Goal: Transaction & Acquisition: Subscribe to service/newsletter

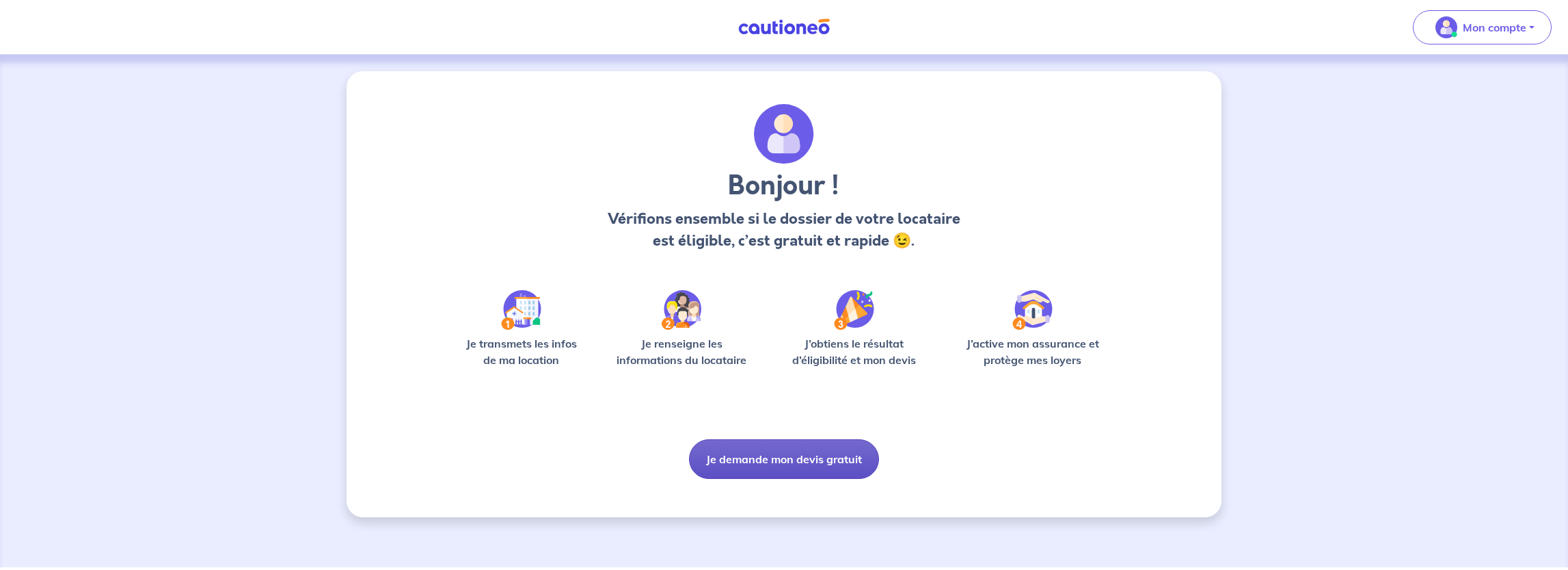
click at [749, 462] on button "Je demande mon devis gratuit" at bounding box center [784, 459] width 190 height 40
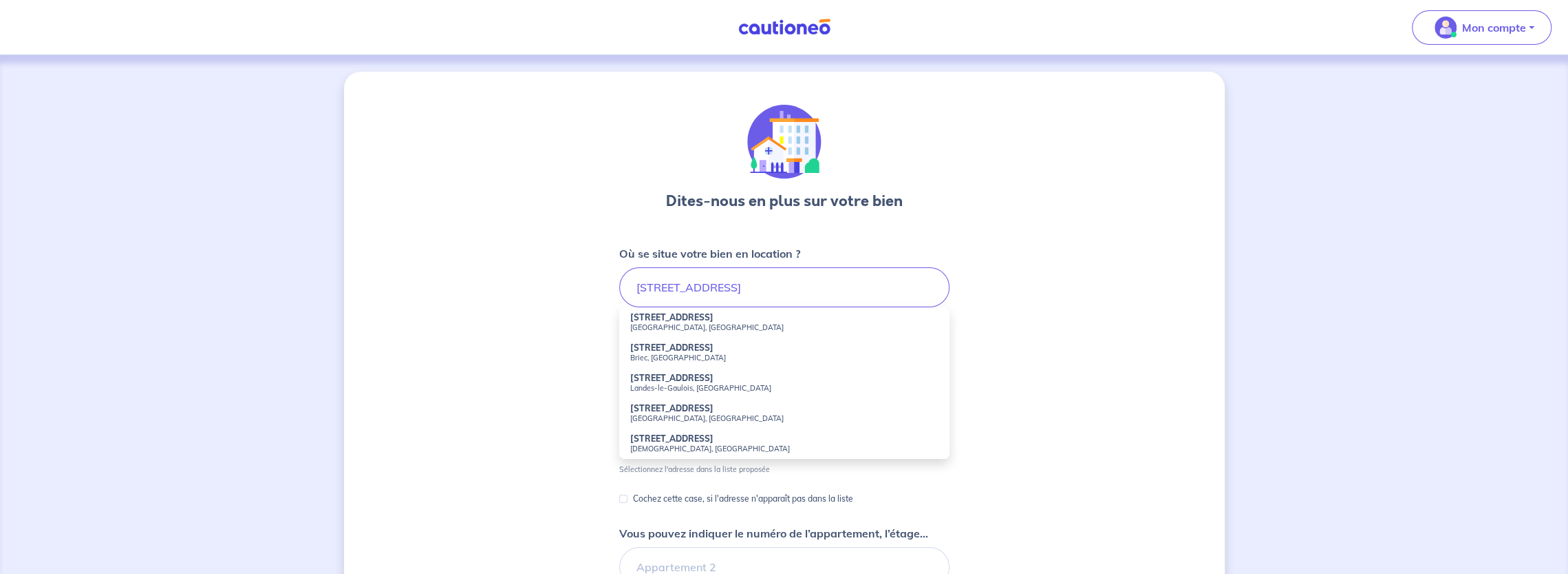
click at [691, 320] on strong "74 Boulevard de la Boissière" at bounding box center [672, 317] width 83 height 11
type input "74 Boulevard de la Boissière, Montreuil, France"
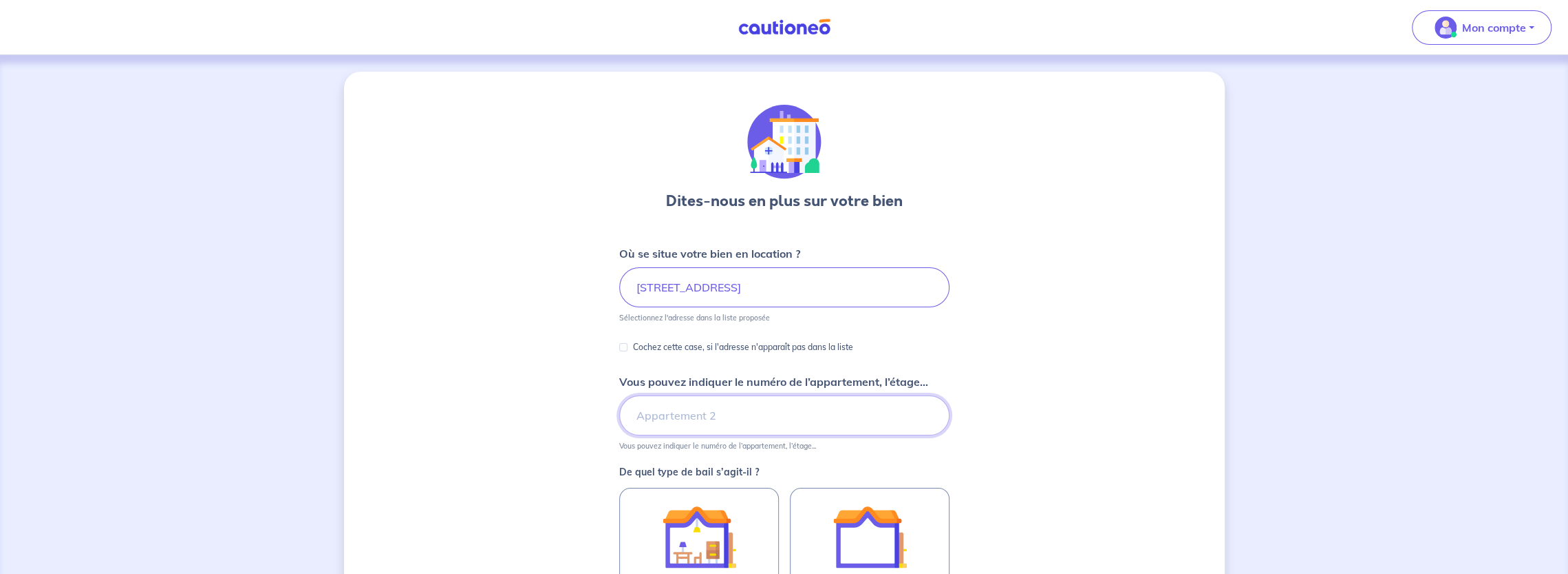
click at [669, 422] on input "Vous pouvez indiquer le numéro de l’appartement, l’étage..." at bounding box center [784, 415] width 330 height 40
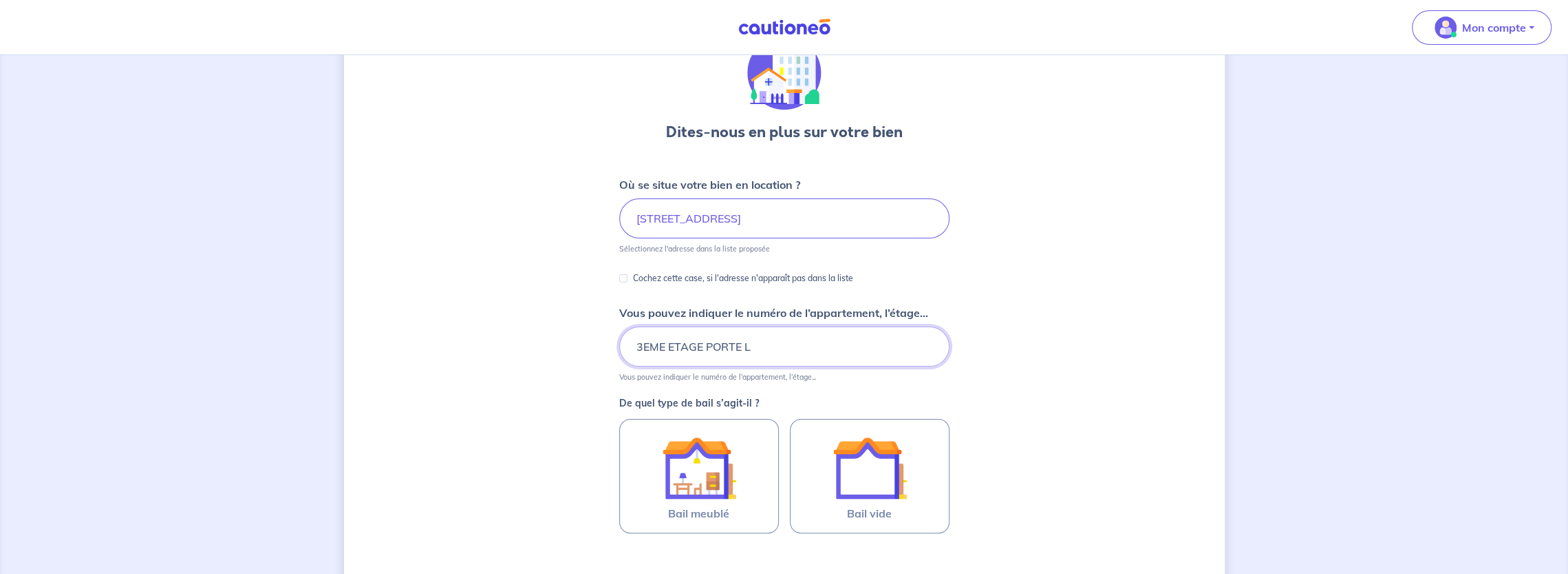
scroll to position [207, 0]
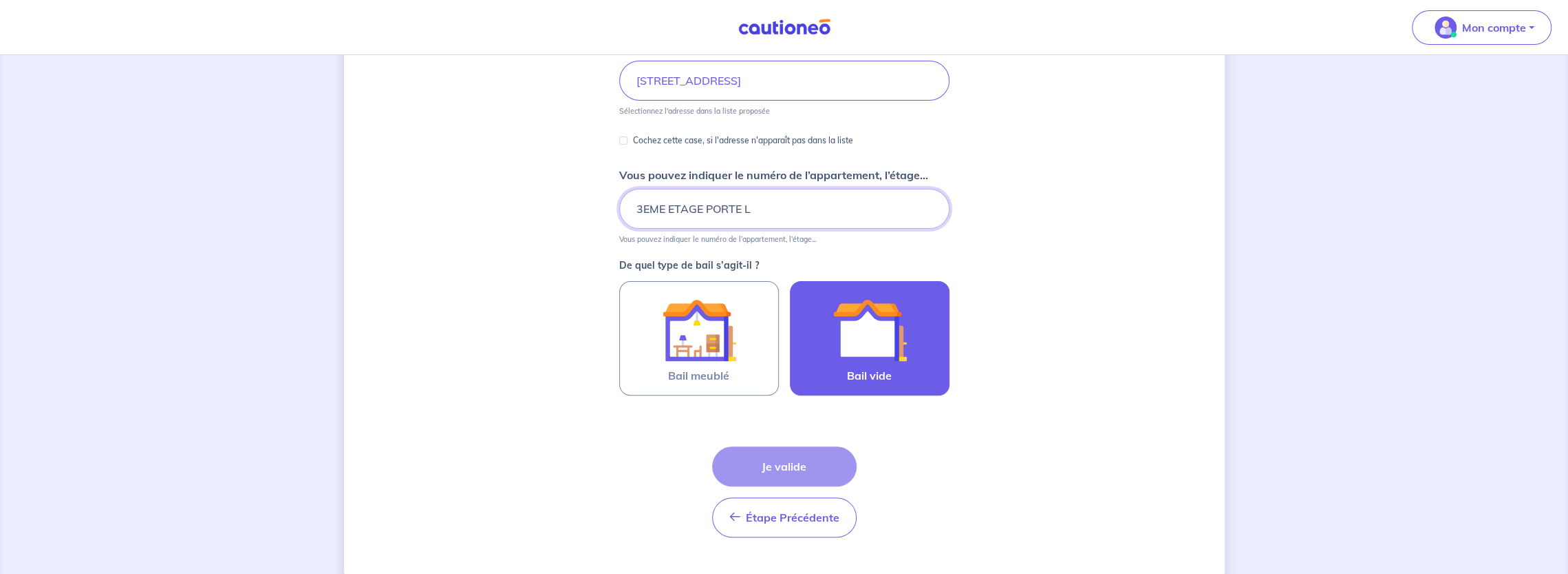
type input "3EME ETAGE PORTE L"
click at [879, 344] on img at bounding box center [870, 330] width 74 height 74
click at [0, 0] on input "Bail vide" at bounding box center [0, 0] width 0 height 0
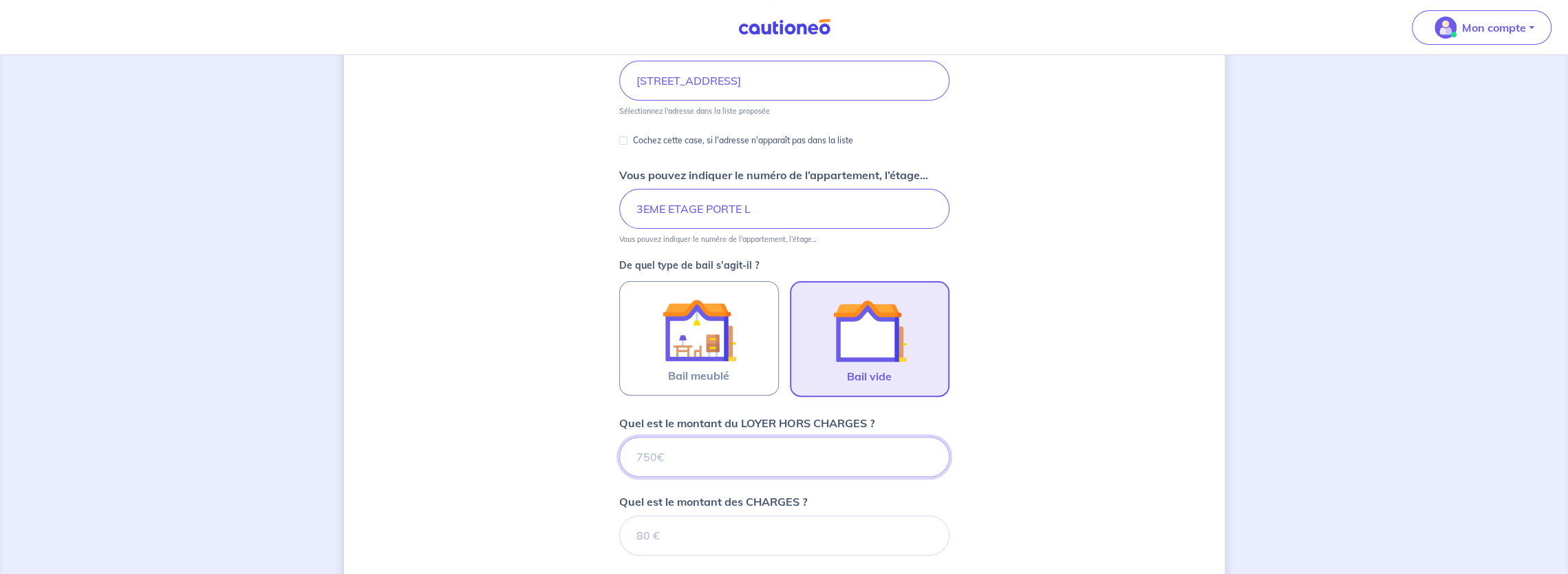
scroll to position [484, 0]
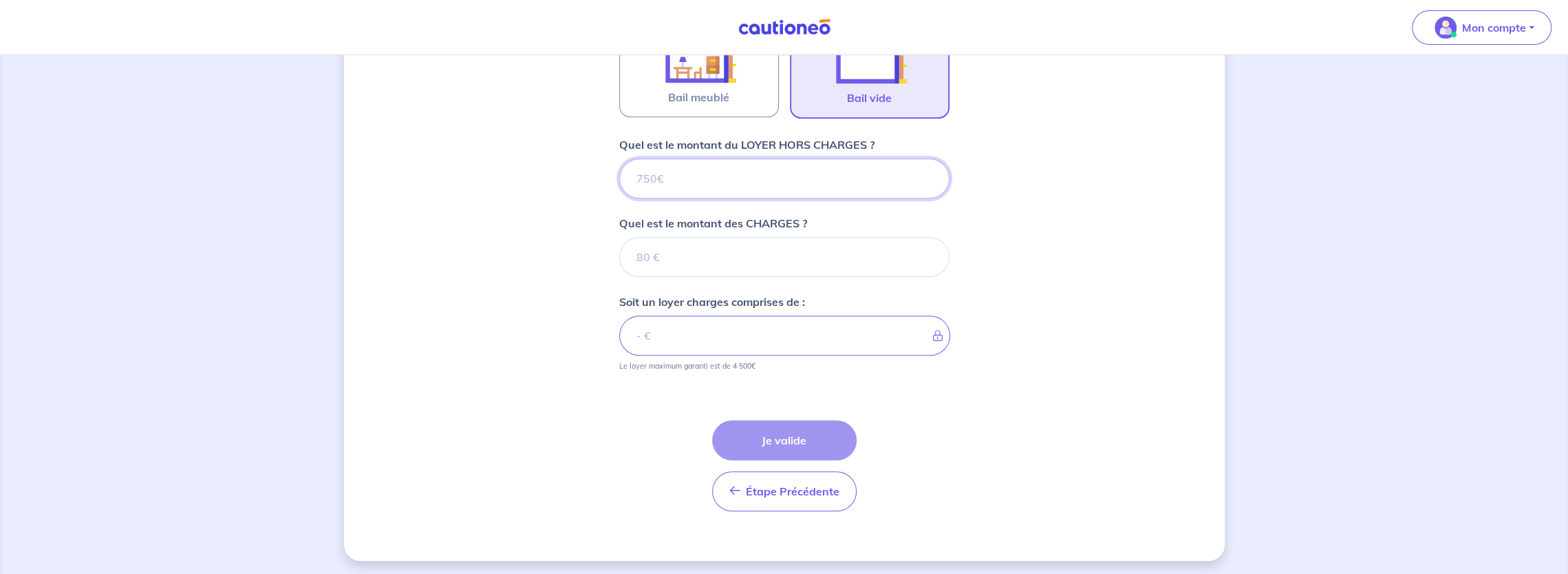
click at [849, 184] on input "Quel est le montant du LOYER HORS CHARGES ?" at bounding box center [784, 178] width 330 height 40
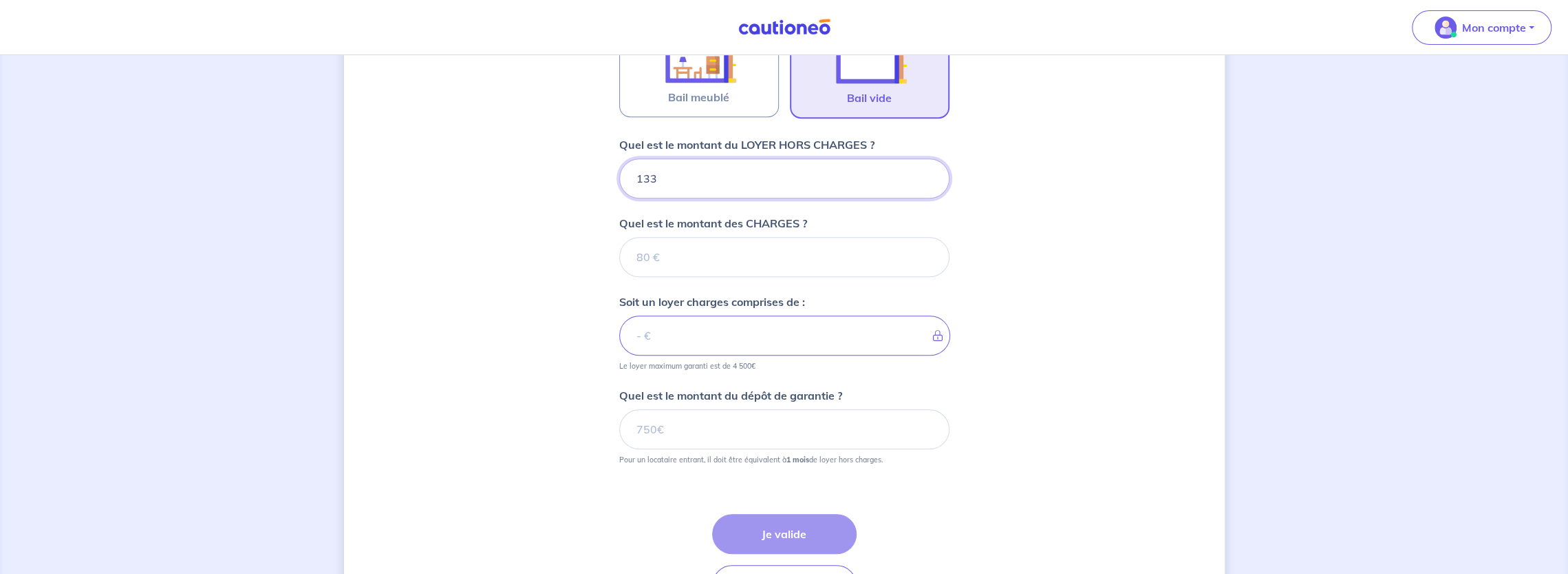
type input "1330"
click at [833, 251] on input "Quel est le montant des CHARGES ?" at bounding box center [784, 257] width 330 height 40
type input "70"
type input "1400"
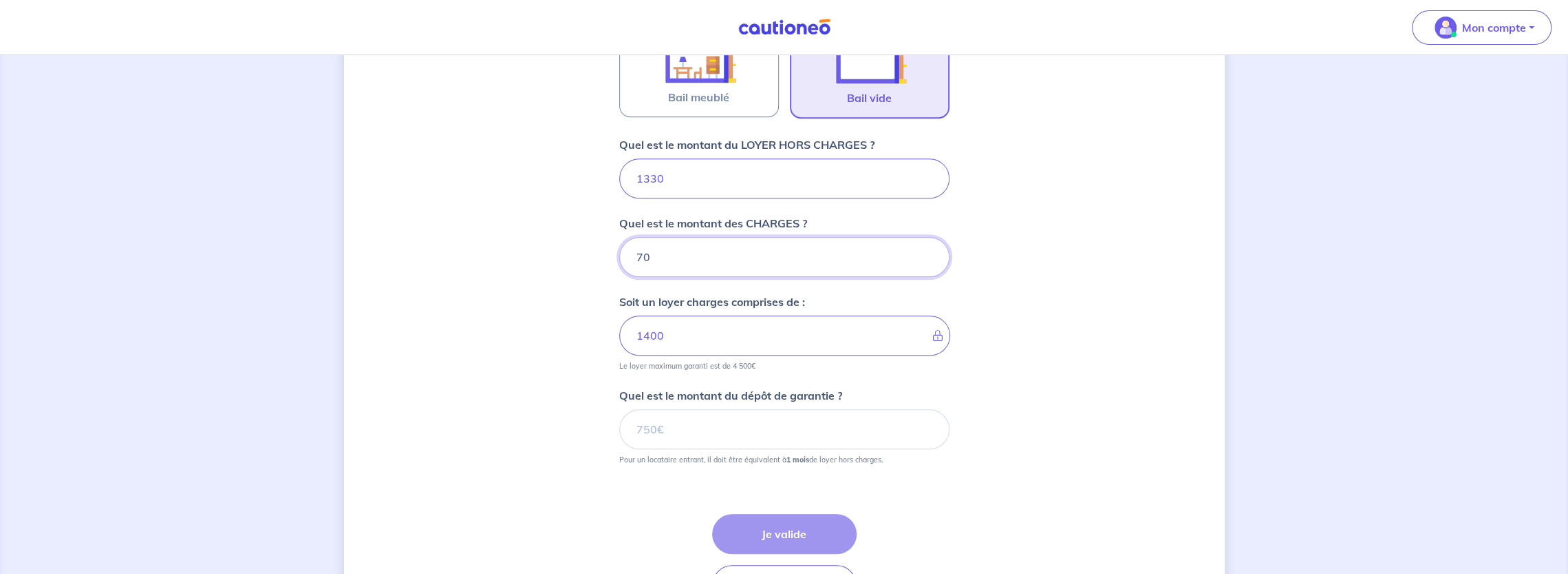
type input "70"
click at [682, 427] on input "Quel est le montant du dépôt de garantie ?" at bounding box center [784, 429] width 330 height 40
type input "1330"
click at [749, 530] on button "Je valide" at bounding box center [784, 533] width 144 height 40
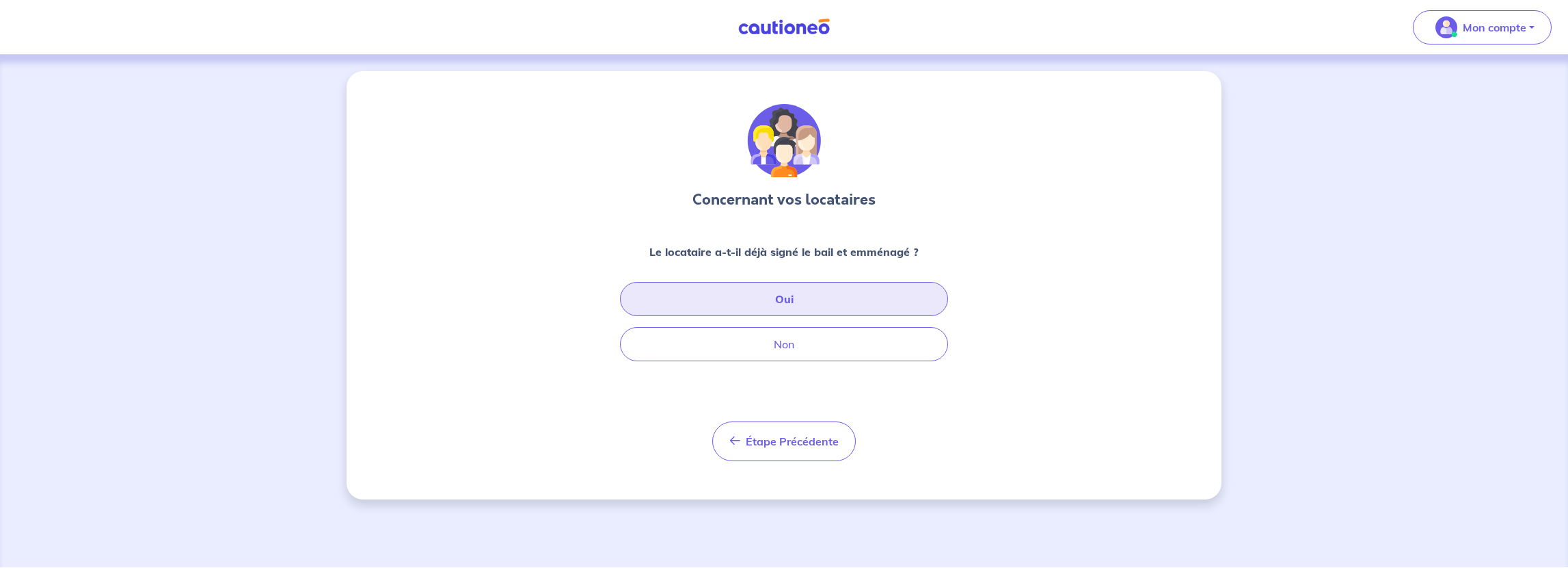
click at [788, 290] on button "Oui" at bounding box center [783, 299] width 328 height 34
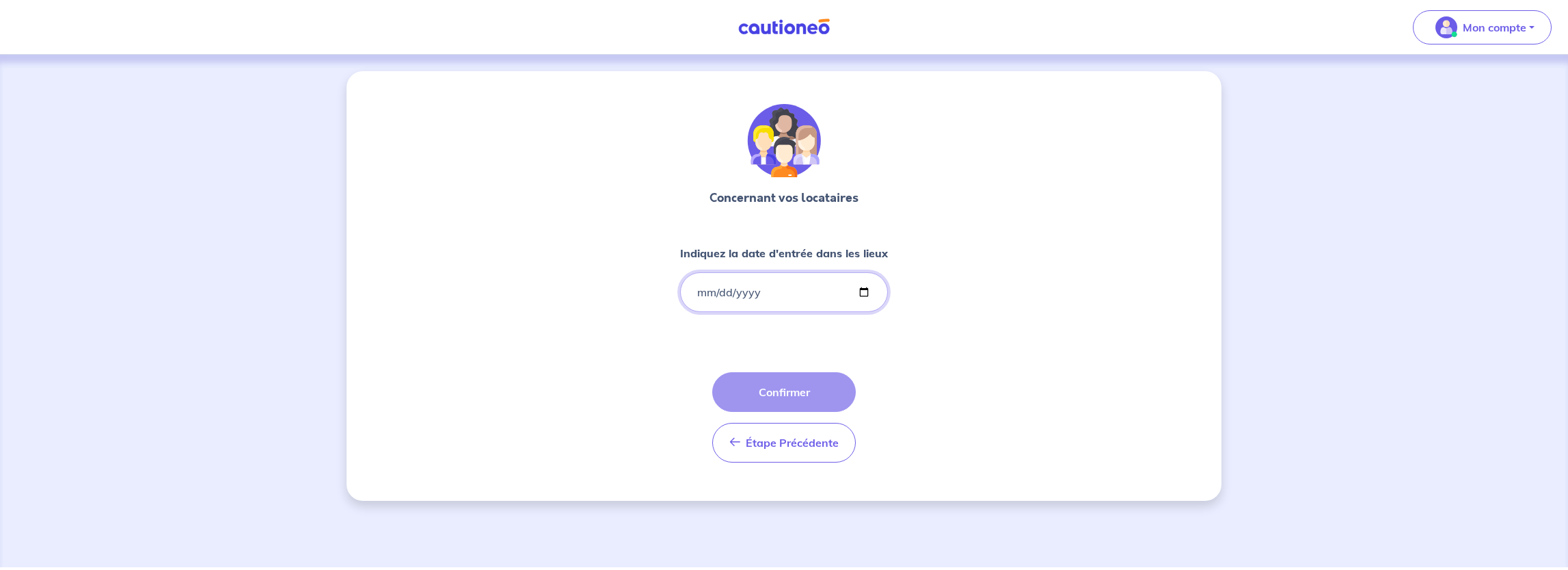
click at [712, 294] on input "Indiquez la date d'entrée dans les lieux" at bounding box center [784, 291] width 208 height 40
click at [699, 293] on input "Indiquez la date d'entrée dans les lieux" at bounding box center [784, 291] width 208 height 40
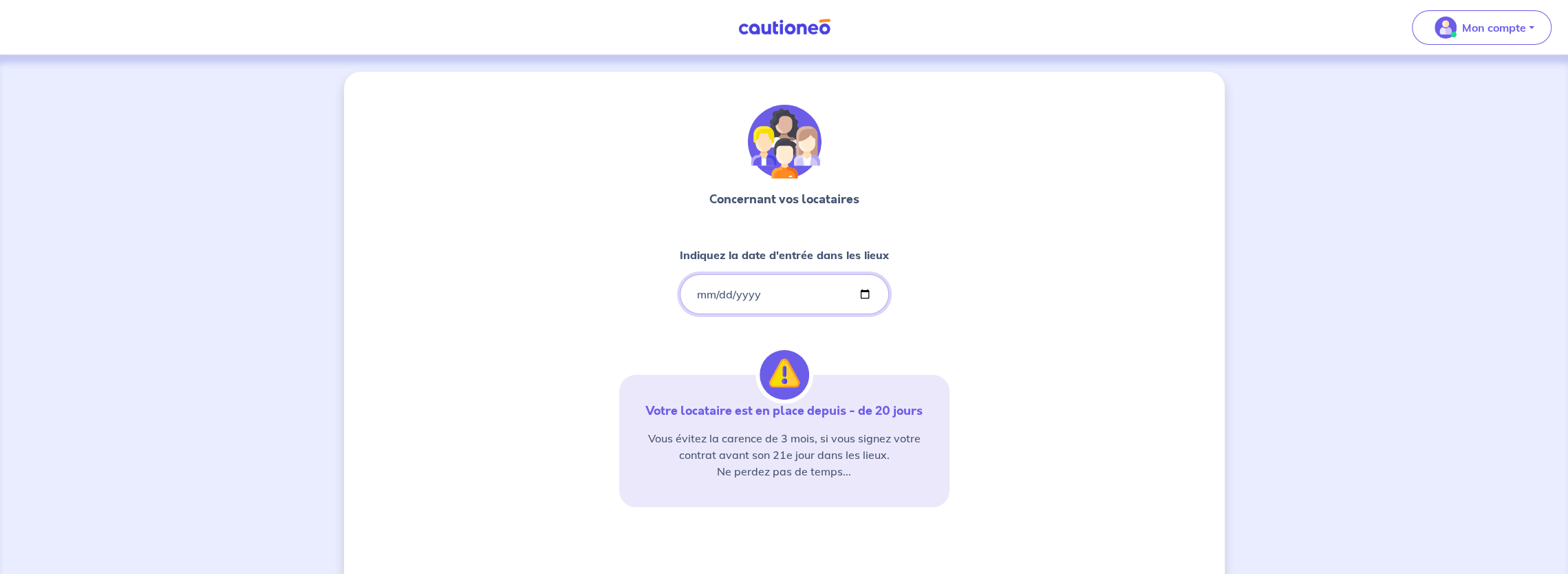
type input "22024-01-16"
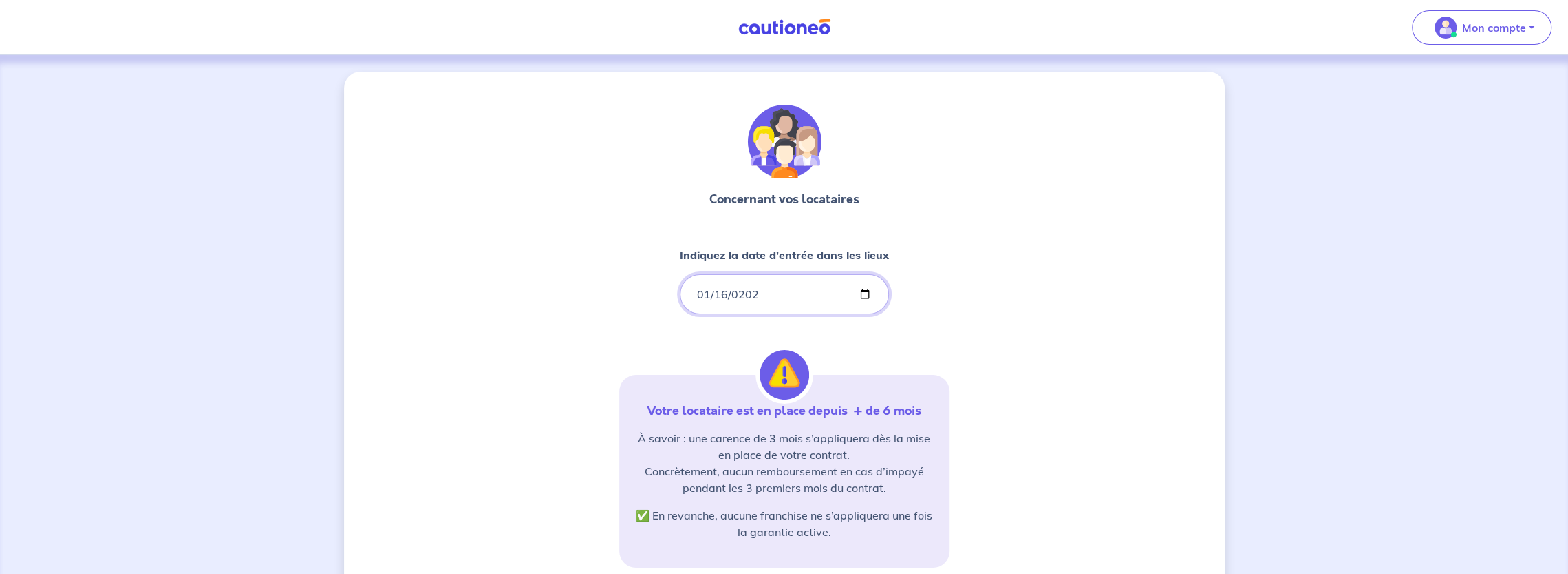
type input "2024-01-16"
click at [955, 336] on div "Concernant vos locataires Indiquez la date d'entrée dans les lieux 2024-01-16 V…" at bounding box center [785, 420] width 881 height 697
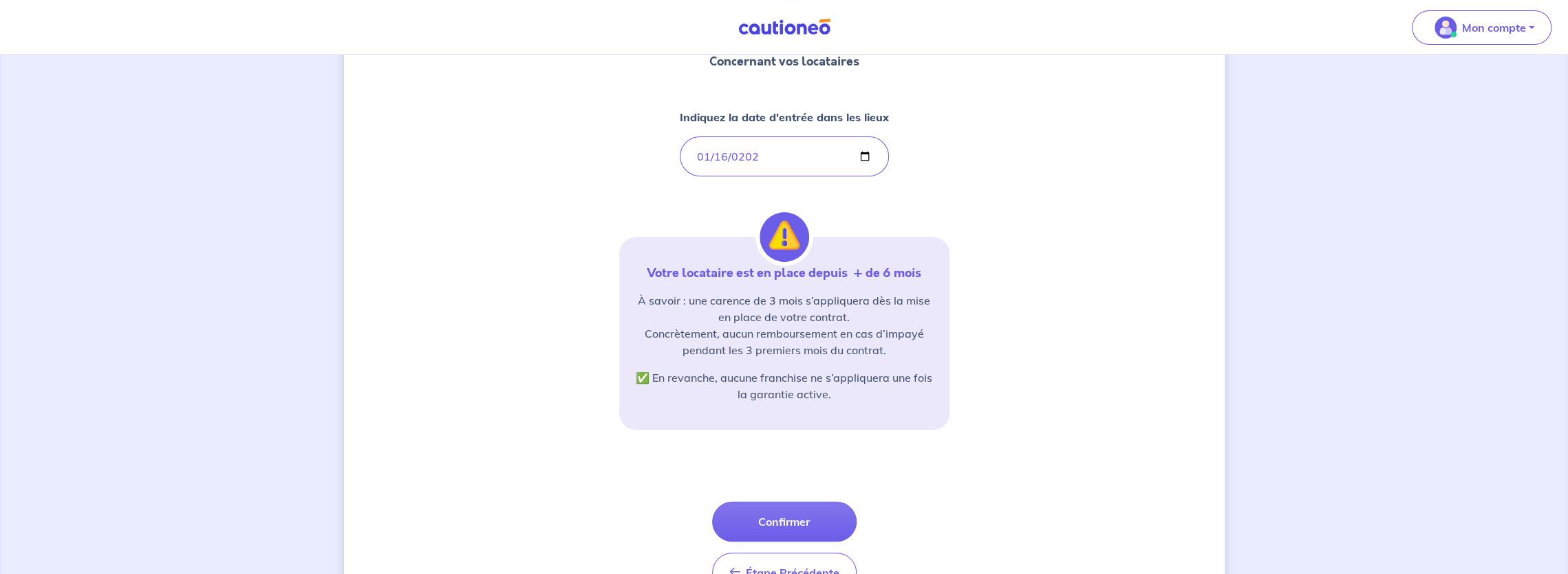
scroll to position [209, 0]
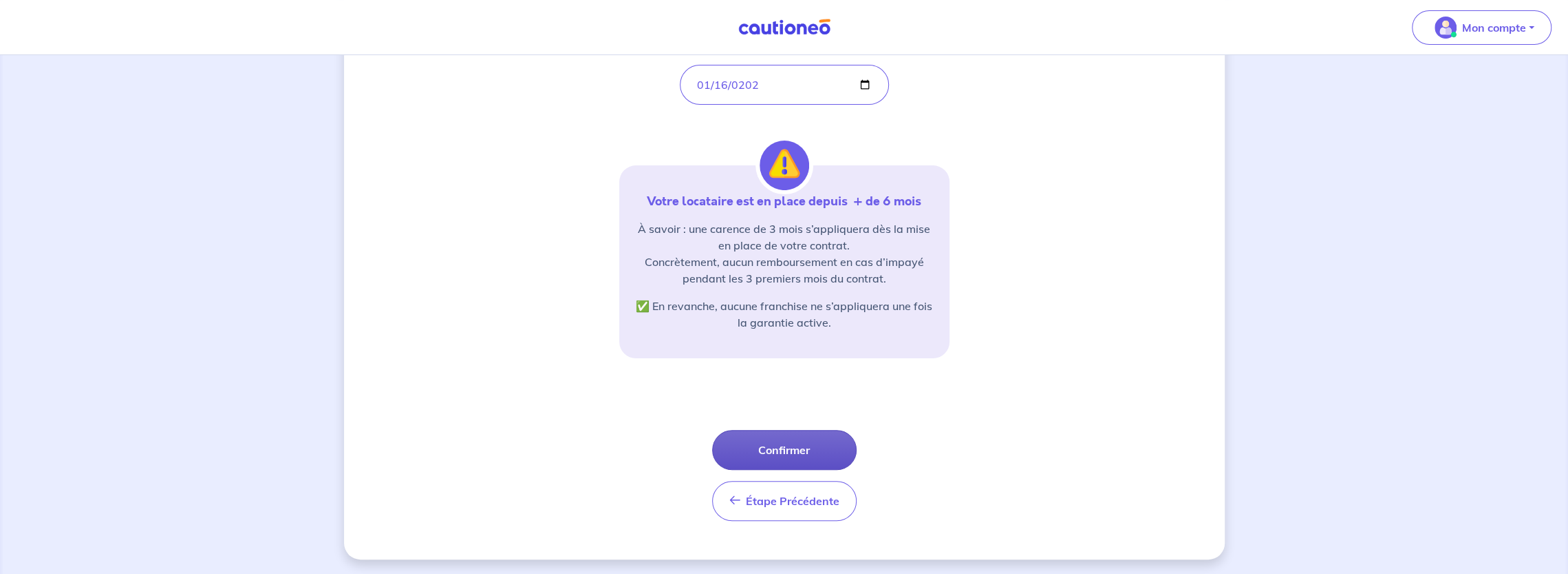
click at [804, 462] on button "Confirmer" at bounding box center [784, 449] width 144 height 40
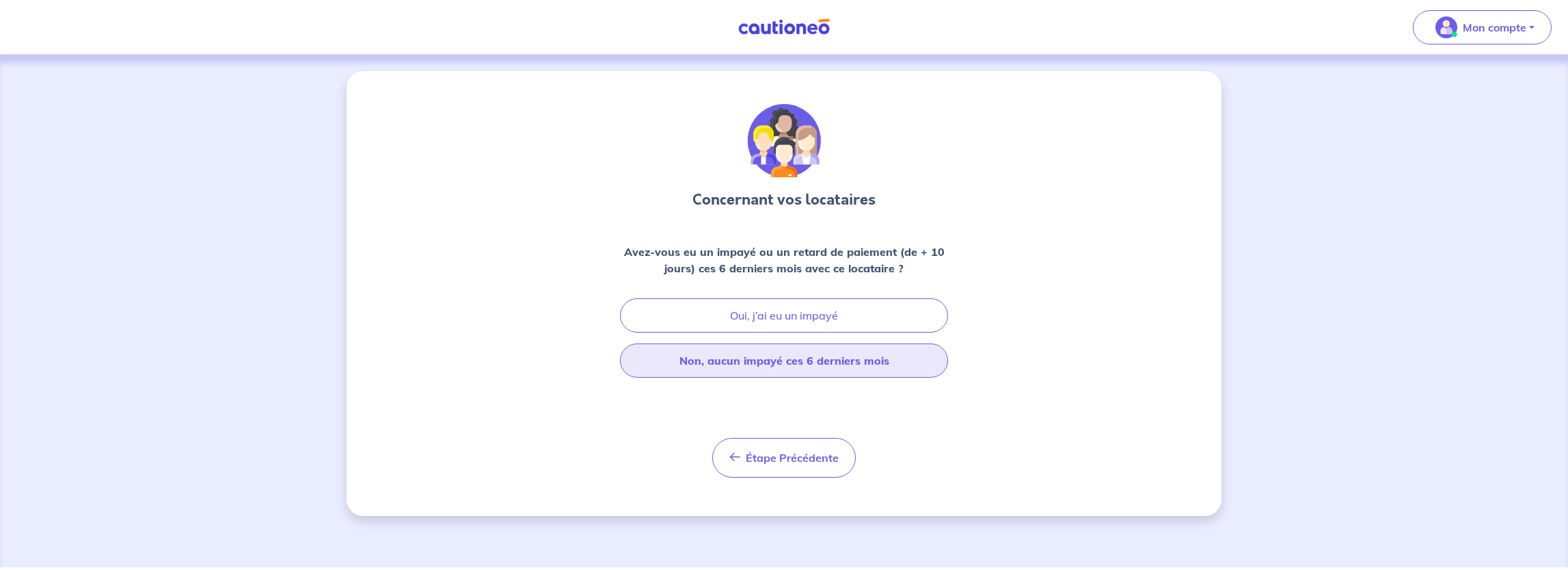
click at [775, 367] on button "Non, aucun impayé ces 6 derniers mois" at bounding box center [783, 361] width 328 height 34
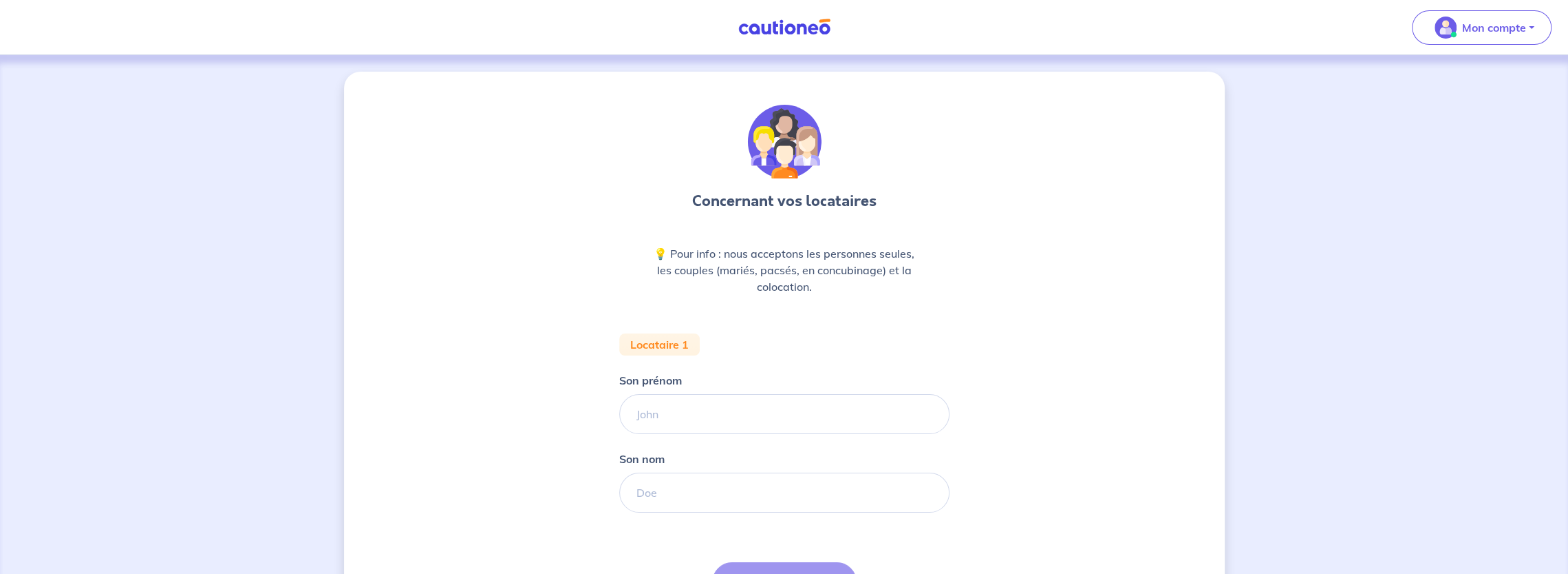
scroll to position [69, 0]
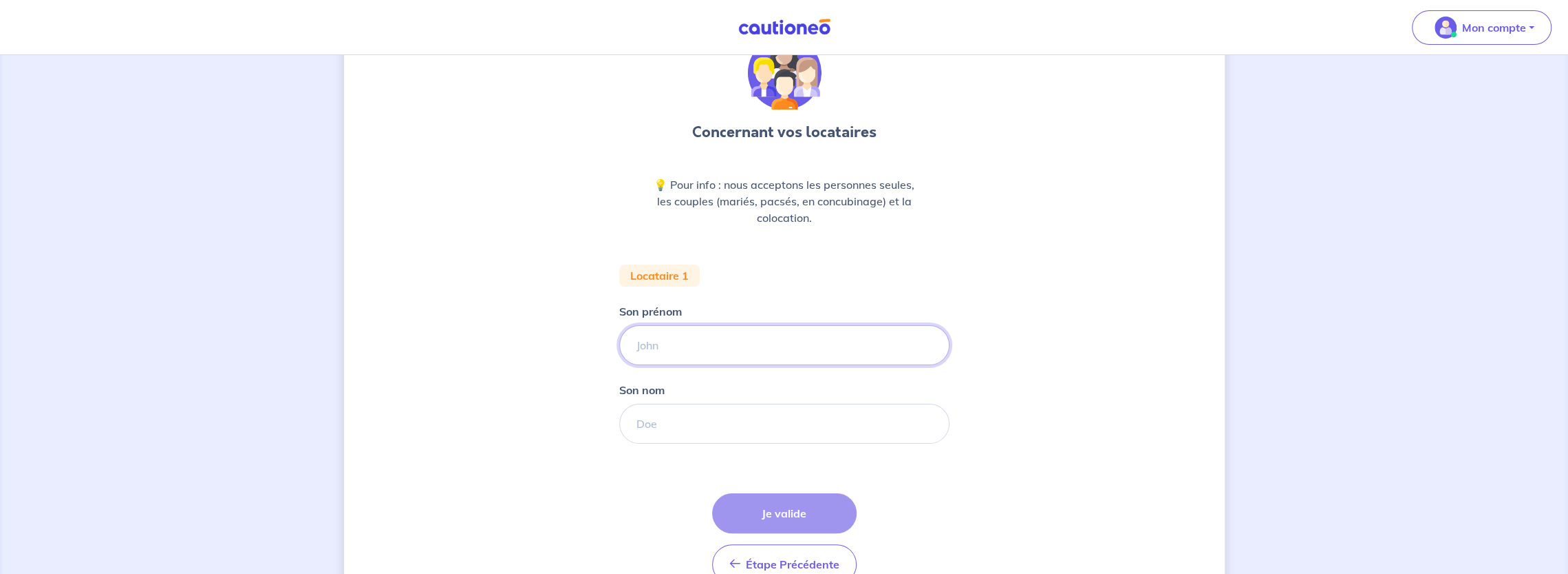
click at [704, 353] on input "Son prénom" at bounding box center [784, 345] width 330 height 40
type input "A"
type input "JUSTINE"
type input "ALLAIN"
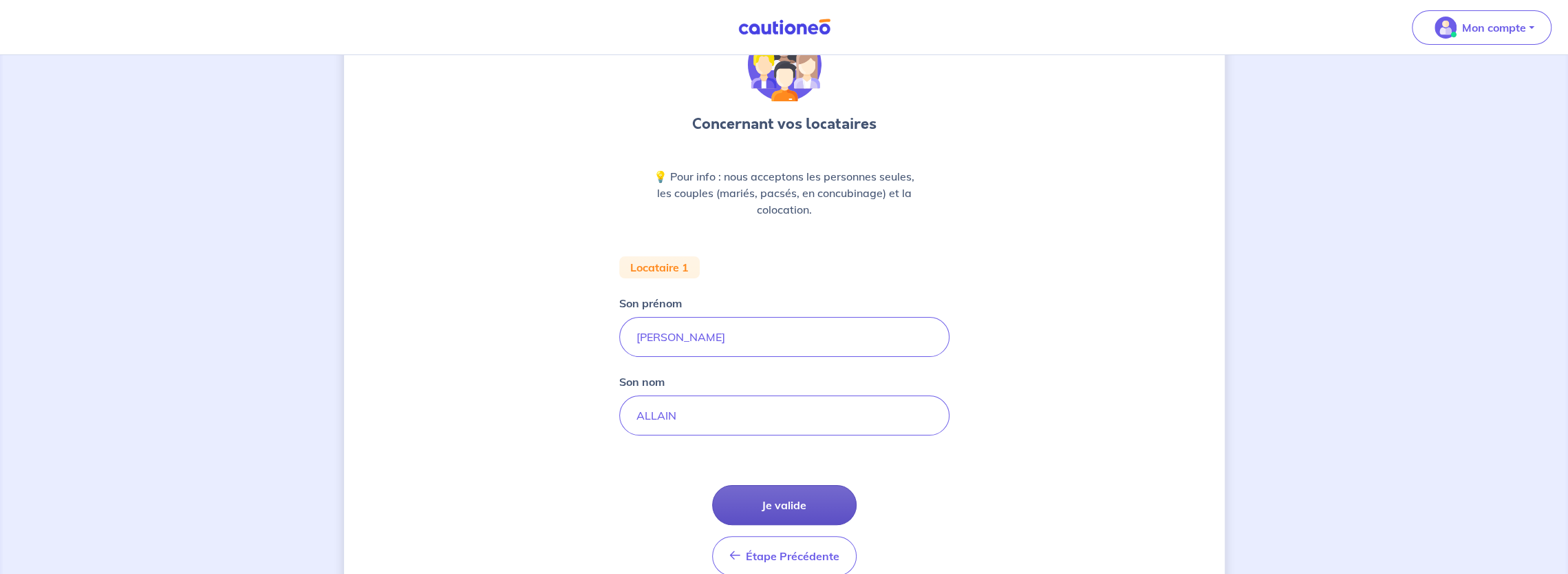
click at [760, 506] on button "Je valide" at bounding box center [784, 504] width 144 height 40
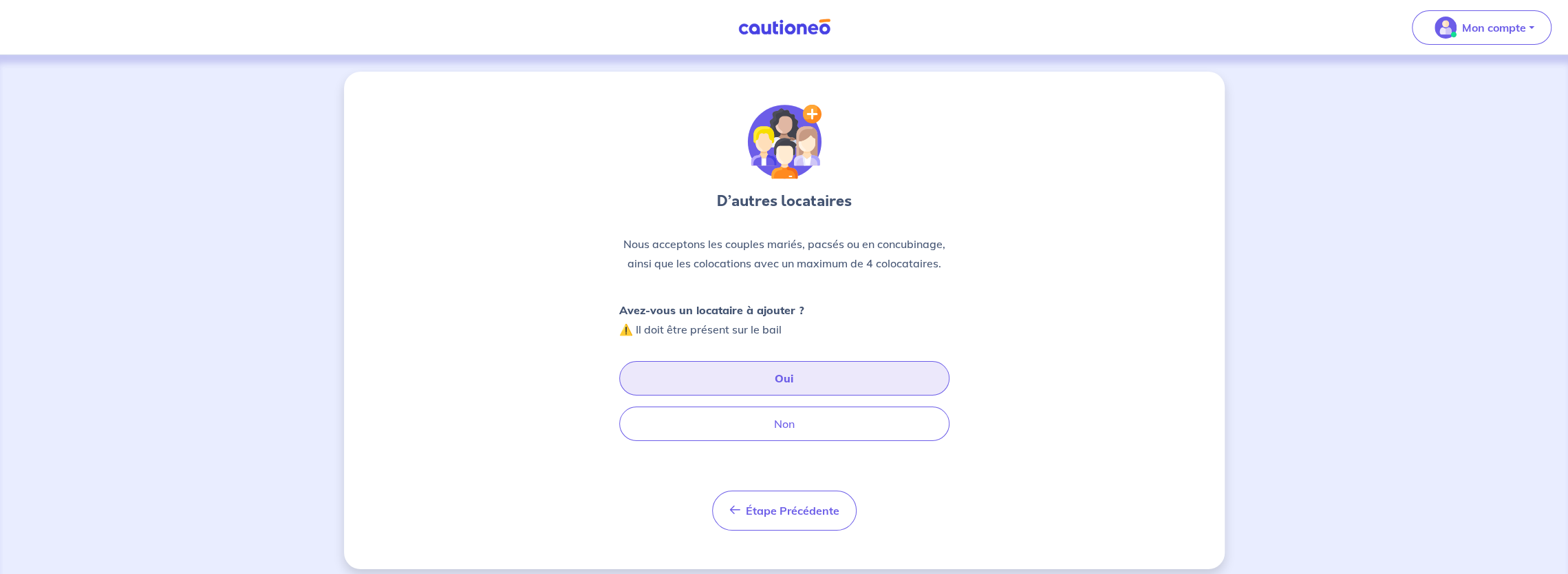
click at [825, 363] on button "Oui" at bounding box center [784, 378] width 330 height 35
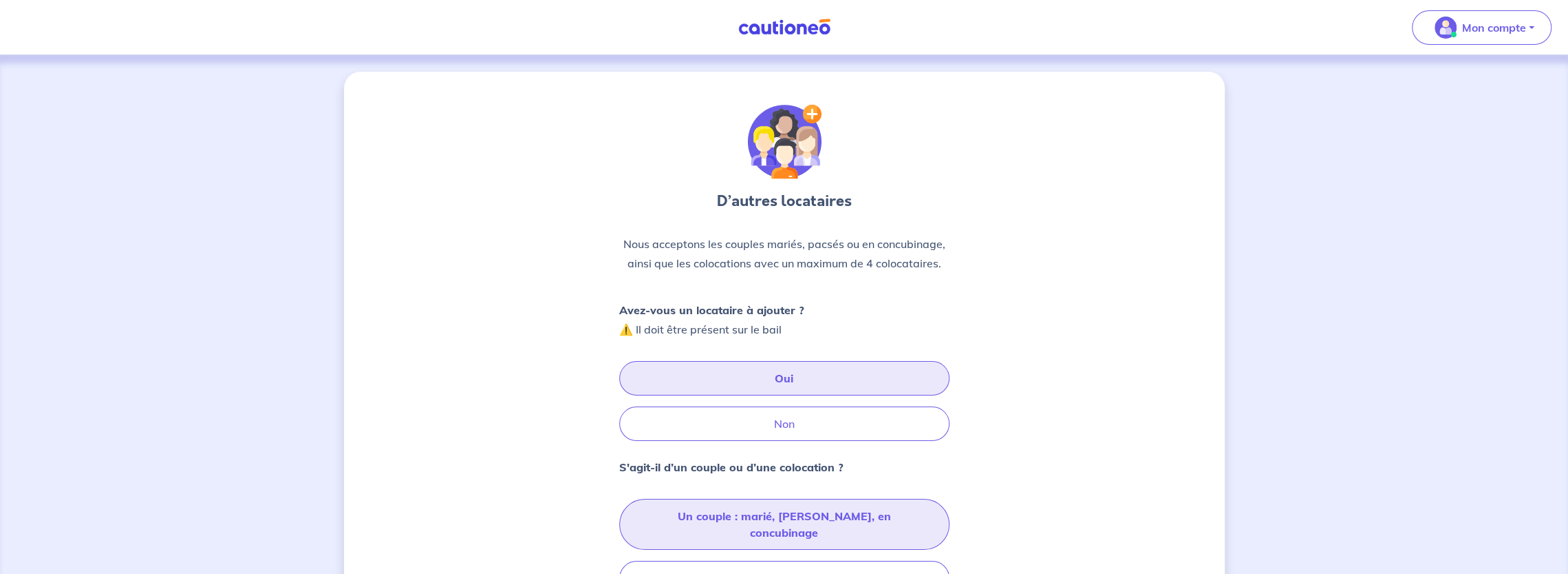
click at [804, 511] on button "Un couple : marié, pacsé, en concubinage" at bounding box center [784, 524] width 330 height 51
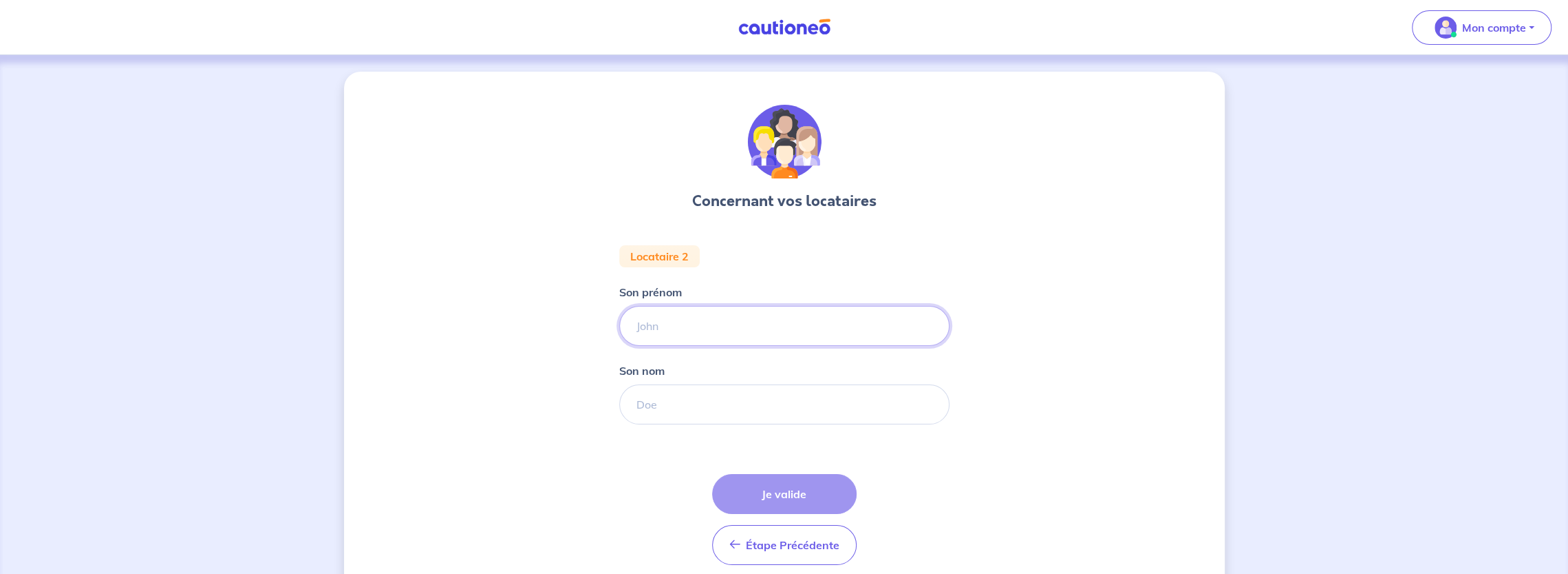
click at [740, 317] on input "Son prénom" at bounding box center [784, 325] width 330 height 40
type input "AXEL"
type input "HAUGUEL"
click at [779, 497] on button "Je valide" at bounding box center [784, 494] width 144 height 40
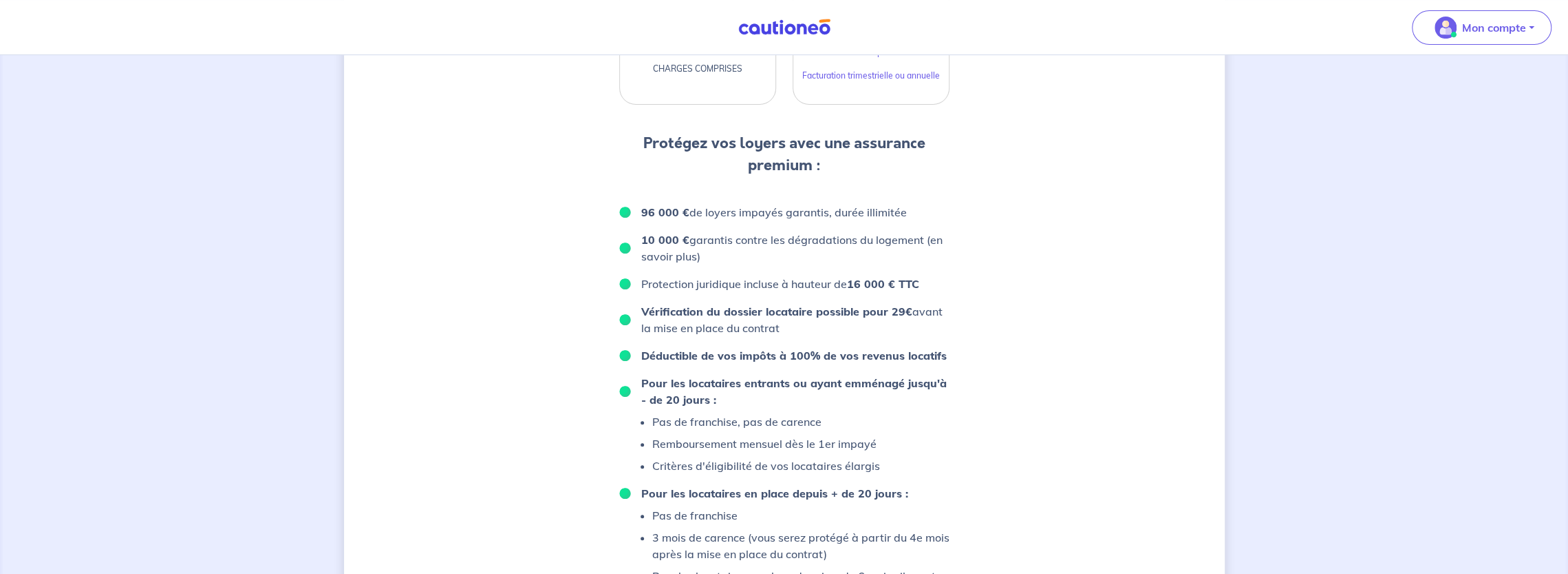
scroll to position [679, 0]
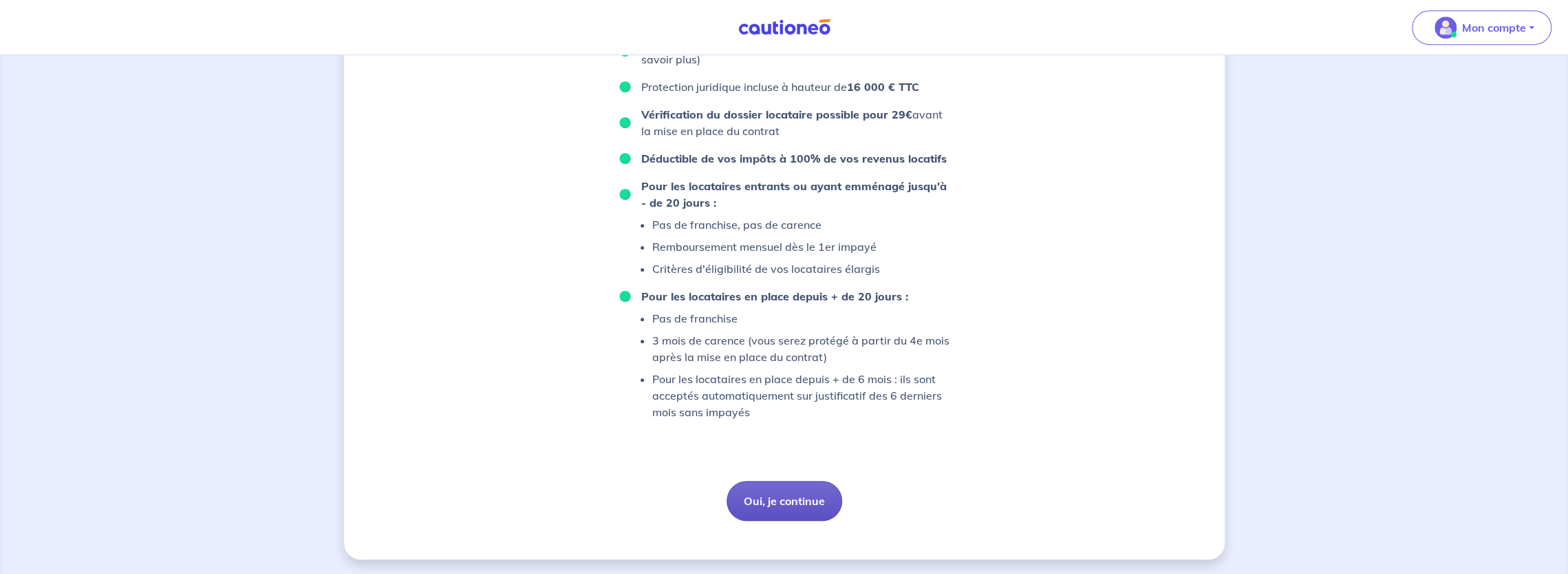
click at [803, 503] on button "Oui, je continue" at bounding box center [785, 500] width 116 height 40
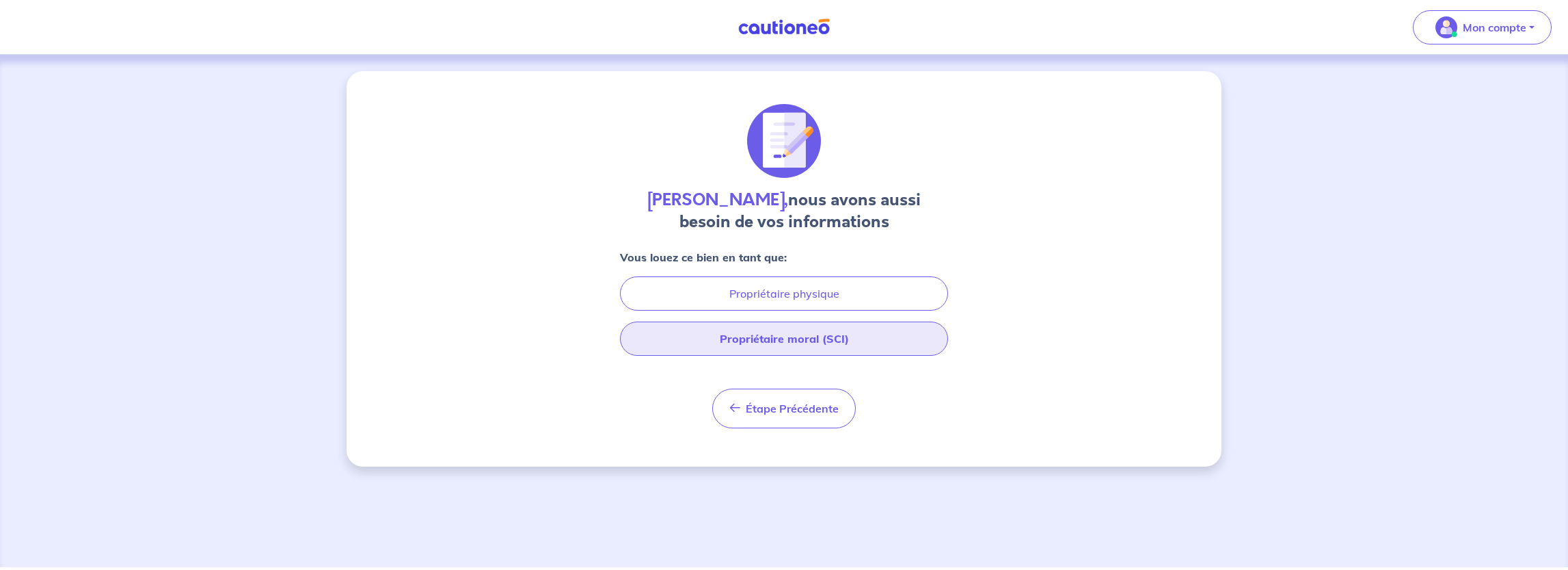
click at [823, 341] on button "Propriétaire moral (SCI)" at bounding box center [783, 338] width 328 height 34
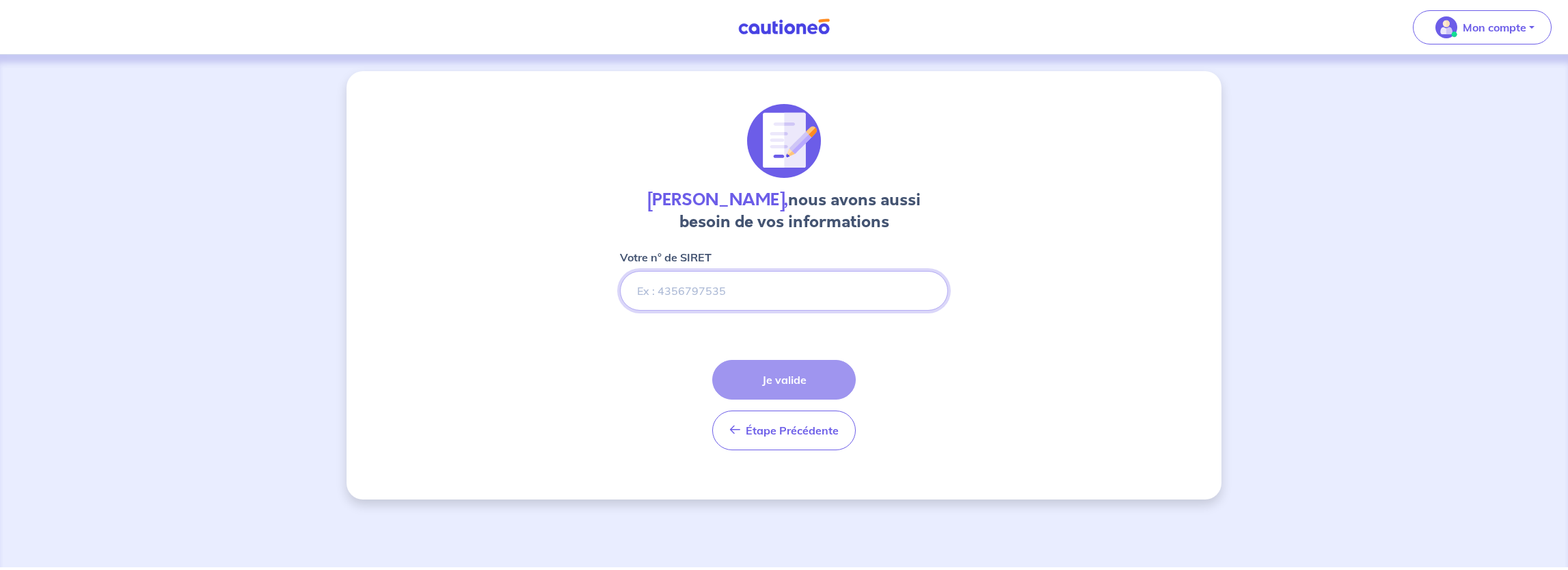
click at [790, 305] on input "Votre n° de SIRET" at bounding box center [783, 291] width 328 height 40
click at [760, 291] on input "Votre n° de SIRET" at bounding box center [783, 291] width 328 height 40
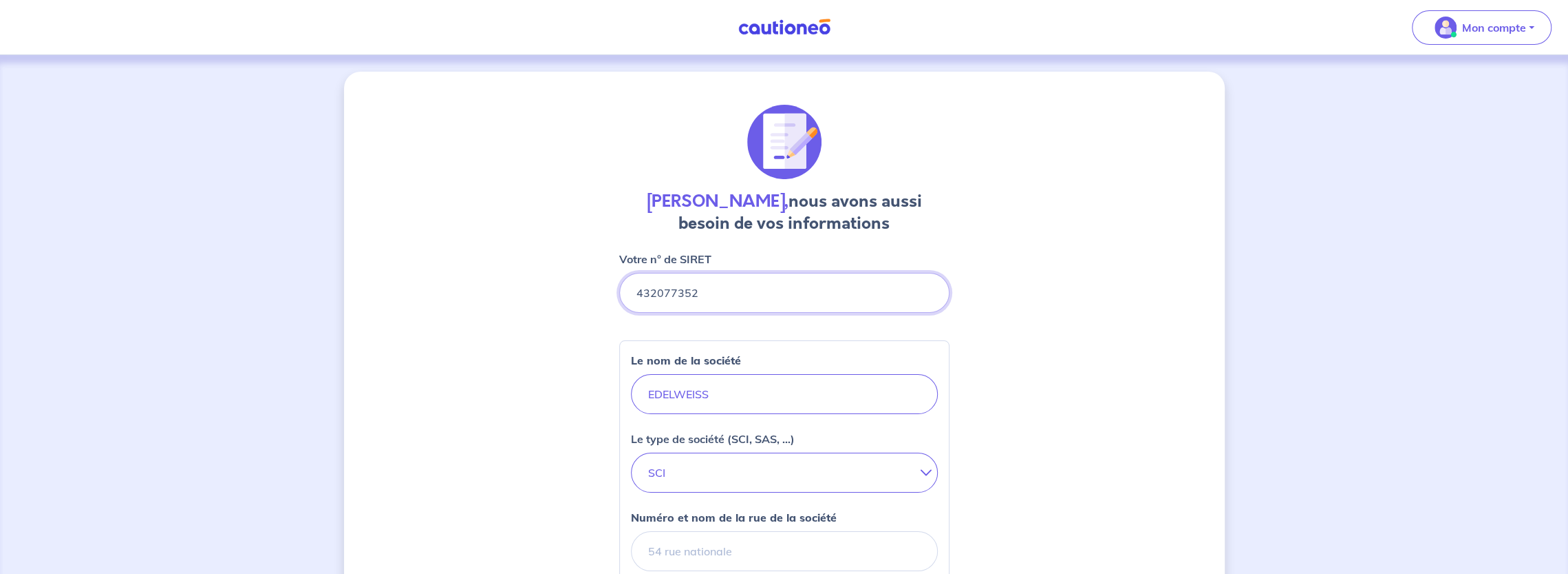
type input "432077352"
click at [692, 542] on input "Numéro et nom de la rue de la société" at bounding box center [784, 551] width 307 height 40
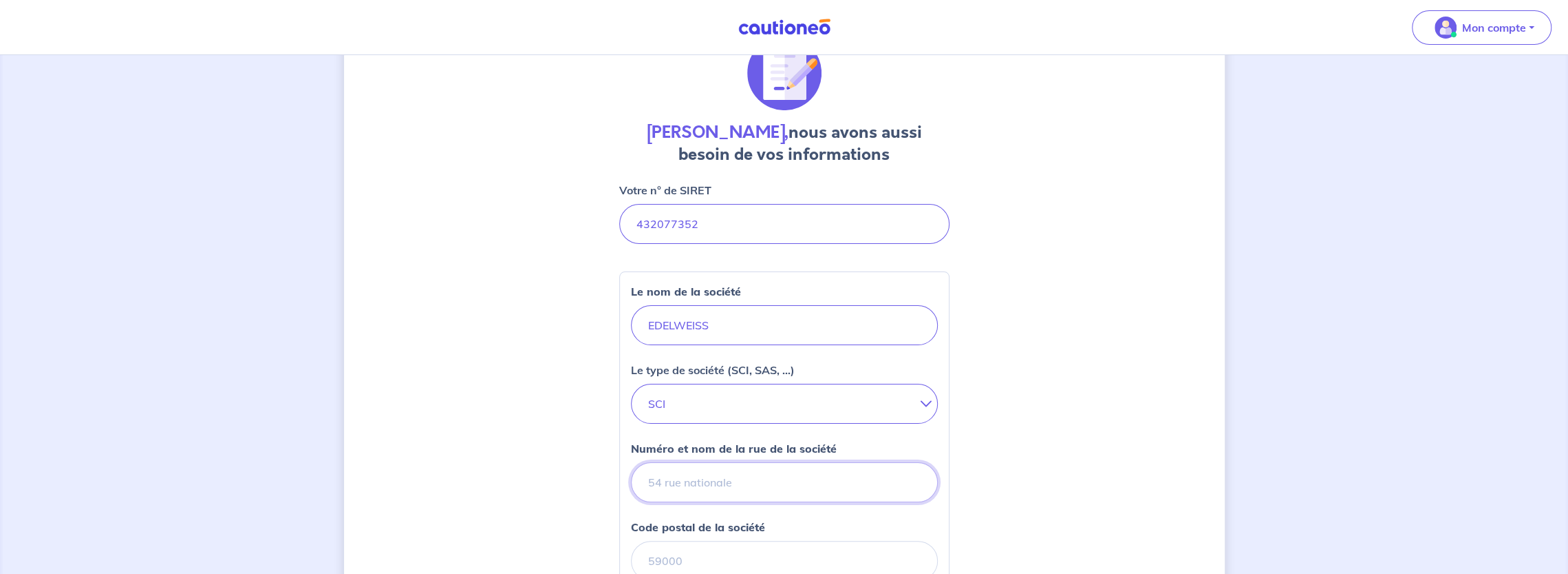
scroll to position [138, 0]
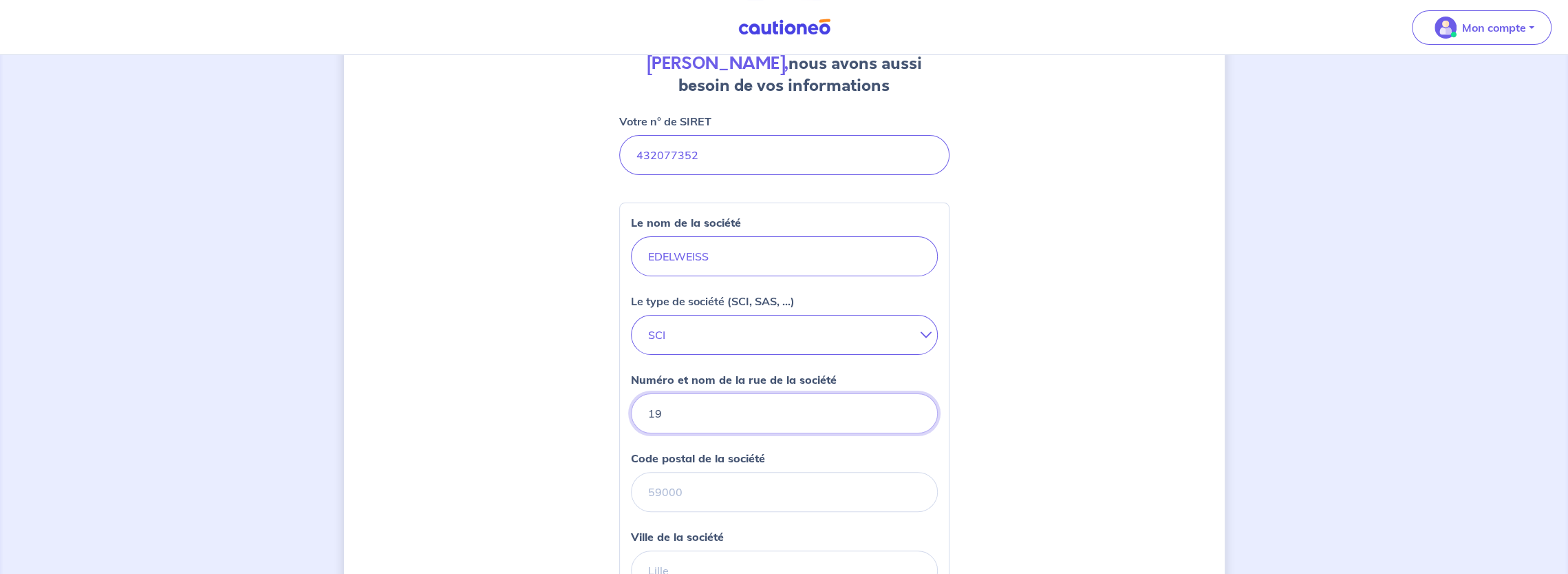
type input "19 Boulevard Malesherbes"
type input "75008"
type input "Paris"
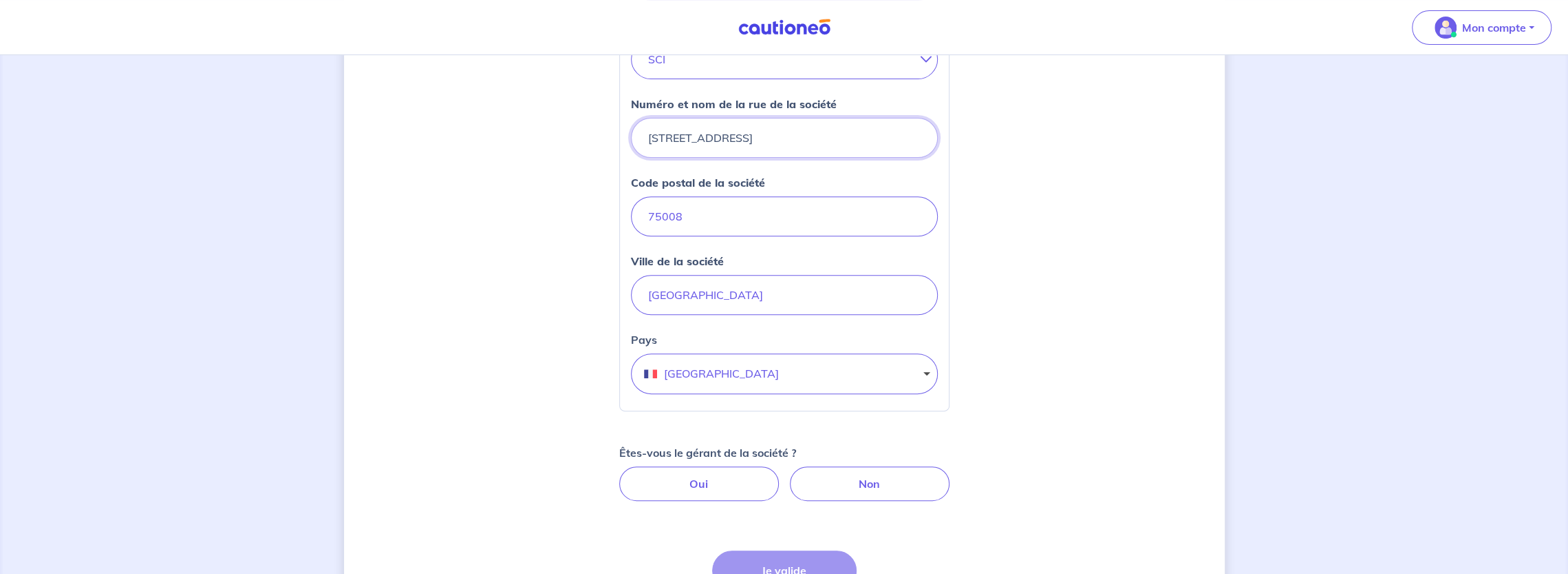
scroll to position [482, 0]
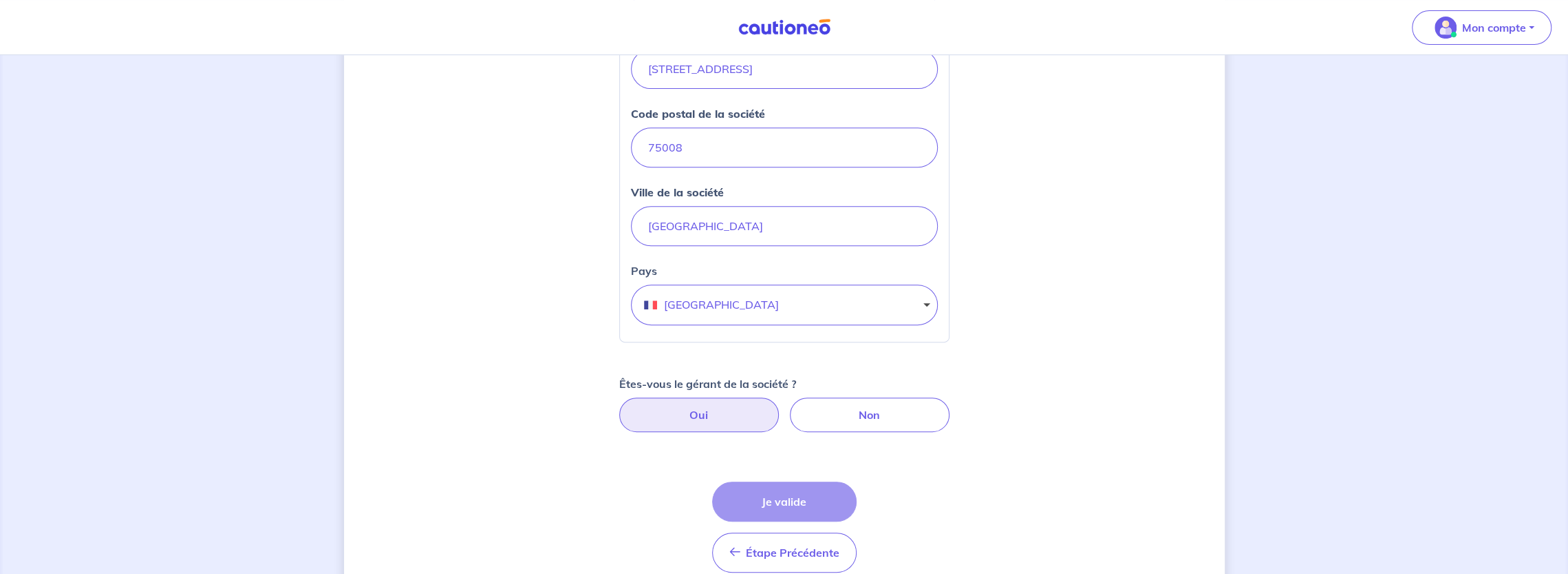
click at [707, 408] on label "Oui" at bounding box center [699, 415] width 159 height 35
click at [779, 406] on input "Oui" at bounding box center [784, 402] width 9 height 9
radio input "true"
select select "FR"
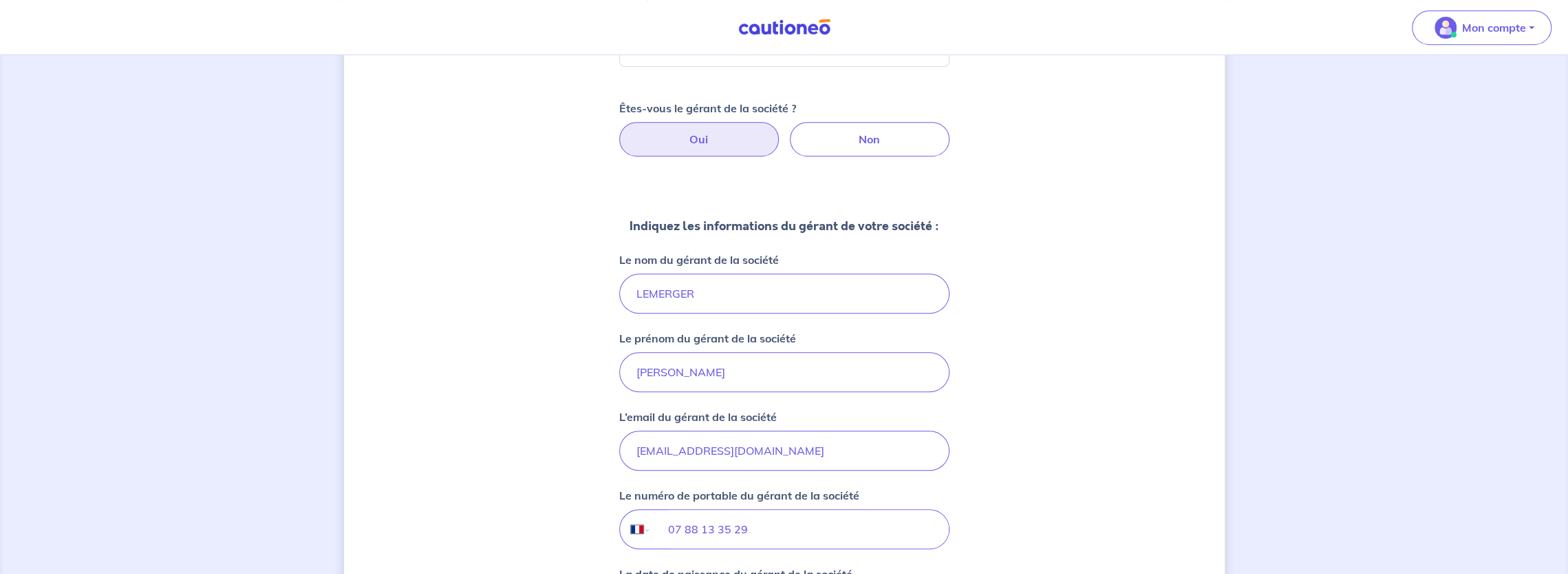
scroll to position [895, 0]
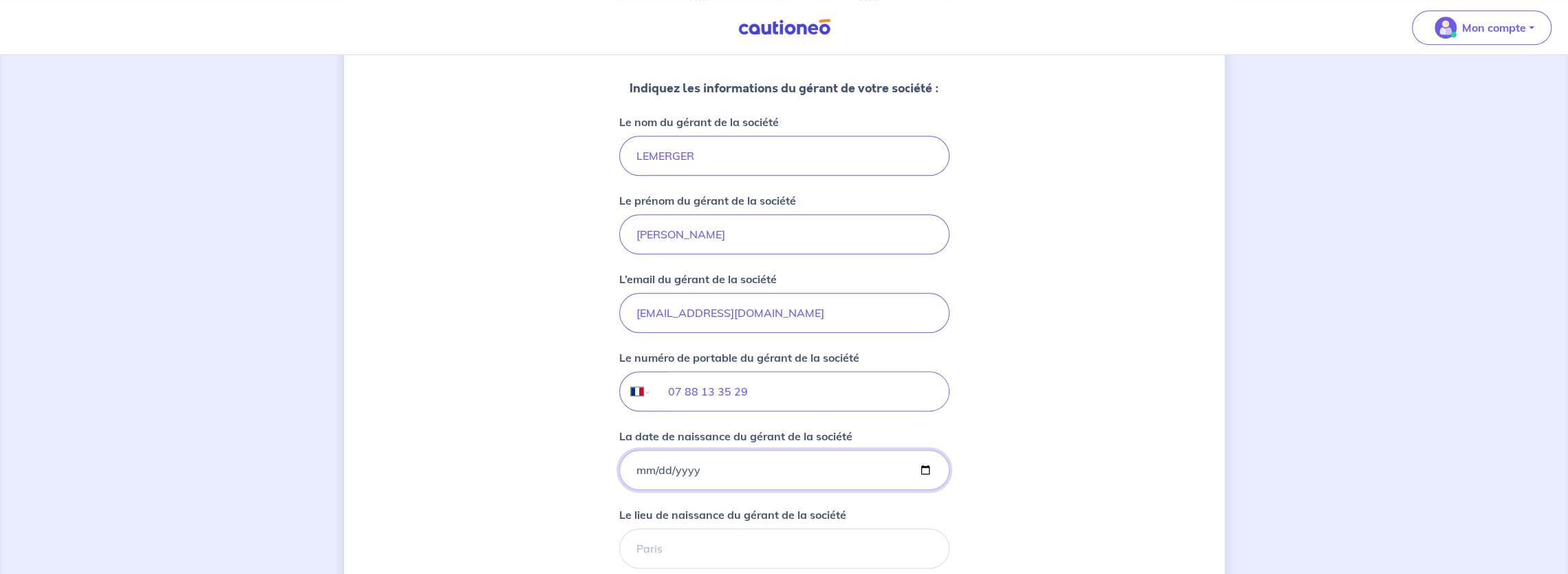
click at [631, 462] on input "La date de naissance du gérant de la société" at bounding box center [784, 469] width 330 height 40
type input "[DATE]"
click at [734, 535] on input "Le lieu de naissance du gérant de la société" at bounding box center [784, 548] width 330 height 40
type input "MONTREUIL"
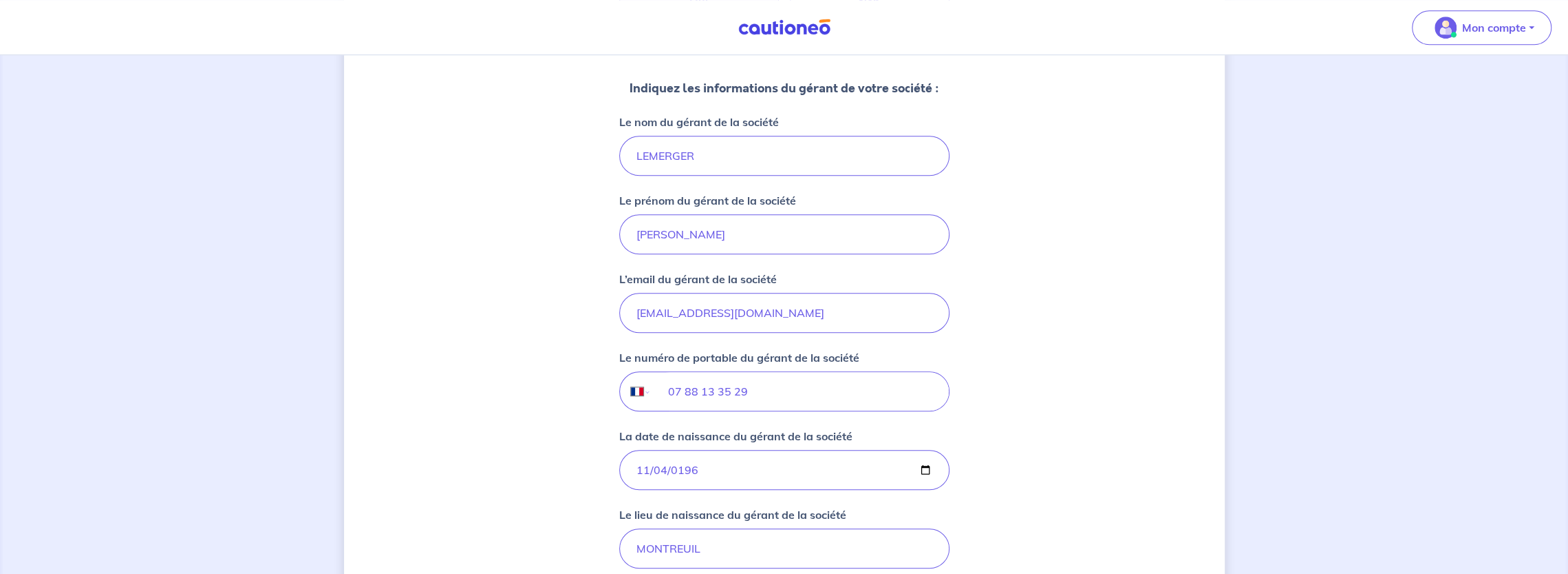
scroll to position [1088, 0]
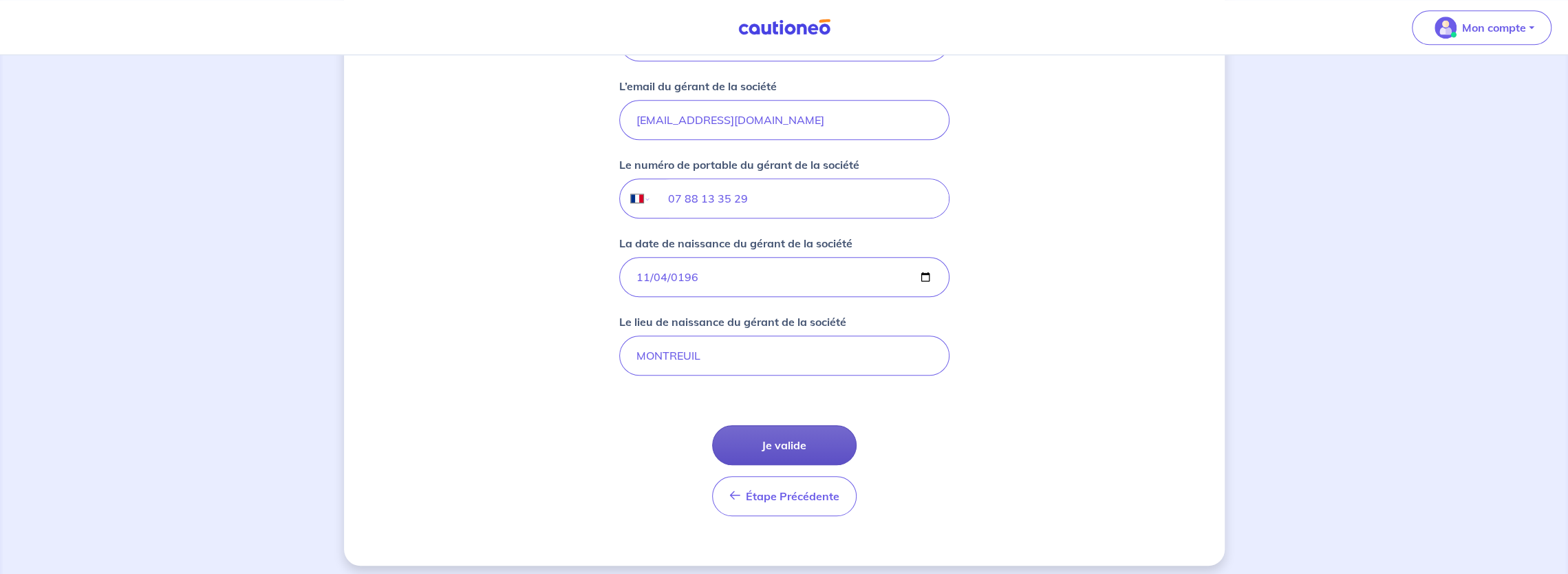
click at [772, 435] on button "Je valide" at bounding box center [784, 445] width 144 height 40
click at [732, 437] on button "Je valide" at bounding box center [784, 445] width 144 height 40
click at [769, 429] on button "Je valide" at bounding box center [784, 445] width 144 height 40
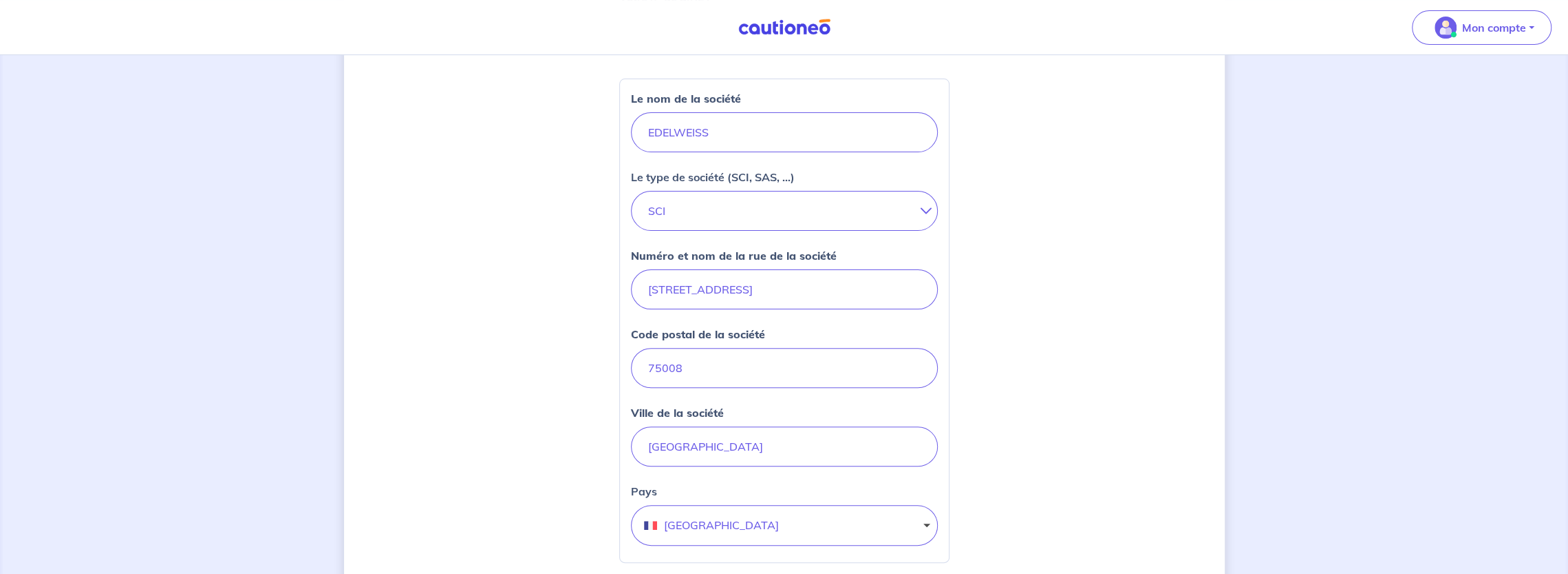
scroll to position [193, 0]
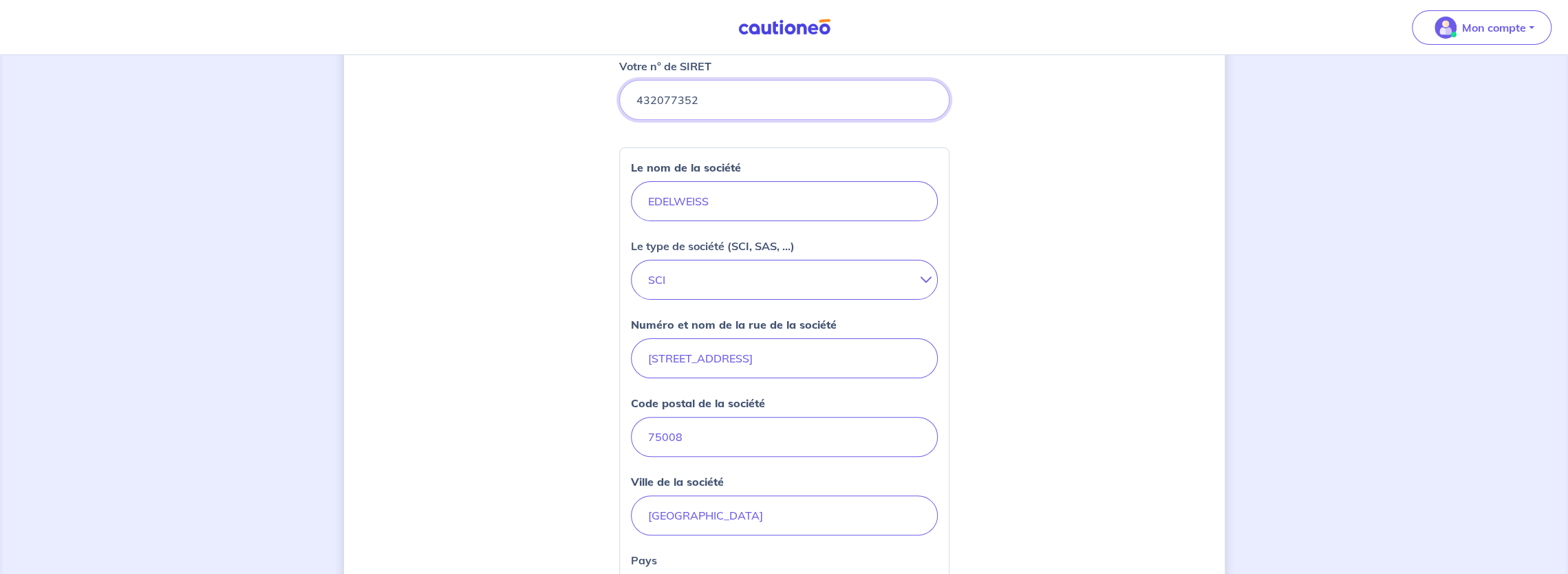
drag, startPoint x: 720, startPoint y: 82, endPoint x: 721, endPoint y: 90, distance: 8.1
click at [721, 89] on input "Votre n° de SIRET" at bounding box center [784, 99] width 330 height 40
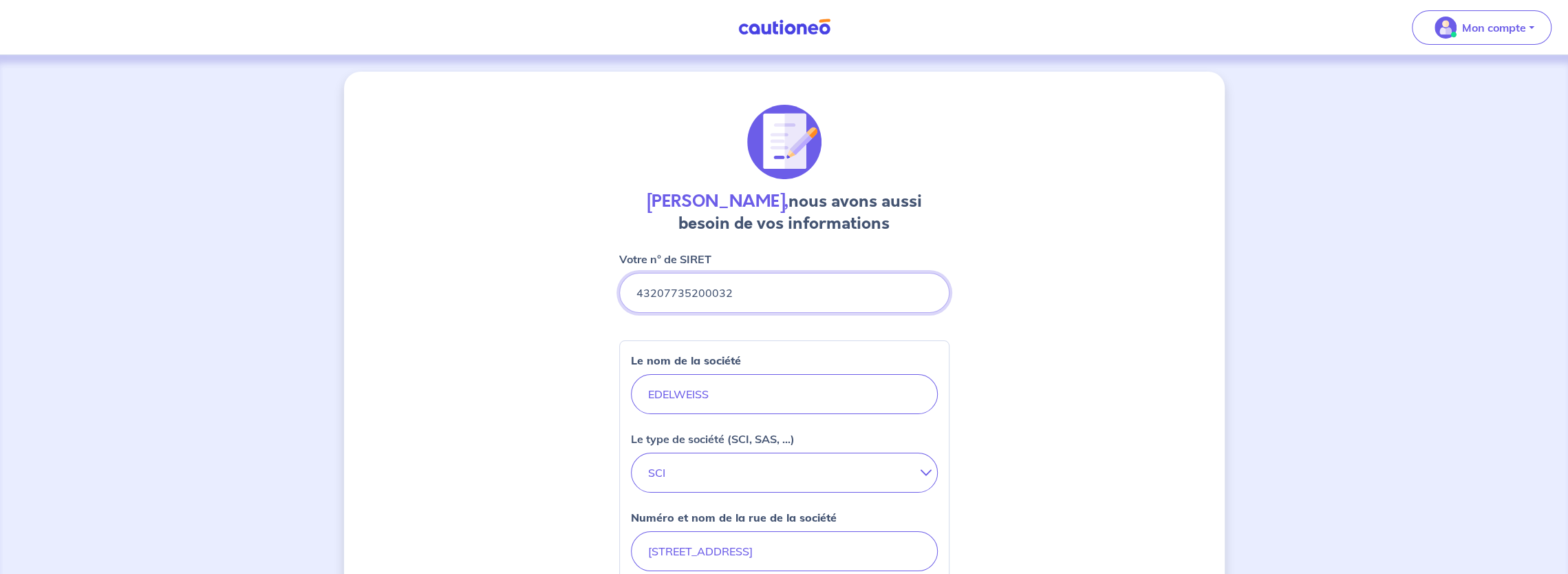
type input "43207735200032"
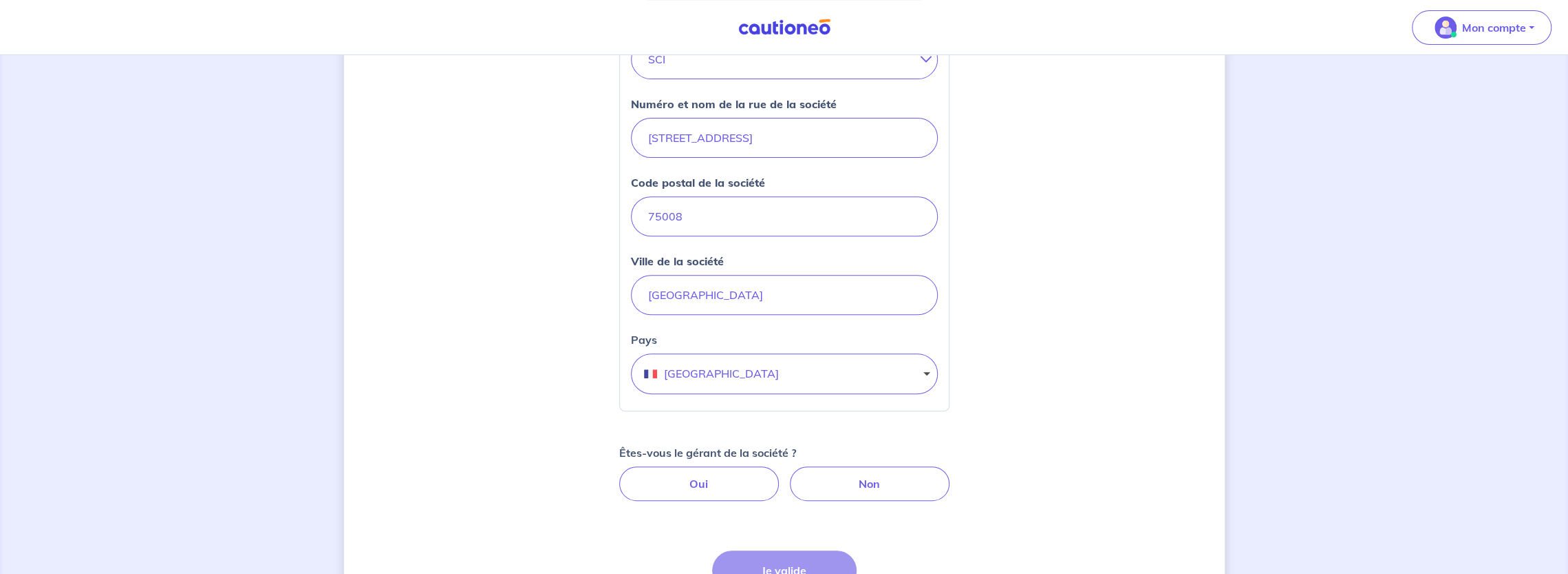
scroll to position [542, 0]
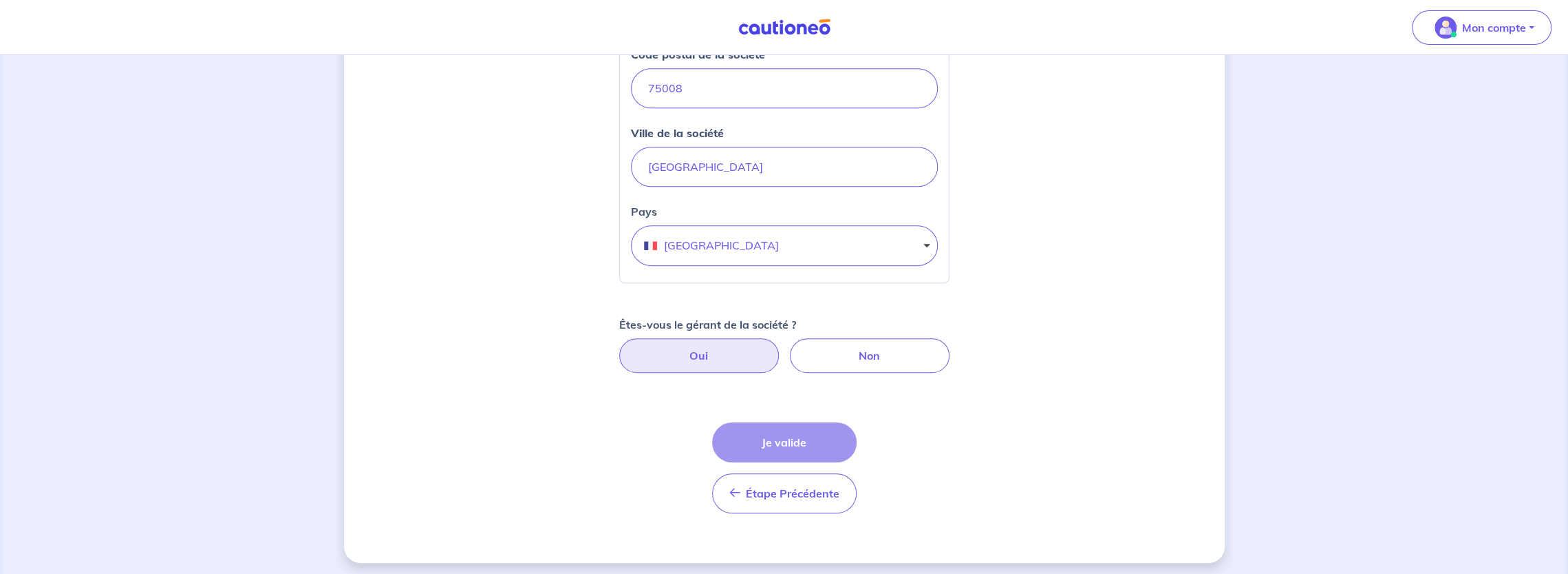
click at [676, 356] on label "Oui" at bounding box center [699, 355] width 159 height 35
click at [779, 347] on input "Oui" at bounding box center [784, 342] width 9 height 9
radio input "true"
select select "FR"
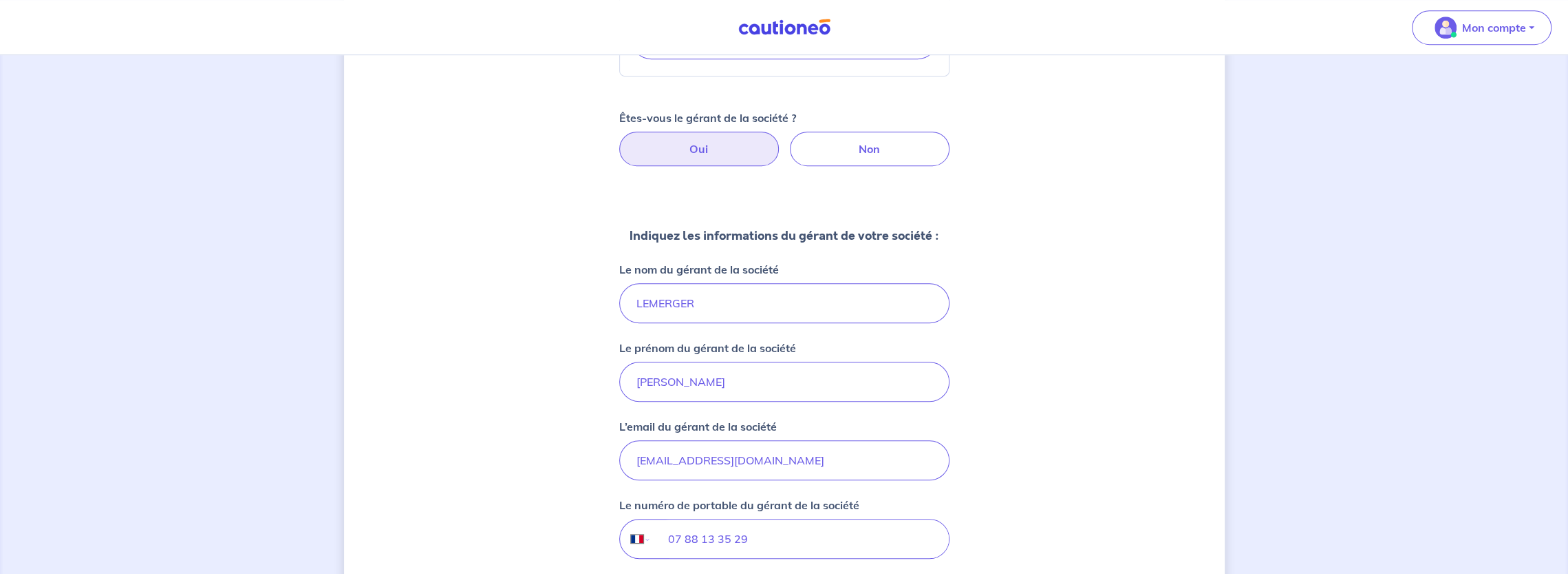
scroll to position [955, 0]
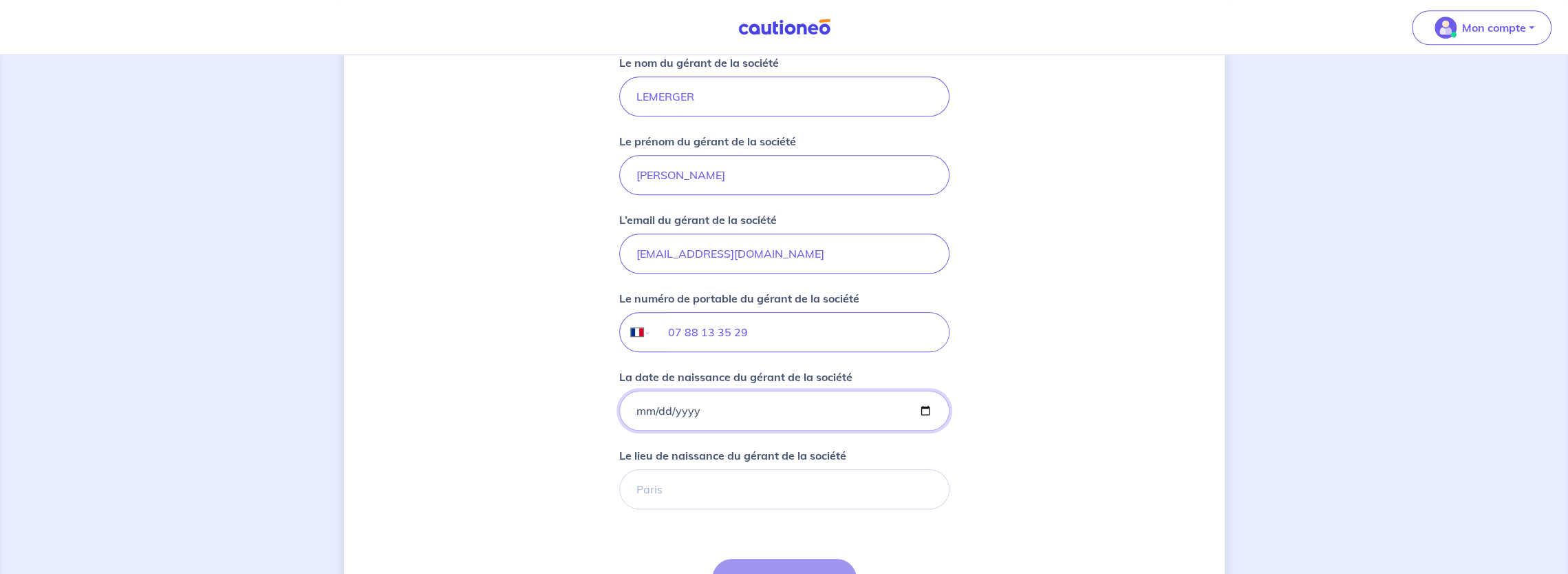
click at [636, 405] on input "La date de naissance du gérant de la société" at bounding box center [784, 410] width 330 height 40
type input "[DATE]"
click at [652, 476] on input "Le lieu de naissance du gérant de la société" at bounding box center [784, 488] width 330 height 40
type input "MONTREUIL"
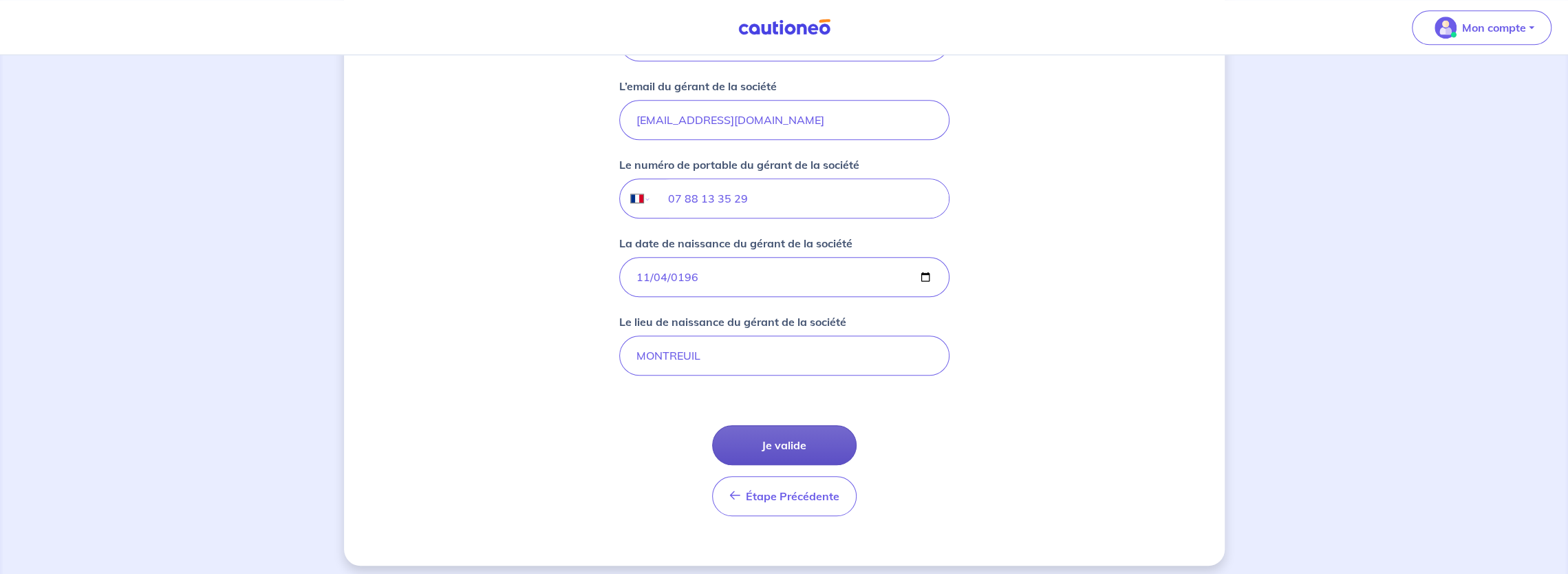
click at [819, 444] on button "Je valide" at bounding box center [784, 445] width 144 height 40
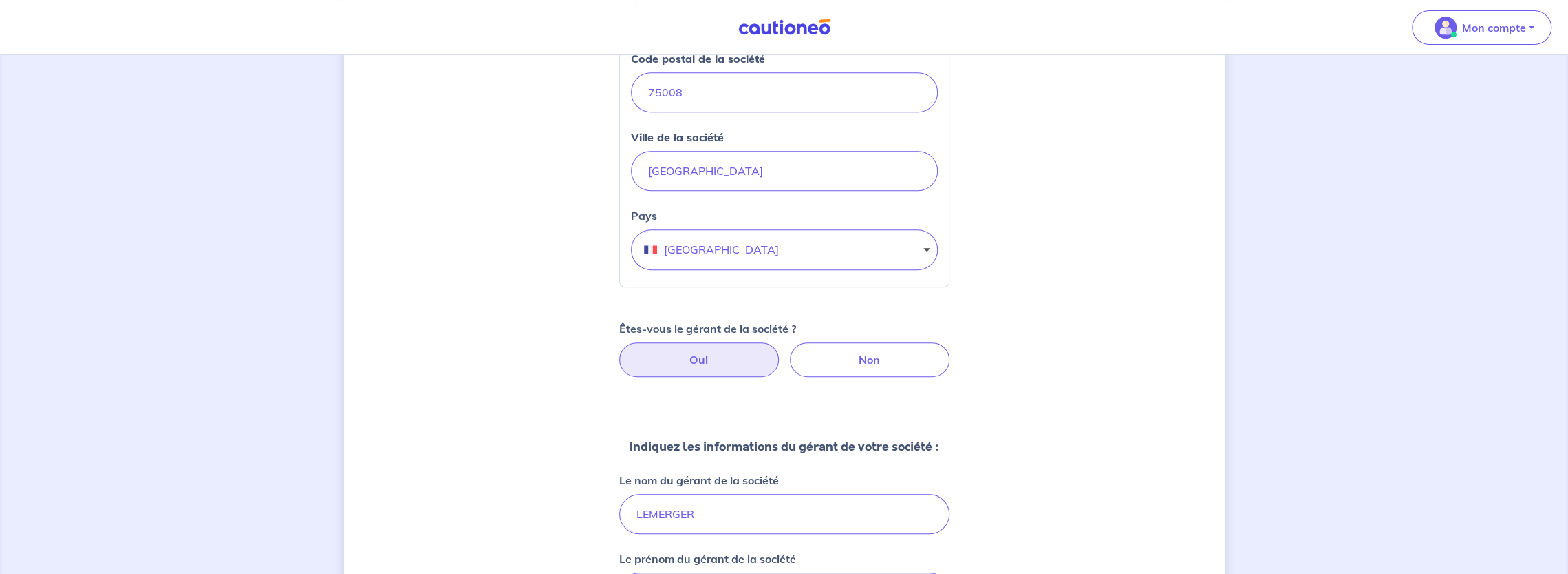
scroll to position [0, 0]
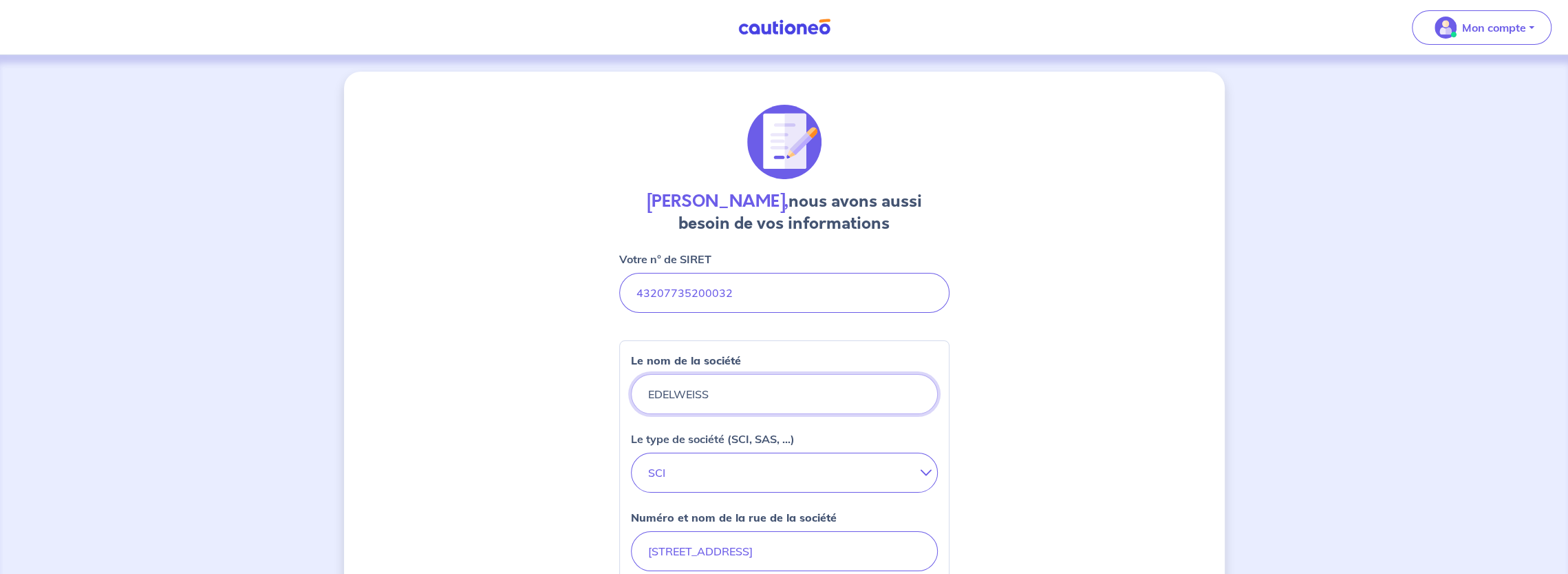
click at [654, 387] on input "EDELWEISS" at bounding box center [784, 393] width 307 height 40
type input "LES MIMOSAS"
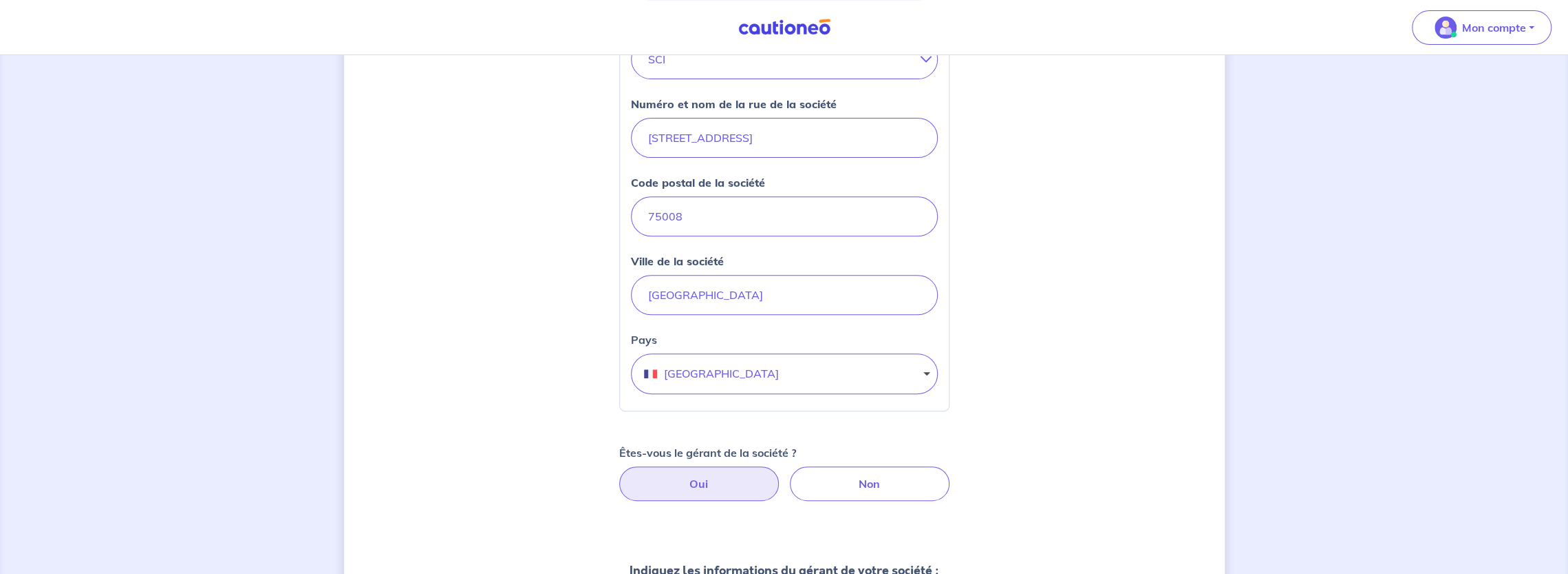
scroll to position [138, 0]
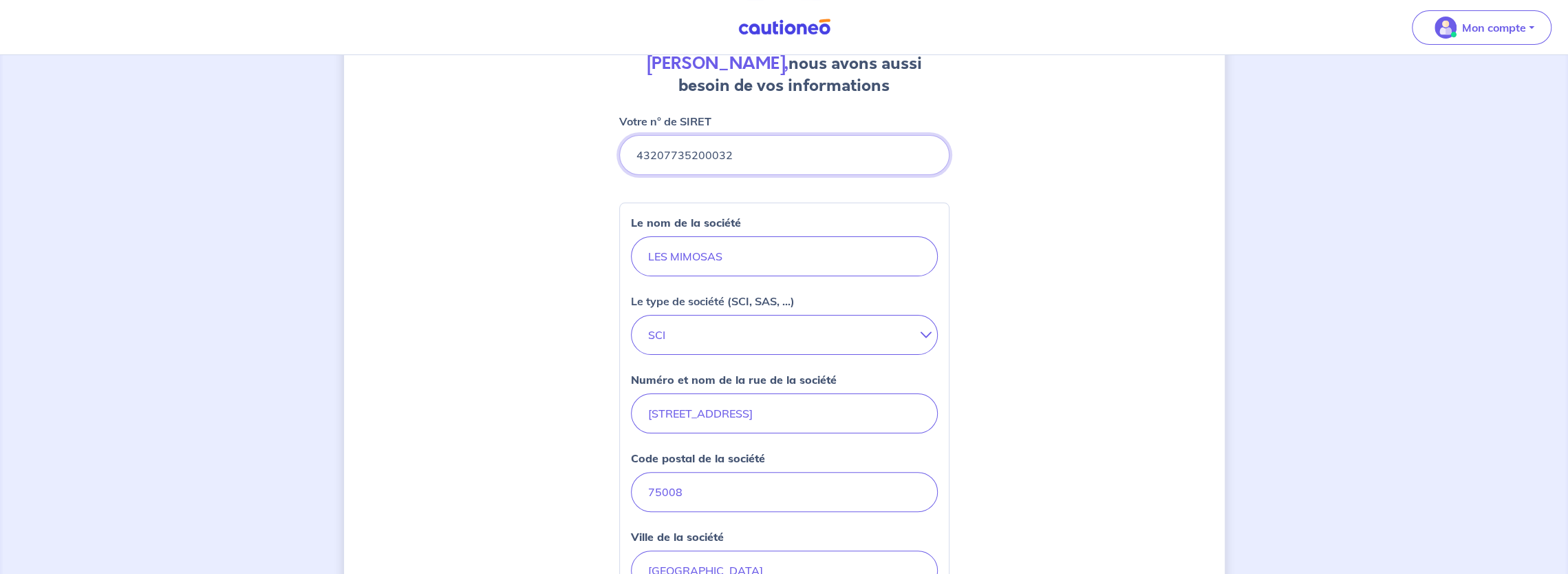
drag, startPoint x: 737, startPoint y: 150, endPoint x: 607, endPoint y: 153, distance: 130.0
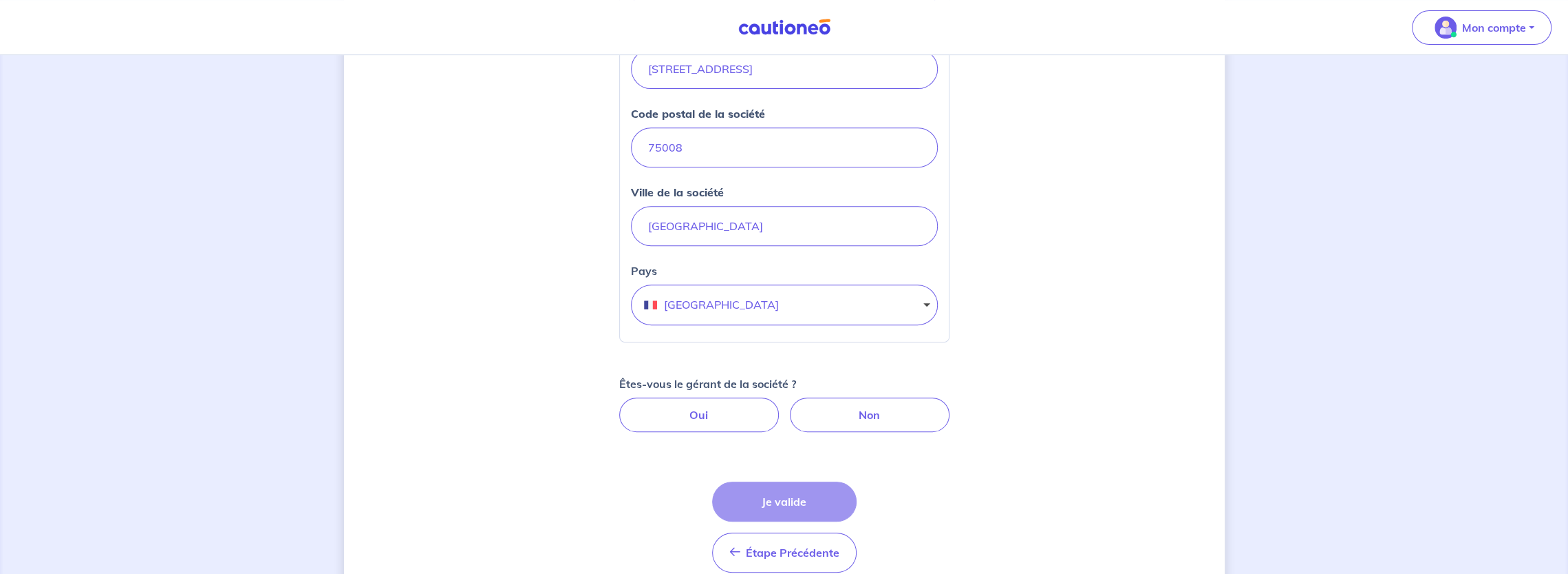
scroll to position [542, 0]
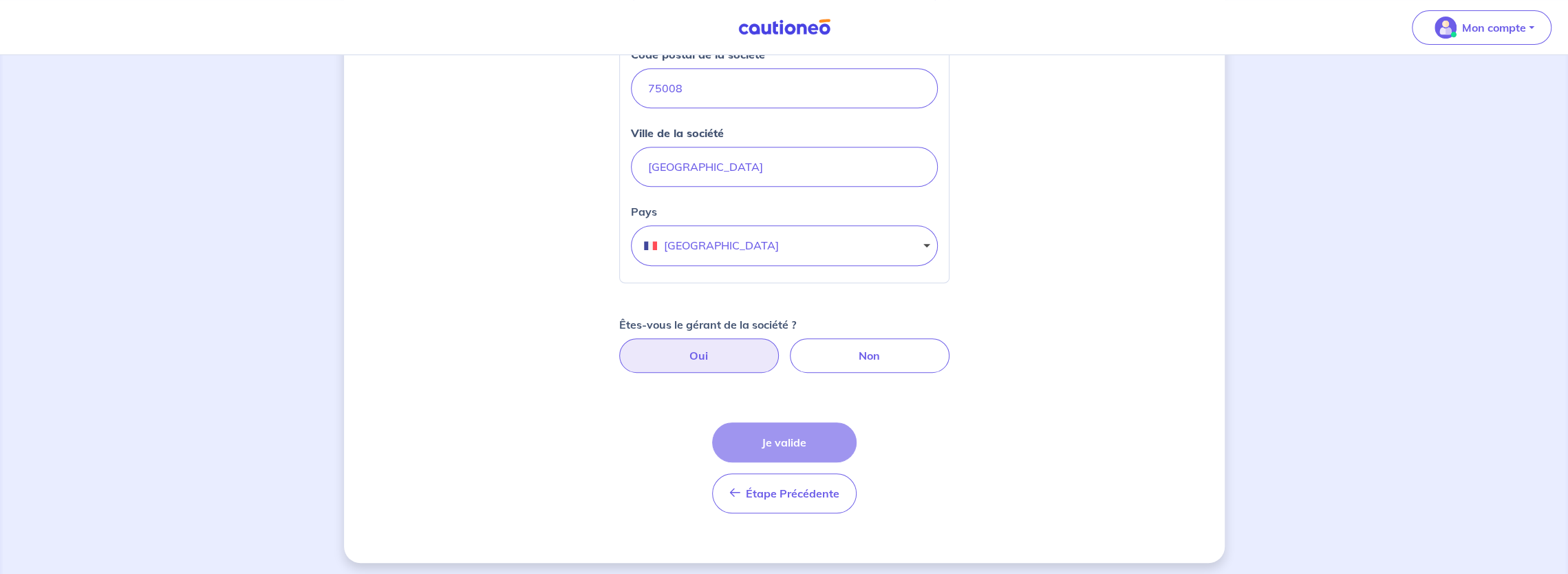
type input "478154115"
click at [644, 344] on label "Oui" at bounding box center [699, 355] width 159 height 35
click at [779, 344] on input "Oui" at bounding box center [784, 342] width 9 height 9
radio input "true"
select select "FR"
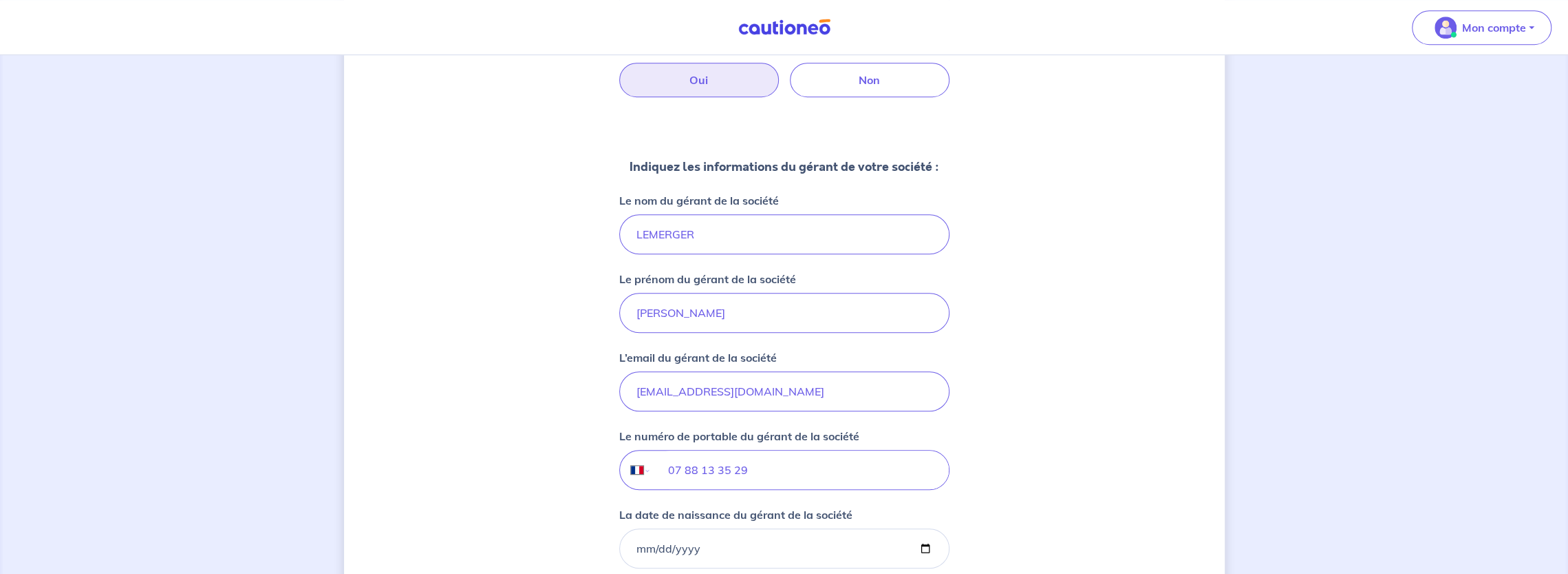
scroll to position [955, 0]
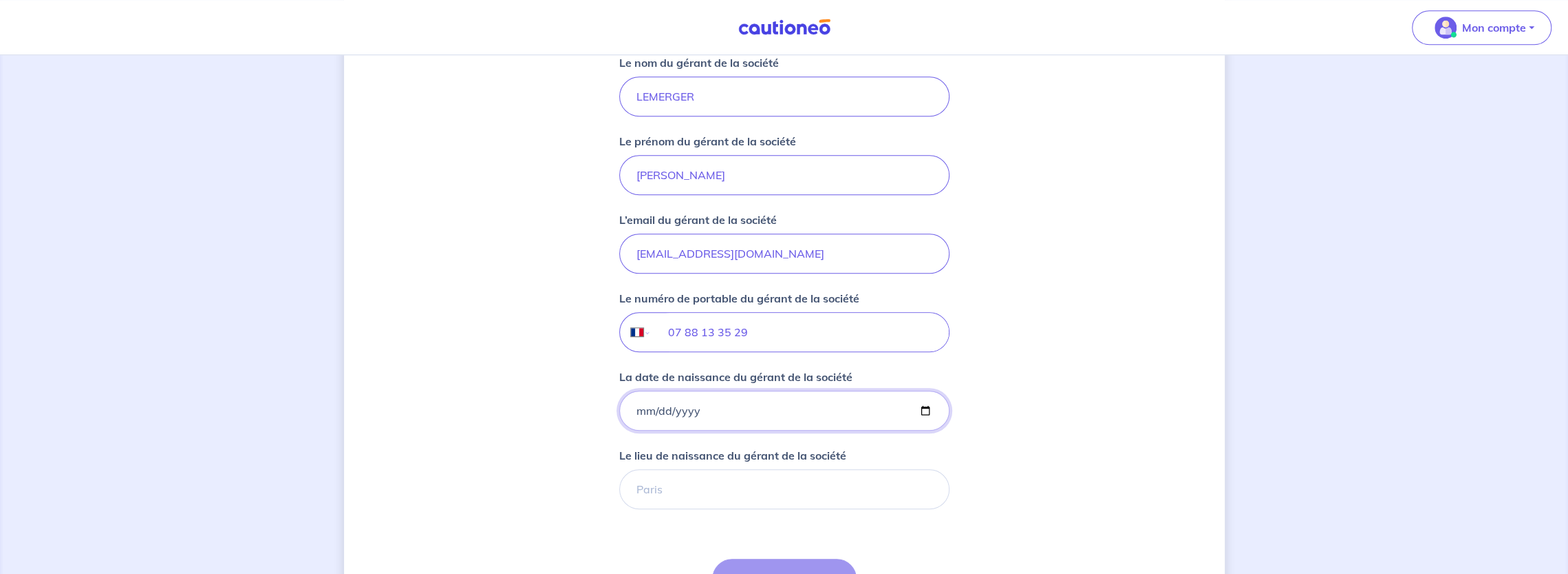
click at [634, 399] on input "La date de naissance du gérant de la société" at bounding box center [784, 410] width 330 height 40
click at [651, 409] on input "La date de naissance du gérant de la société" at bounding box center [784, 410] width 330 height 40
click at [659, 405] on input "La date de naissance du gérant de la société" at bounding box center [784, 410] width 330 height 40
type input "1966-11-01"
click at [673, 481] on input "Le lieu de naissance du gérant de la société" at bounding box center [784, 488] width 330 height 40
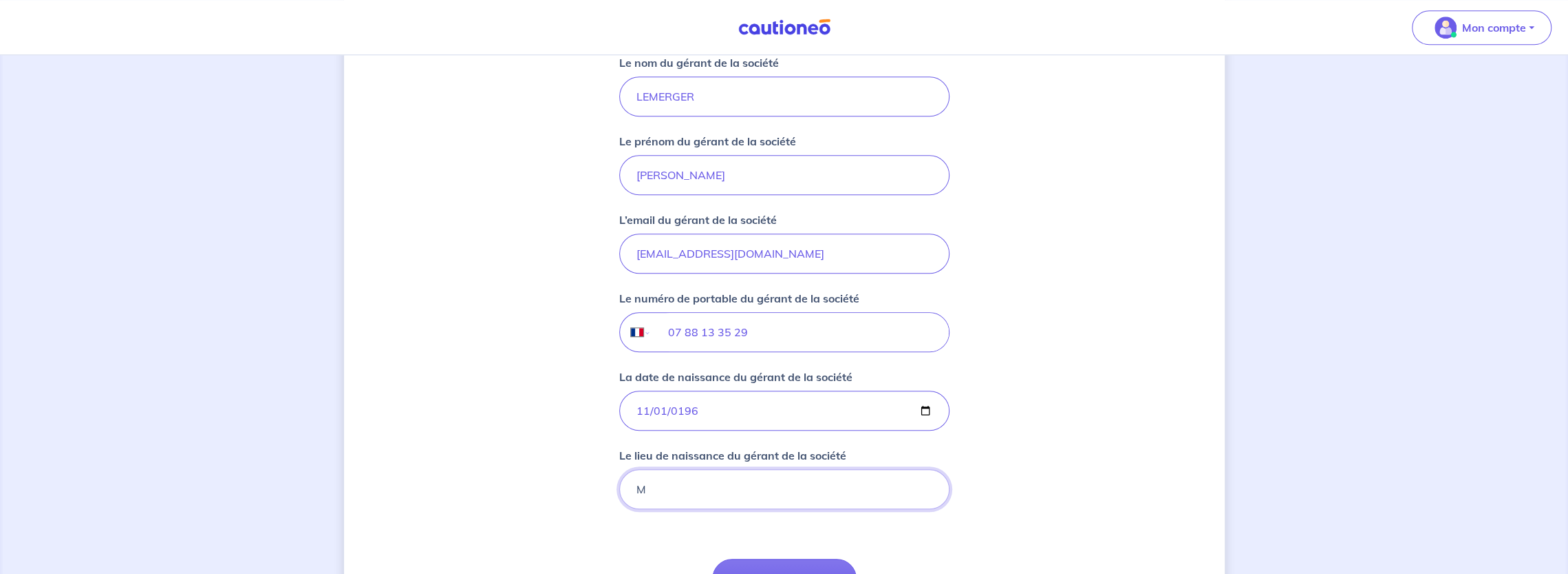
type input "MONTREUIL"
click at [779, 566] on button "Je valide" at bounding box center [784, 578] width 144 height 40
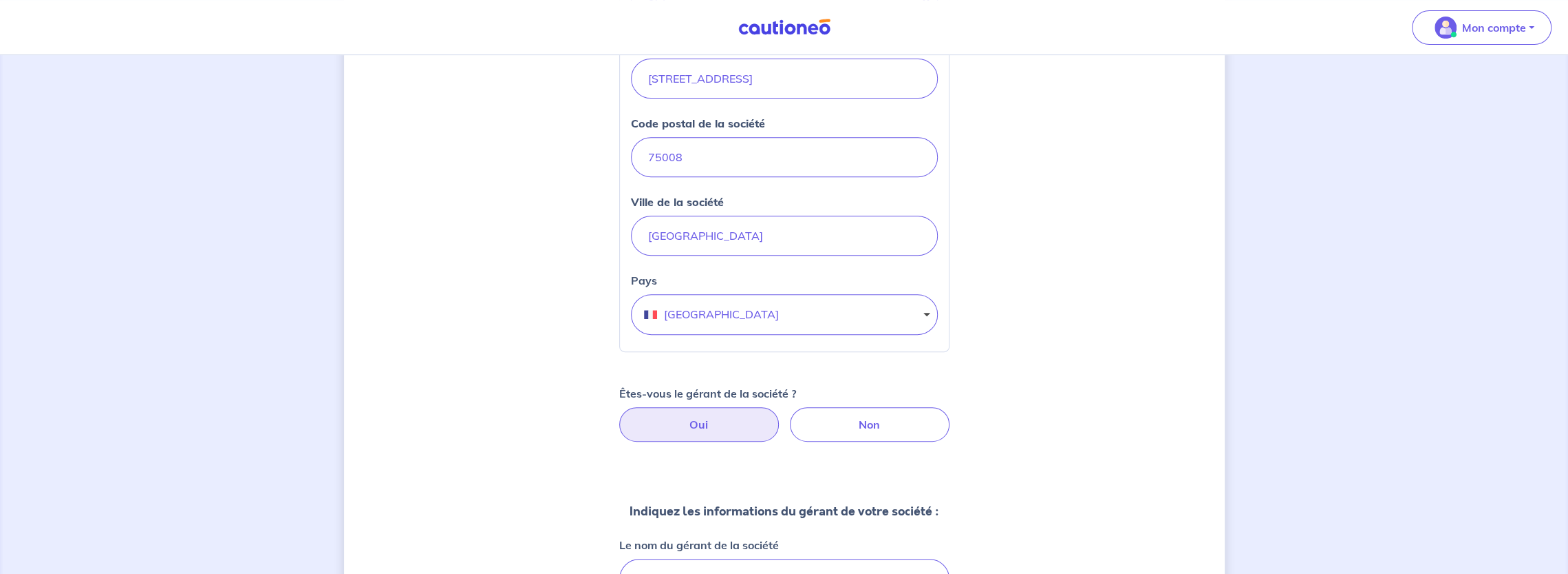
scroll to position [128, 0]
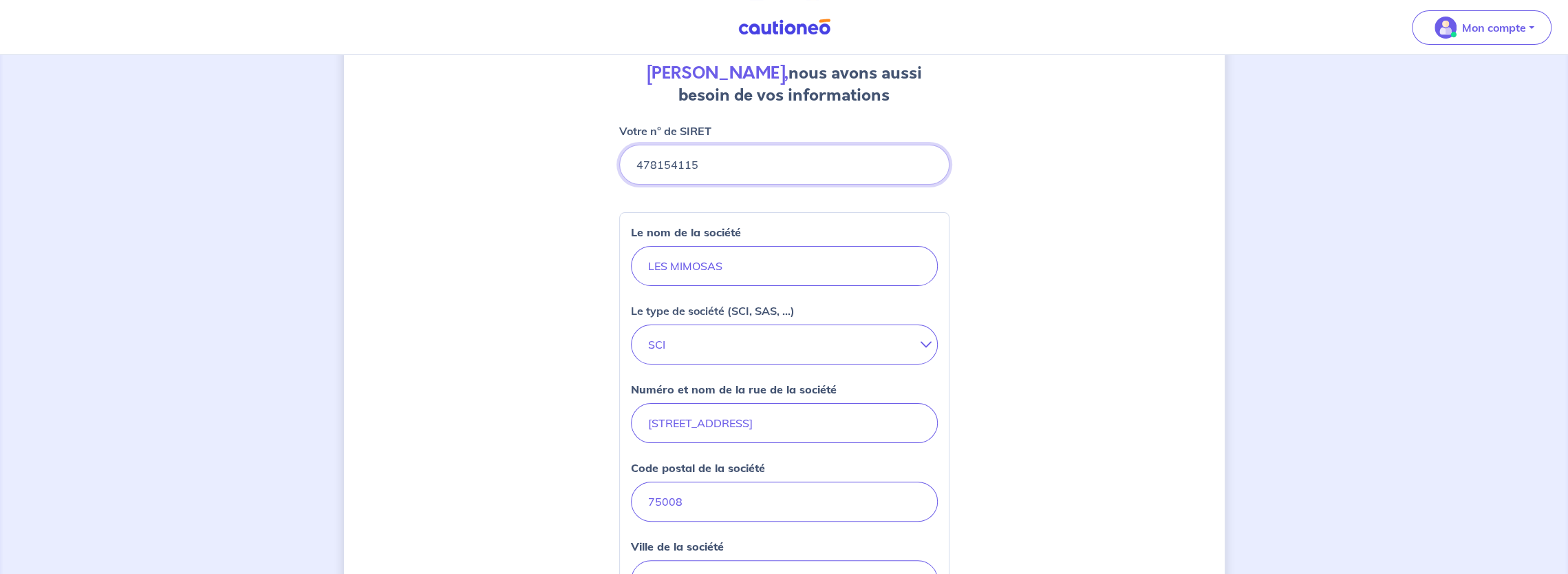
click at [739, 173] on input "Votre n° de SIRET" at bounding box center [784, 164] width 330 height 40
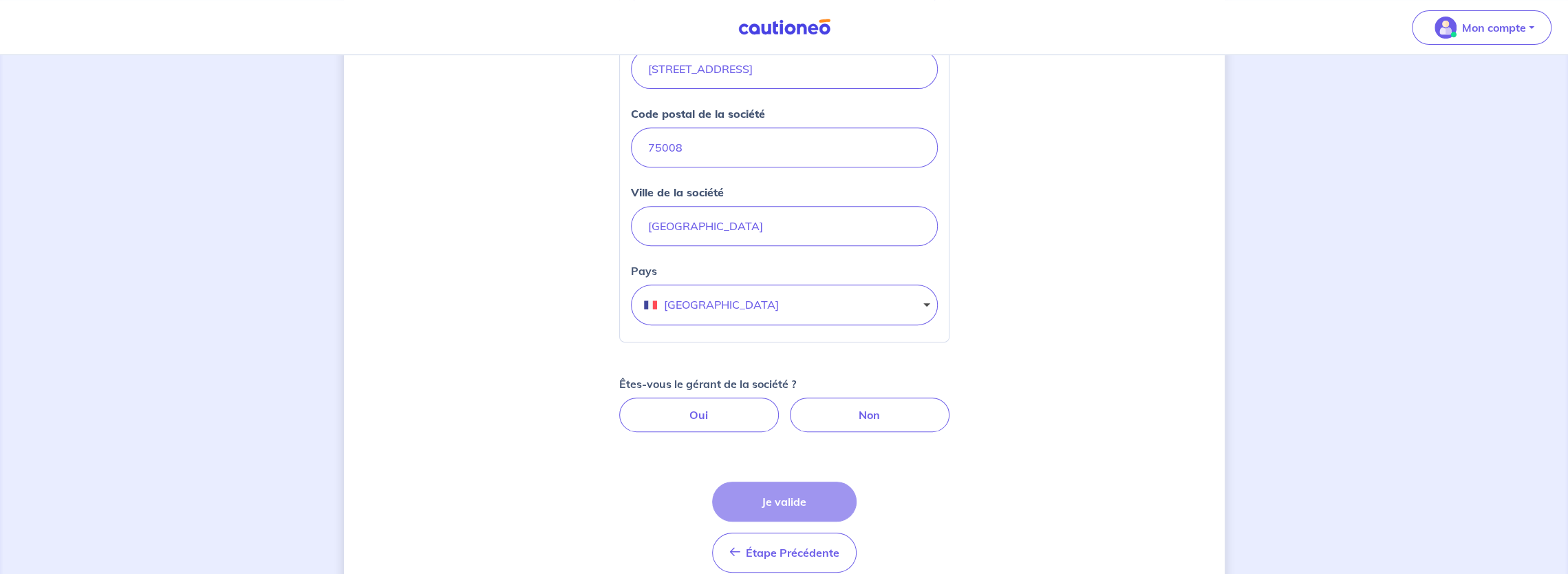
scroll to position [542, 0]
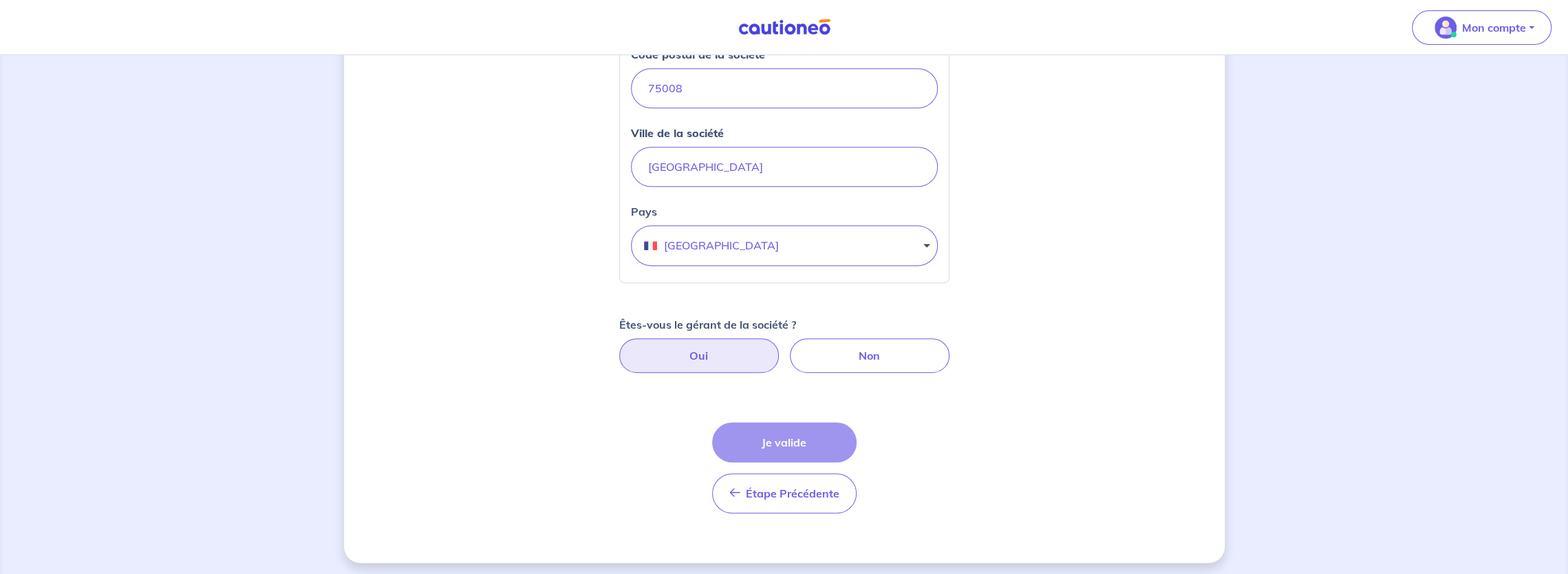
type input "47815411500024"
click at [732, 355] on label "Oui" at bounding box center [699, 355] width 159 height 35
click at [779, 347] on input "Oui" at bounding box center [784, 342] width 9 height 9
radio input "true"
select select "FR"
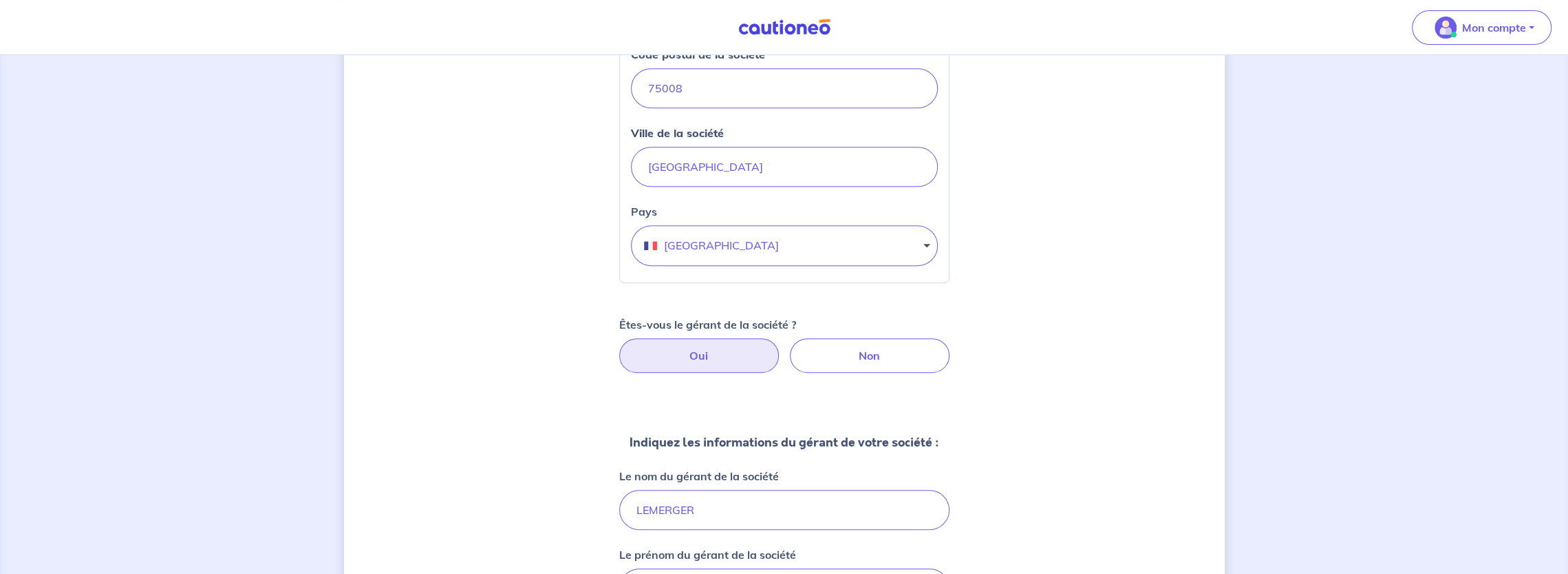
scroll to position [817, 0]
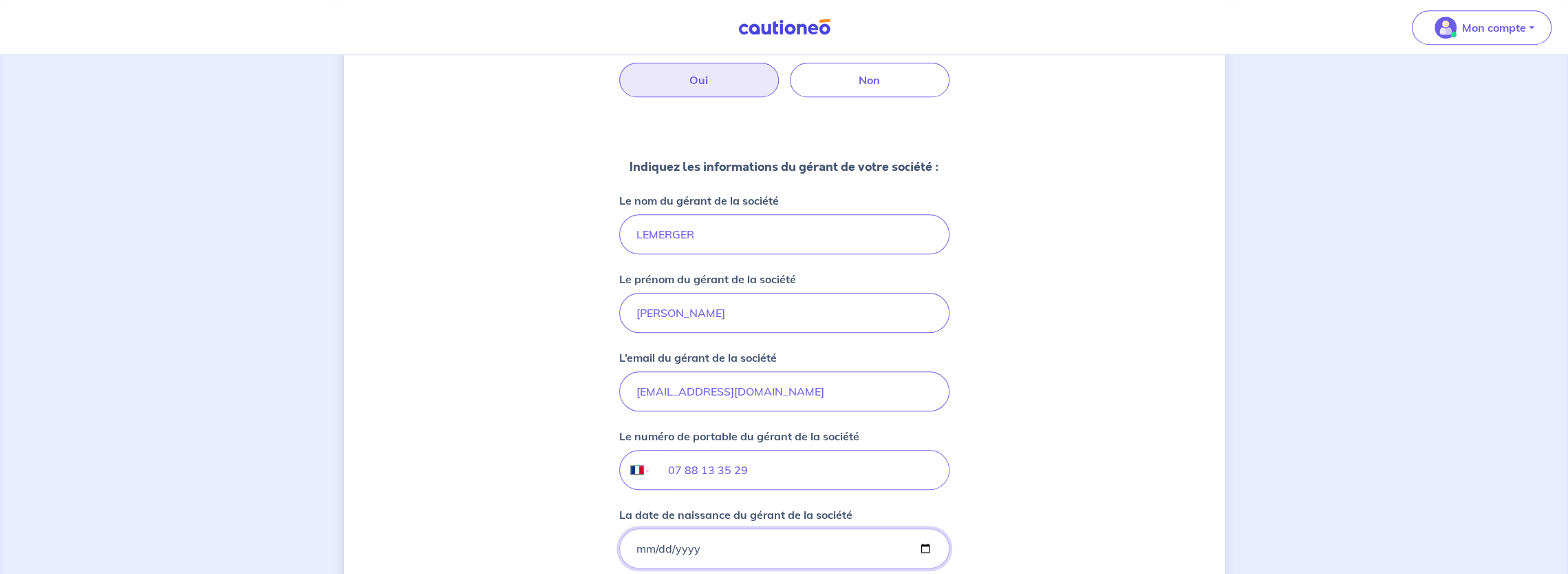
click at [707, 536] on input "La date de naissance du gérant de la société" at bounding box center [784, 548] width 330 height 40
type input "[DATE]"
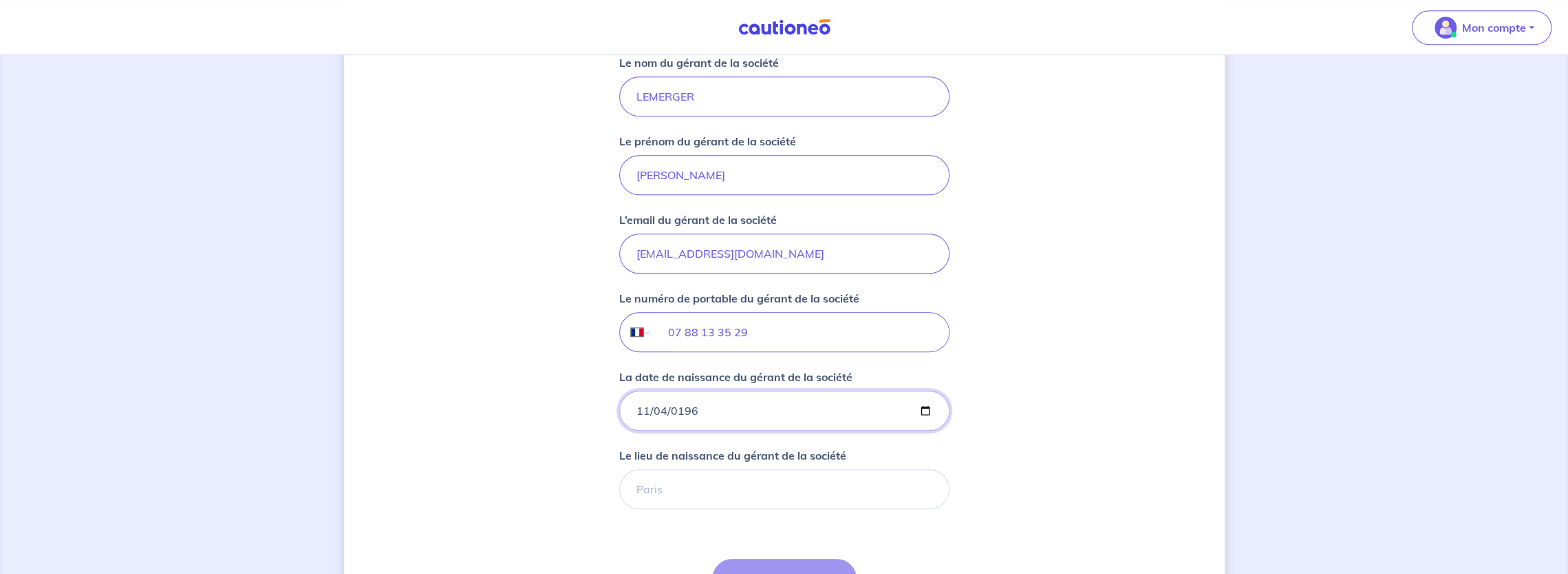
scroll to position [1088, 0]
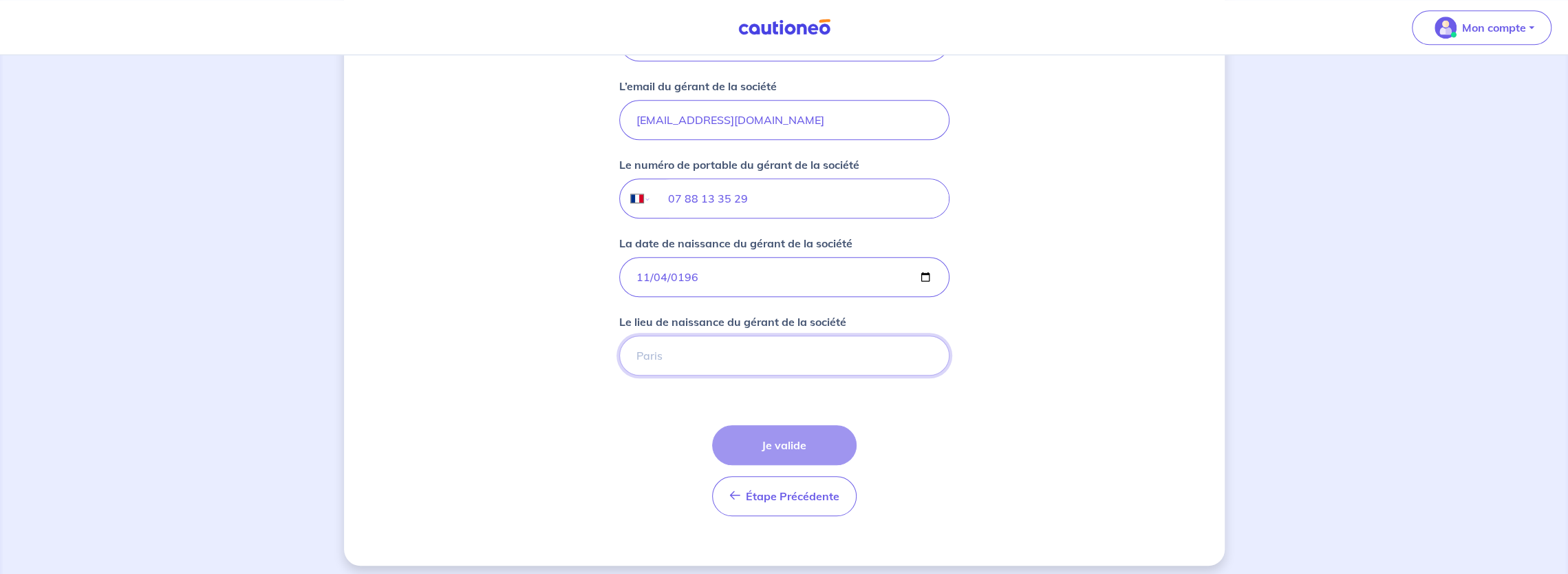
click at [778, 356] on input "Le lieu de naissance du gérant de la société" at bounding box center [784, 355] width 330 height 40
type input "3"
type input "MONTREUIL"
click at [753, 439] on button "Je valide" at bounding box center [784, 445] width 144 height 40
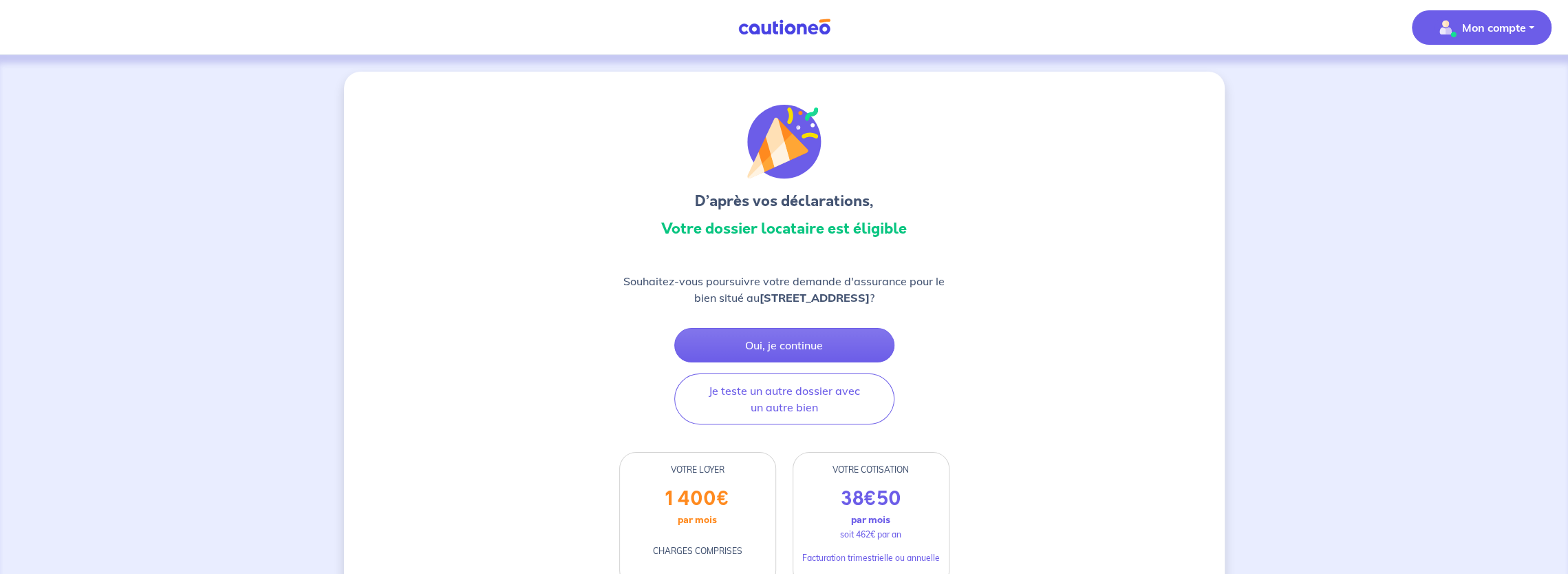
click at [1507, 24] on p "Mon compte" at bounding box center [1494, 28] width 64 height 17
click at [1444, 87] on link "Mes informations" at bounding box center [1467, 85] width 110 height 22
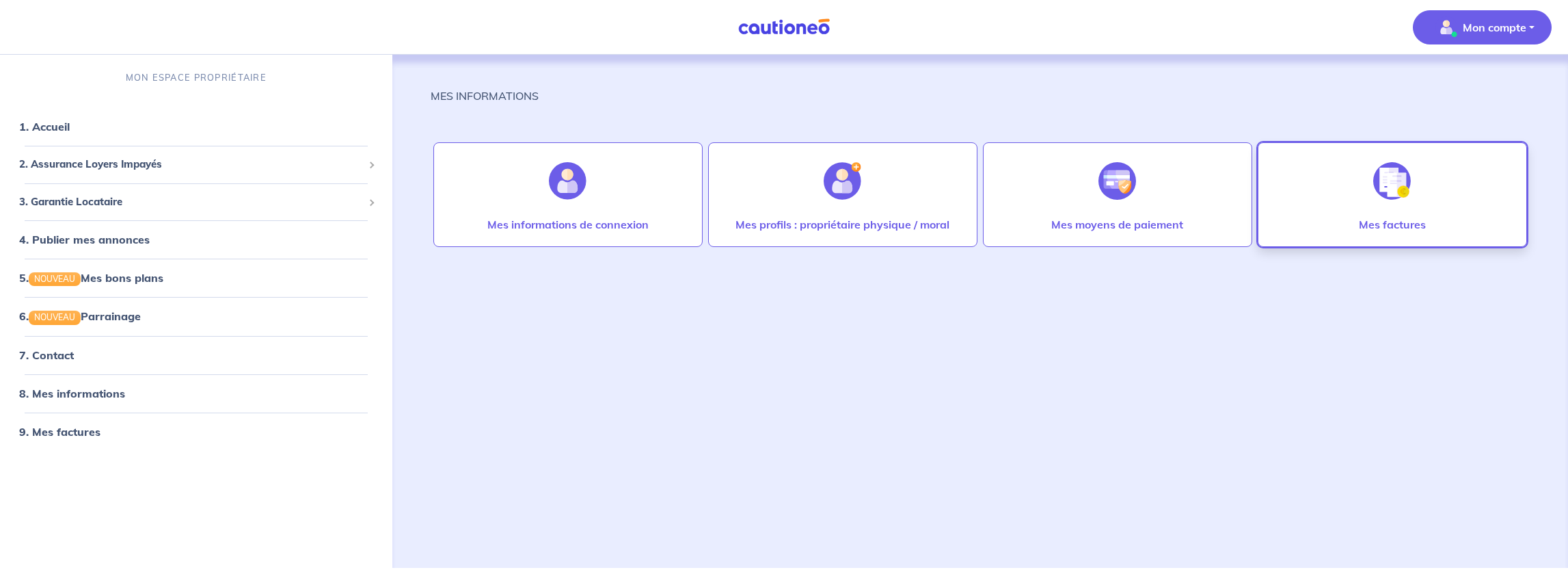
click at [1361, 182] on div "Mes factures" at bounding box center [1392, 194] width 270 height 105
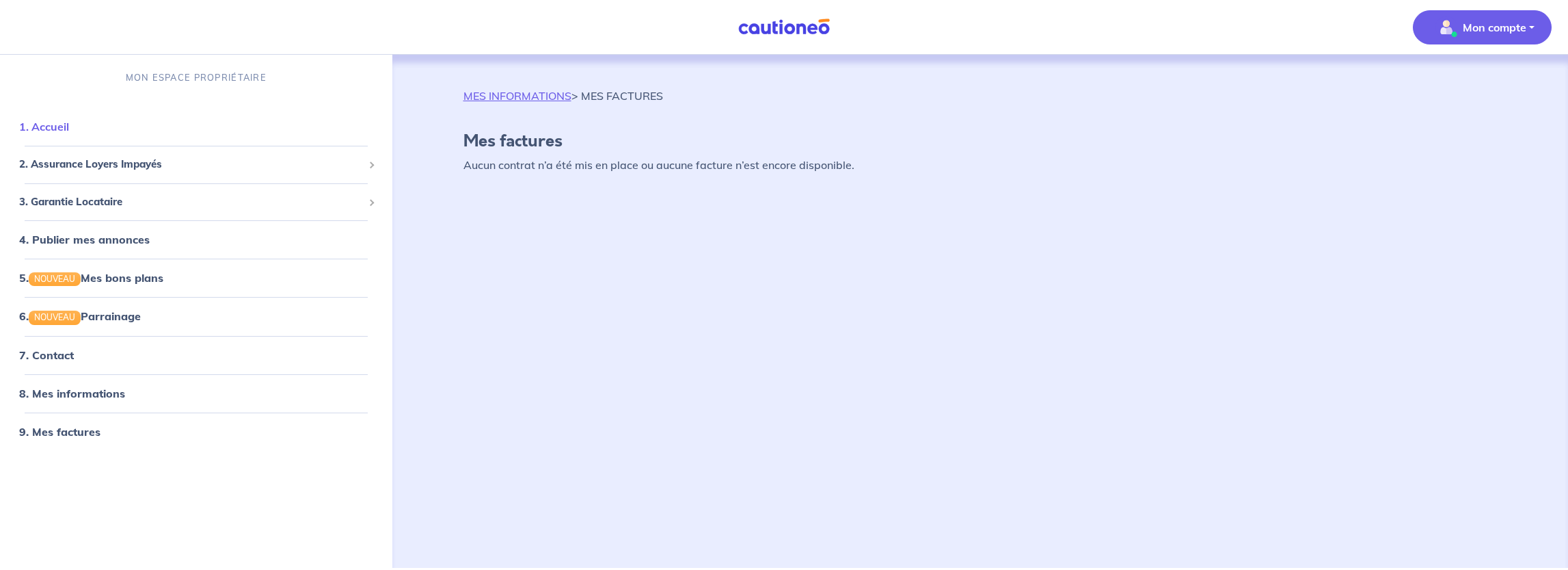
click at [69, 128] on link "1. Accueil" at bounding box center [44, 126] width 50 height 13
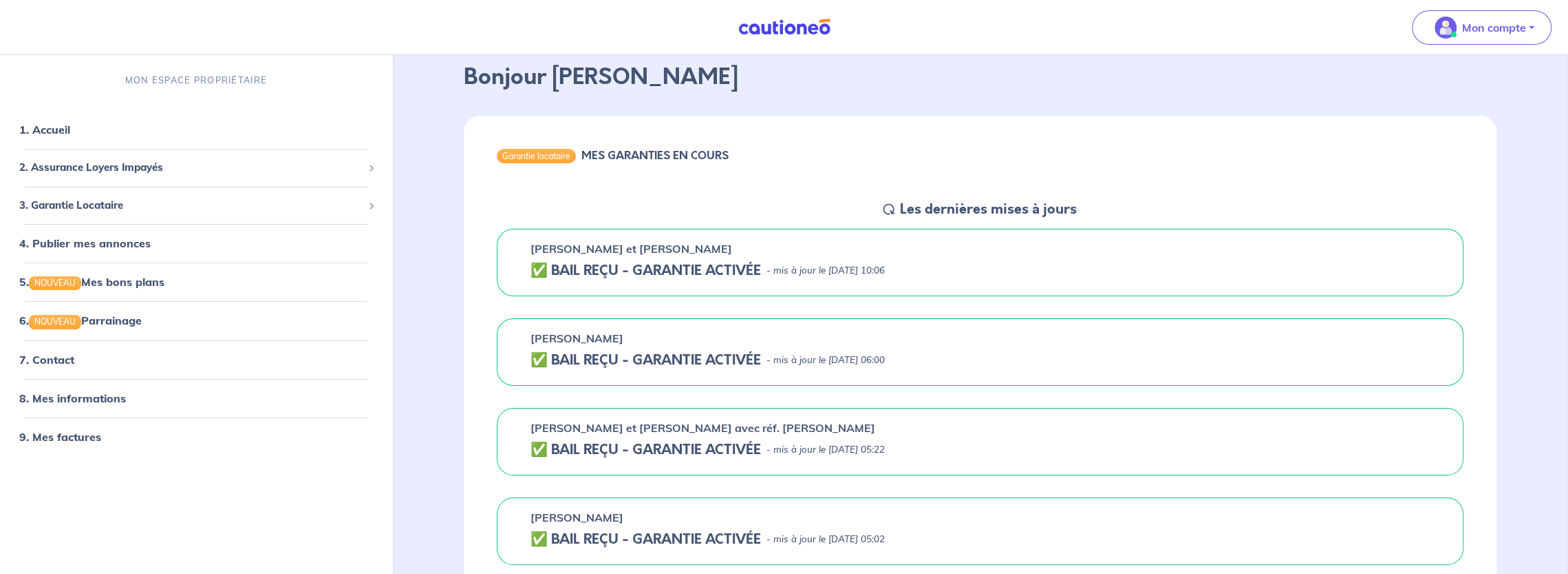
scroll to position [138, 0]
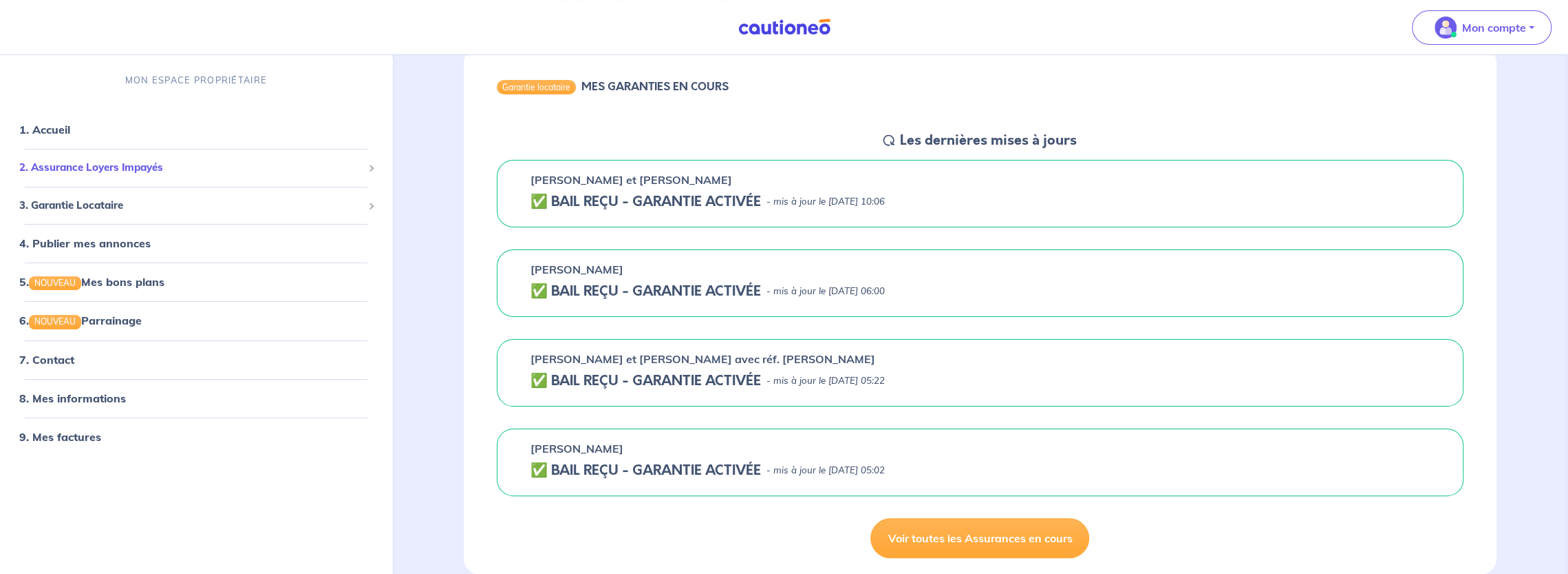
click at [121, 170] on span "2. Assurance Loyers Impayés" at bounding box center [191, 167] width 344 height 16
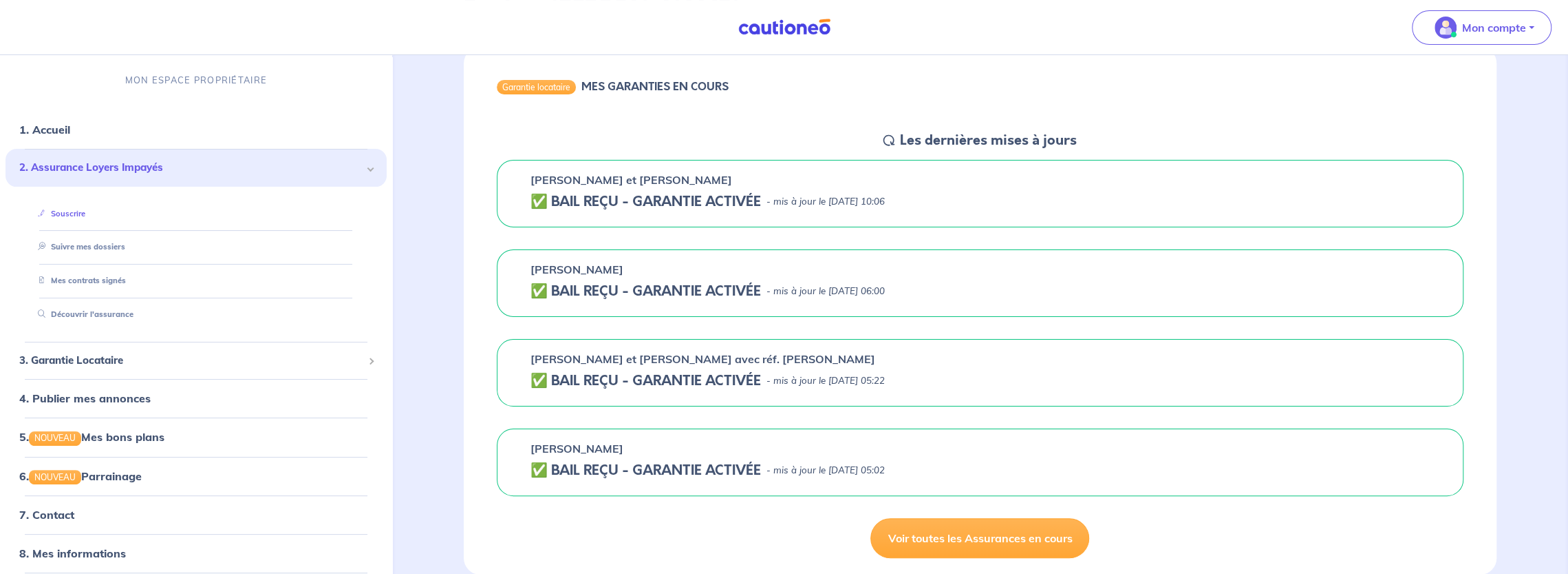
click at [74, 213] on link "Souscrire" at bounding box center [59, 213] width 53 height 10
click at [1494, 29] on p "Mon compte" at bounding box center [1494, 28] width 64 height 17
click at [1461, 118] on link "Me déconnecter" at bounding box center [1467, 118] width 110 height 22
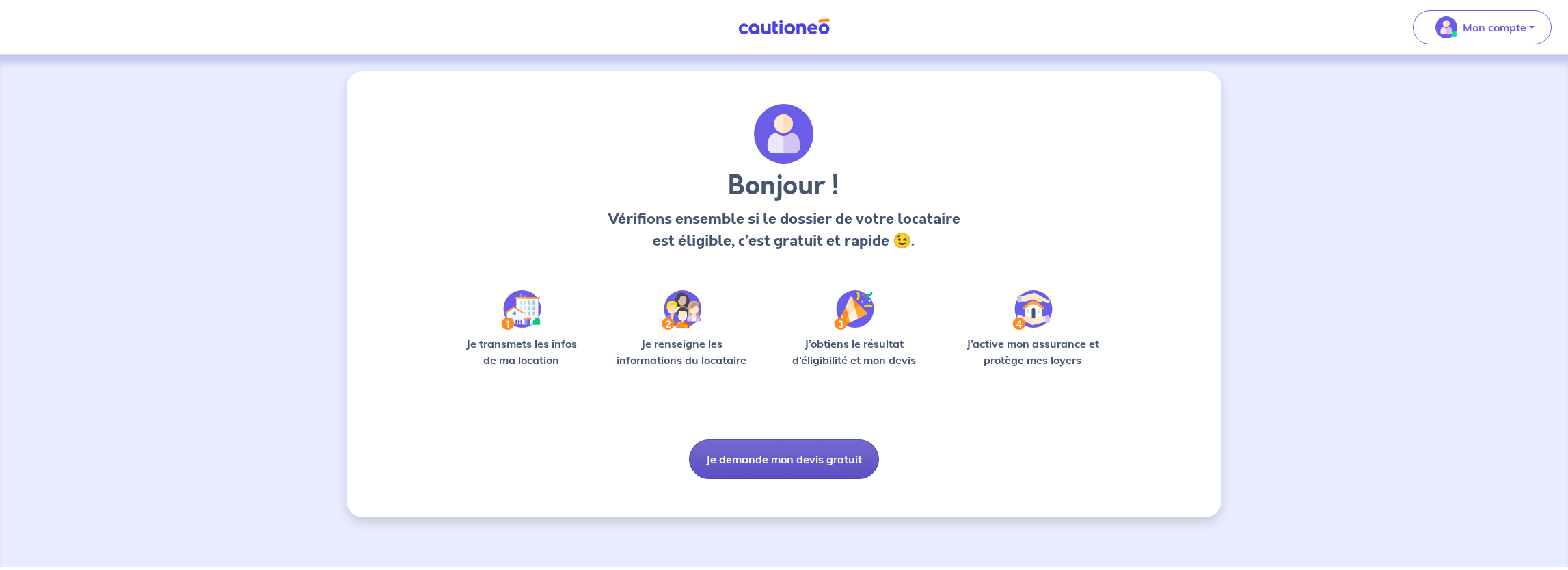
click at [742, 462] on button "Je demande mon devis gratuit" at bounding box center [784, 459] width 190 height 40
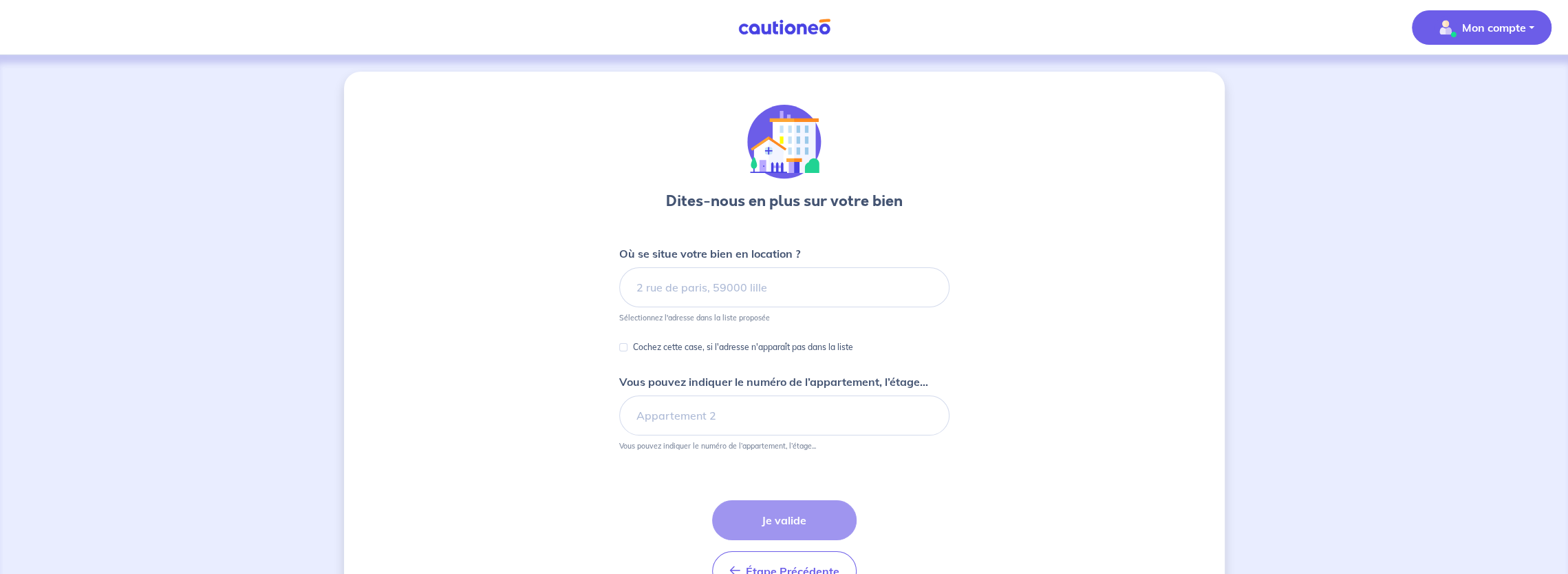
click at [1464, 30] on p "Mon compte" at bounding box center [1494, 28] width 64 height 17
click at [1462, 83] on link "Mes informations" at bounding box center [1467, 85] width 110 height 22
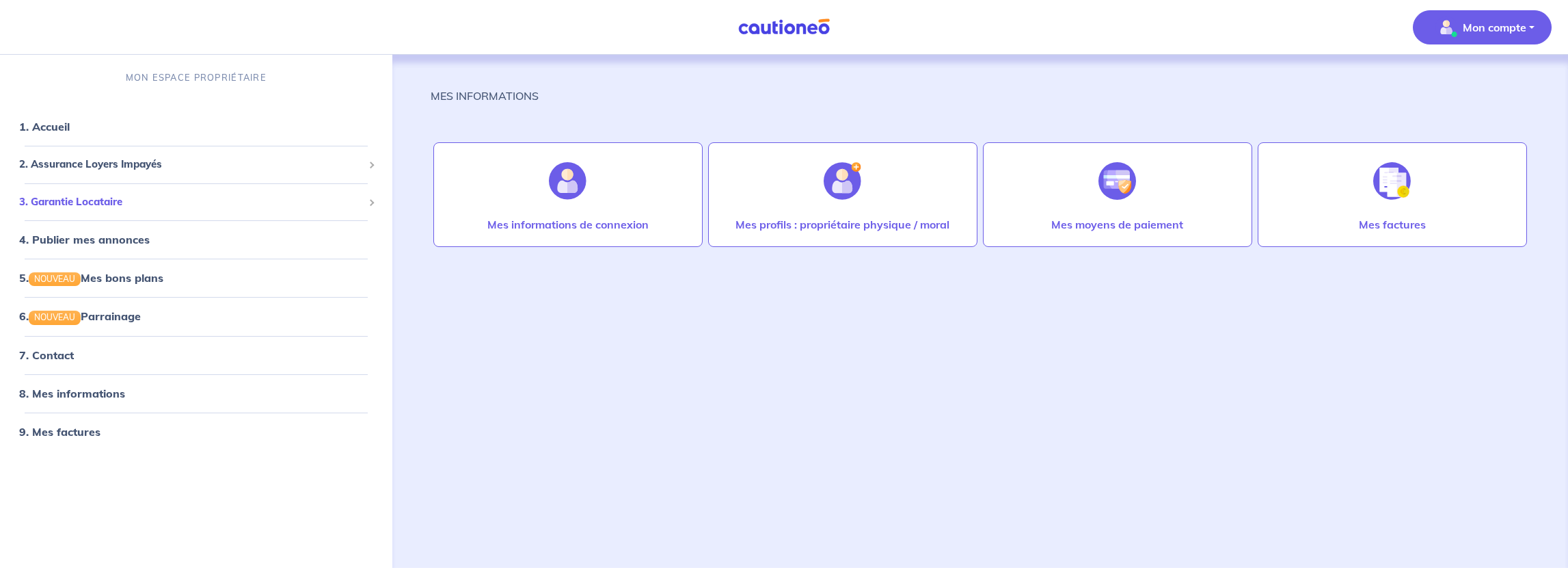
click at [106, 202] on span "3. Garantie Locataire" at bounding box center [191, 202] width 343 height 16
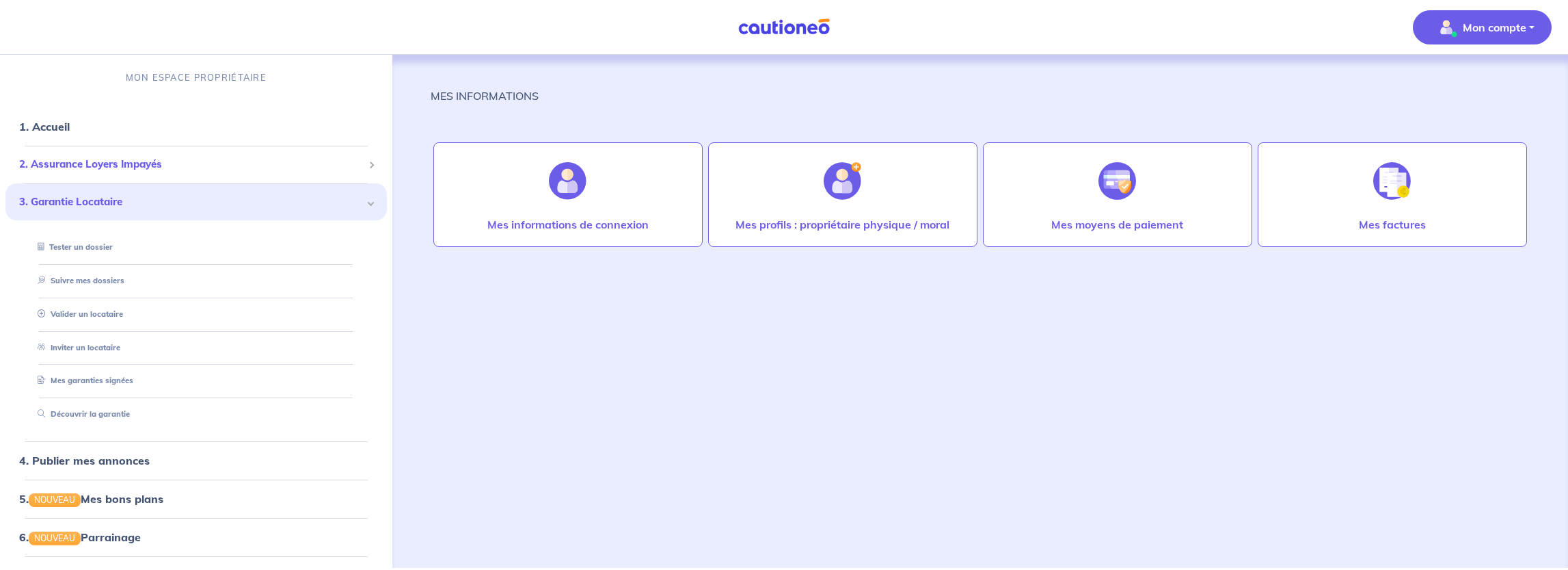
click at [164, 166] on span "2. Assurance Loyers Impayés" at bounding box center [191, 164] width 343 height 16
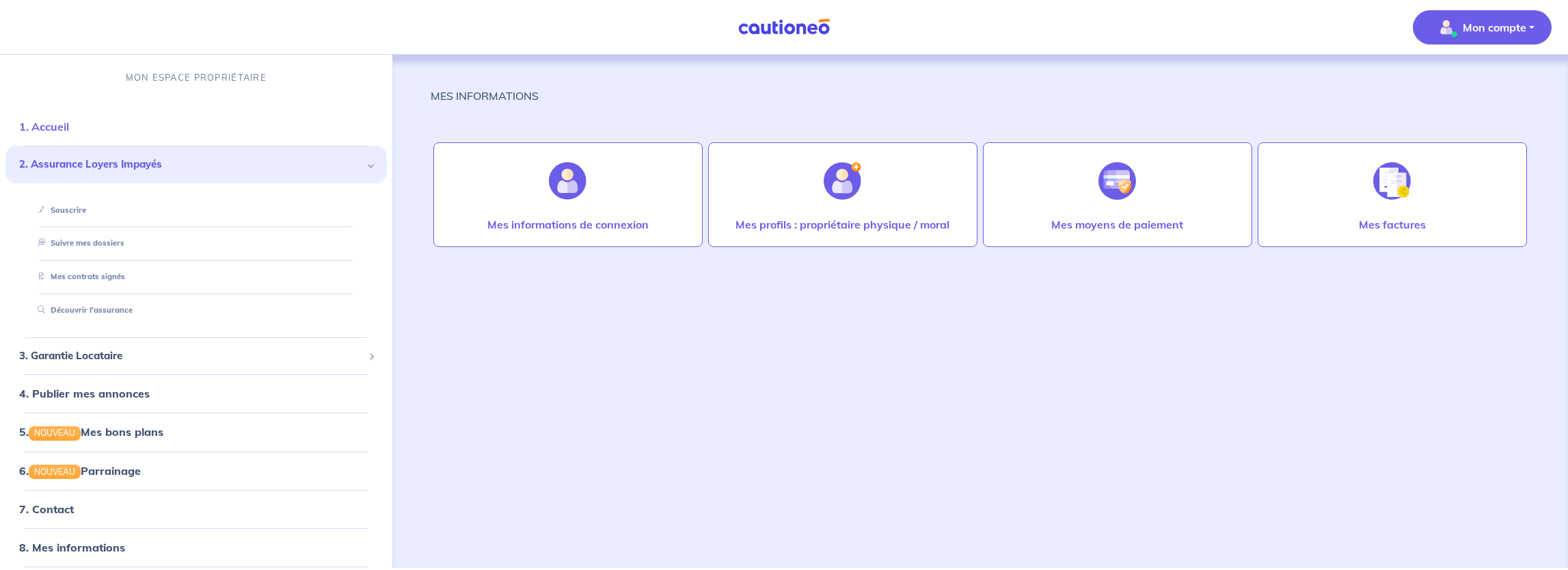
click at [55, 126] on link "1. Accueil" at bounding box center [44, 126] width 50 height 13
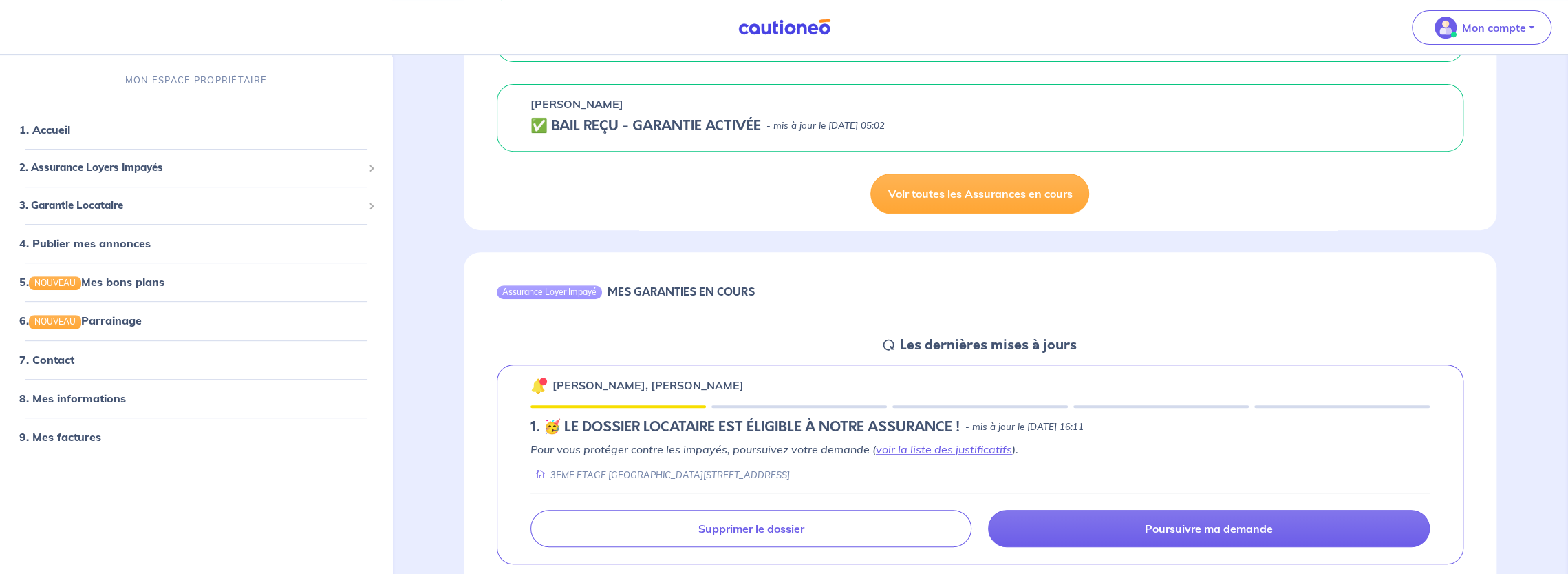
scroll to position [620, 0]
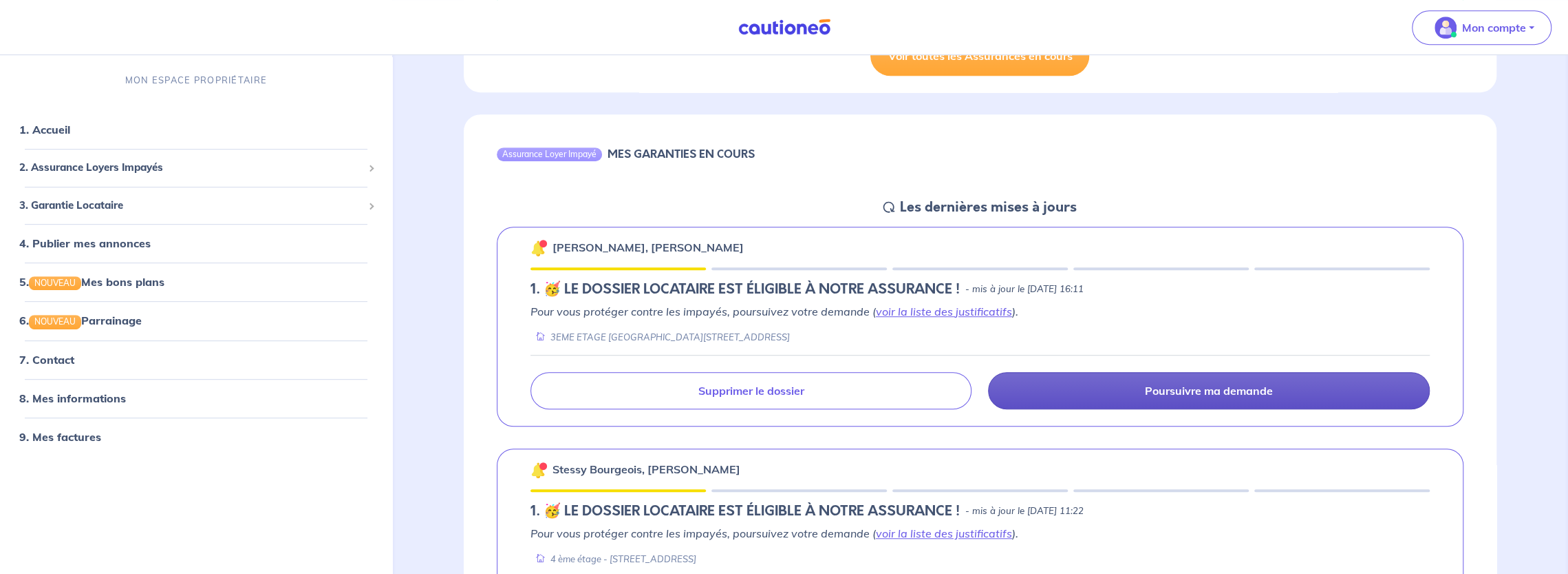
click at [1043, 382] on link "Poursuivre ma demande" at bounding box center [1209, 390] width 442 height 37
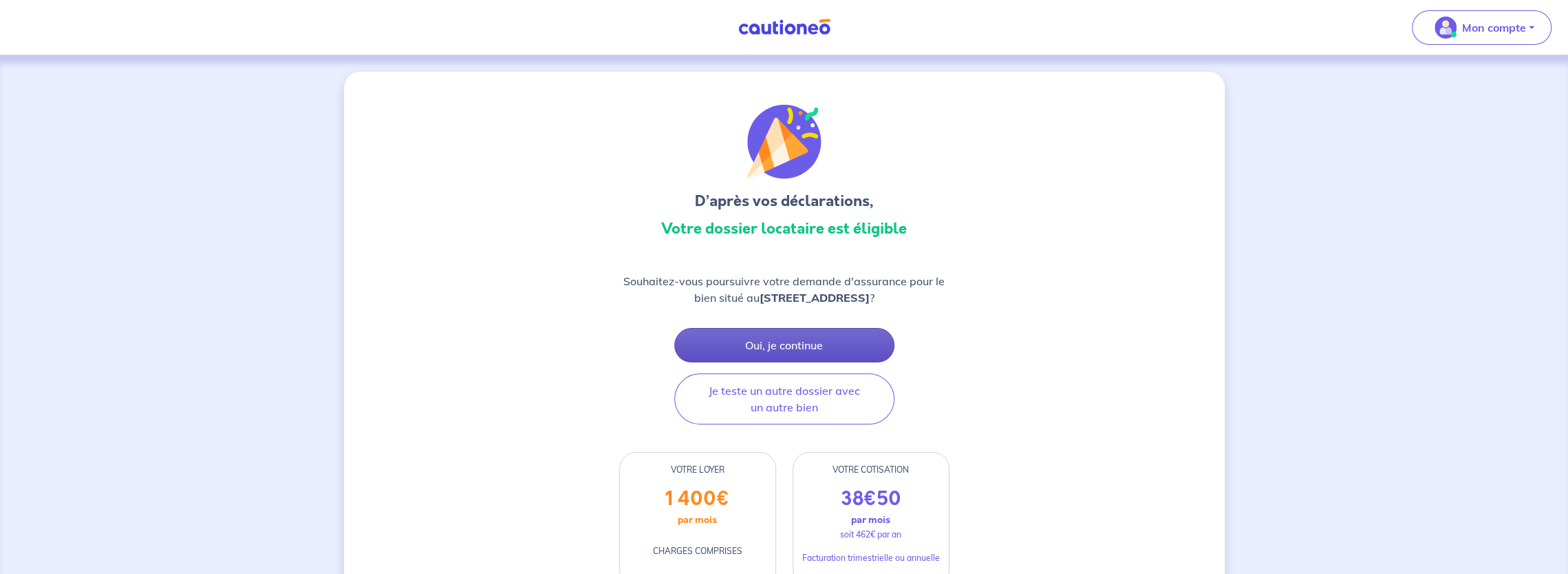
click at [780, 346] on button "Oui, je continue" at bounding box center [784, 345] width 220 height 35
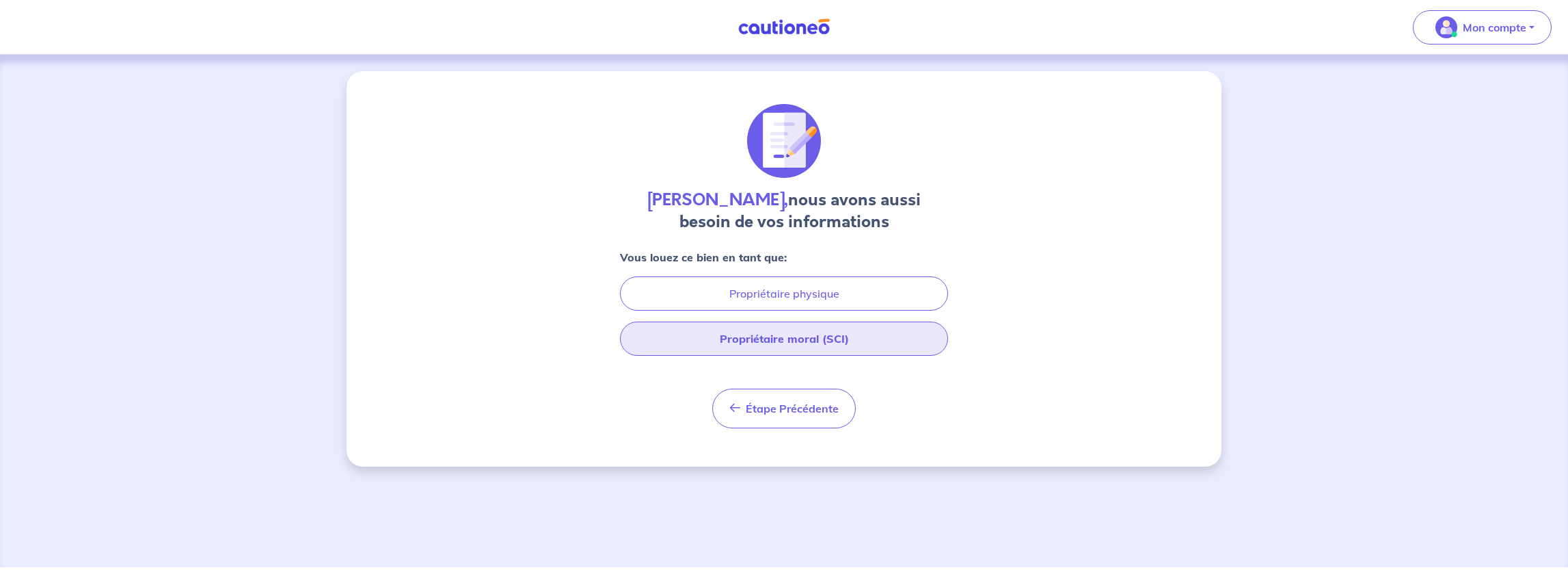
click at [771, 343] on button "Propriétaire moral (SCI)" at bounding box center [783, 338] width 328 height 34
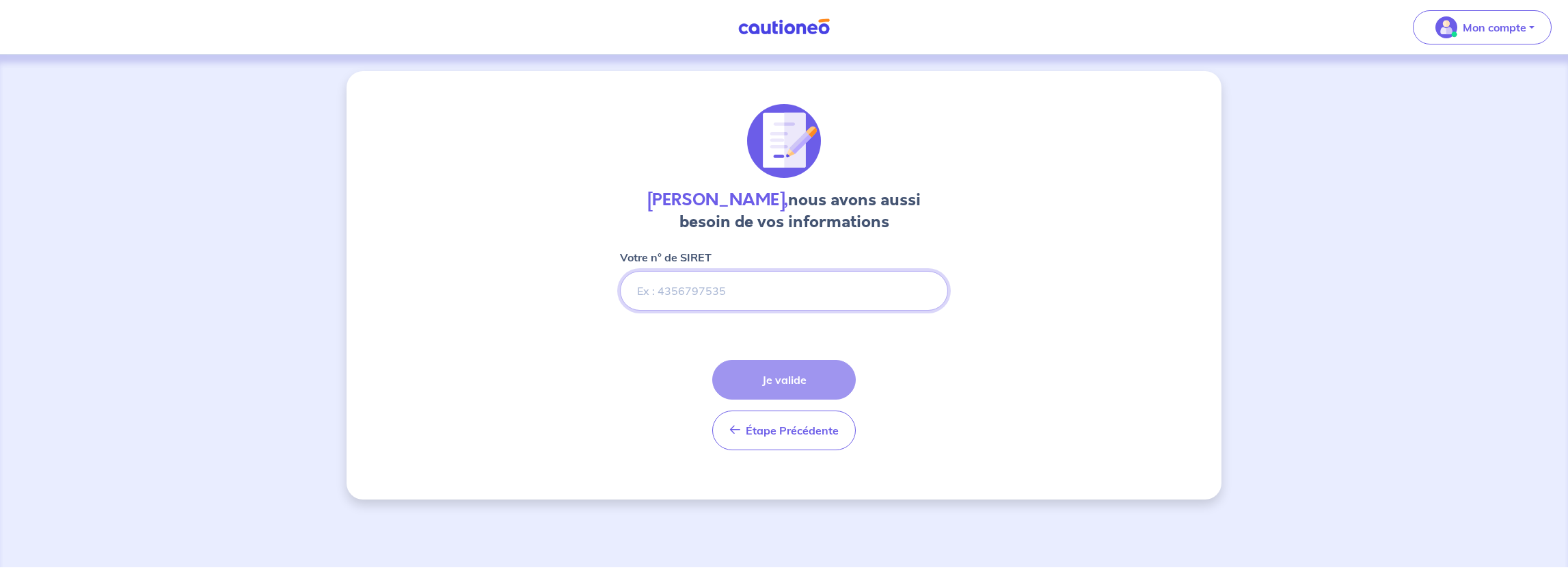
click at [719, 288] on input "Votre n° de SIRET" at bounding box center [783, 291] width 328 height 40
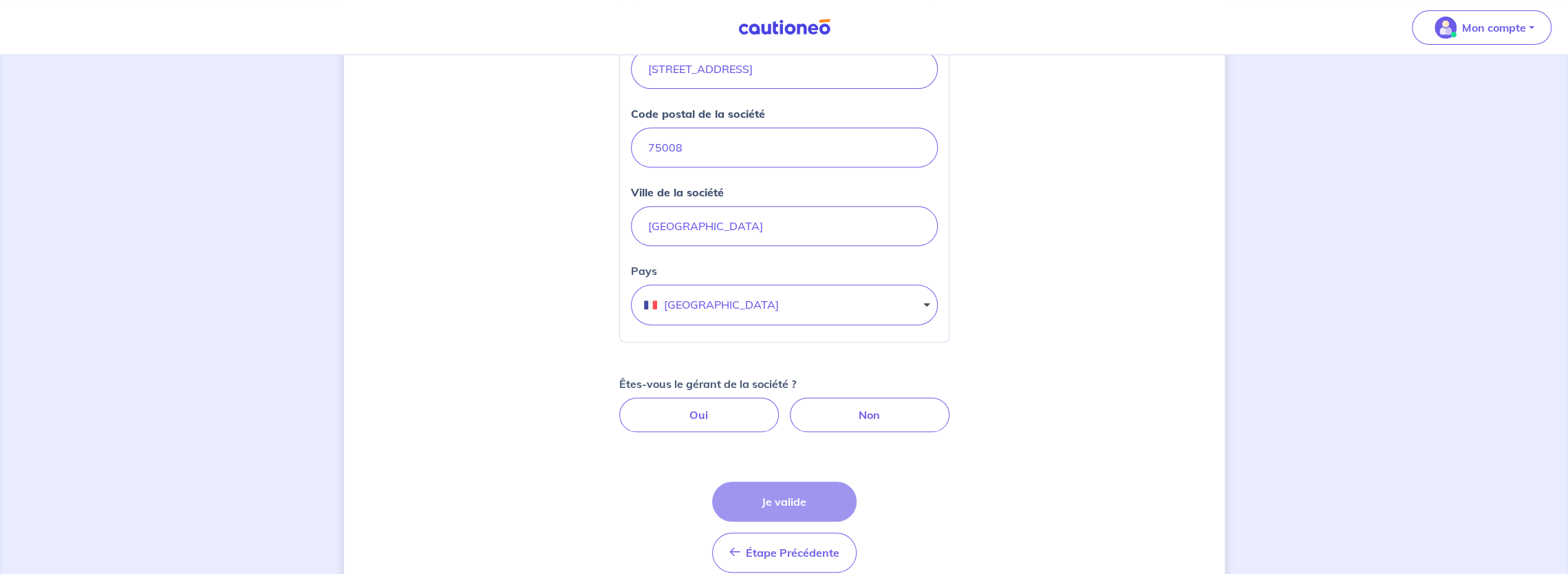
scroll to position [542, 0]
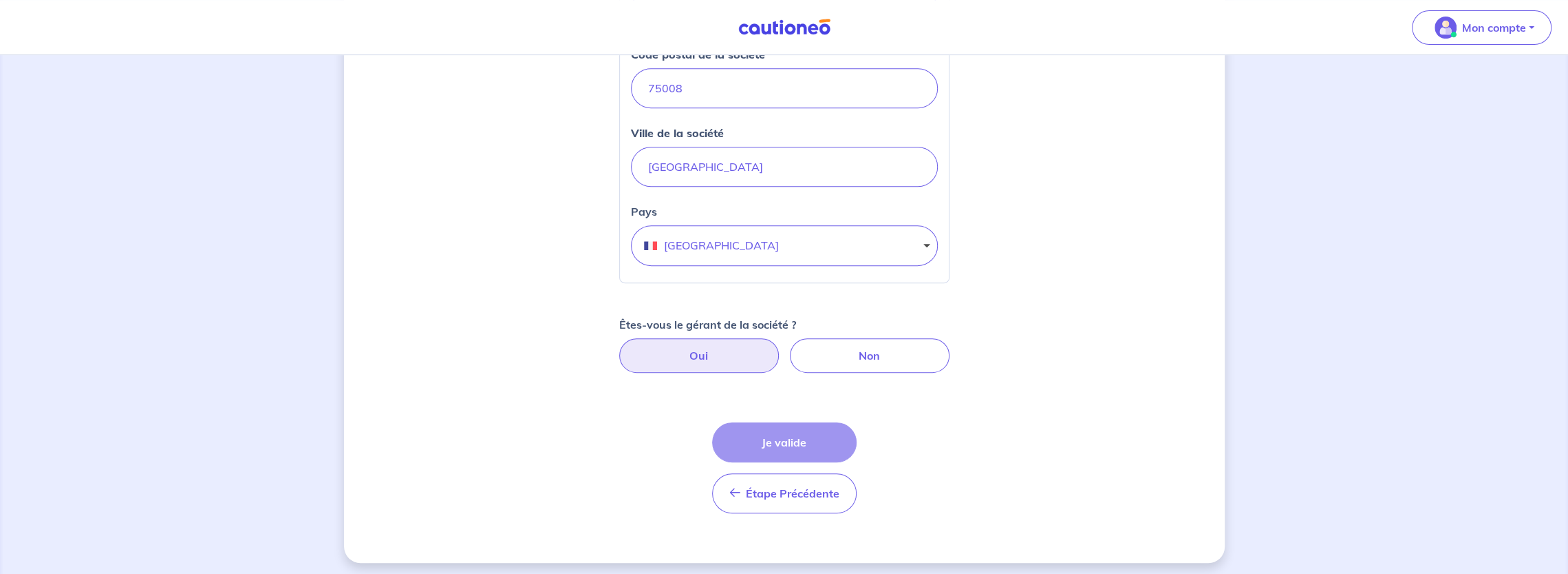
type input "47815411500024"
click at [736, 351] on label "Oui" at bounding box center [699, 355] width 159 height 35
click at [779, 347] on input "Oui" at bounding box center [784, 342] width 9 height 9
radio input "true"
select select "FR"
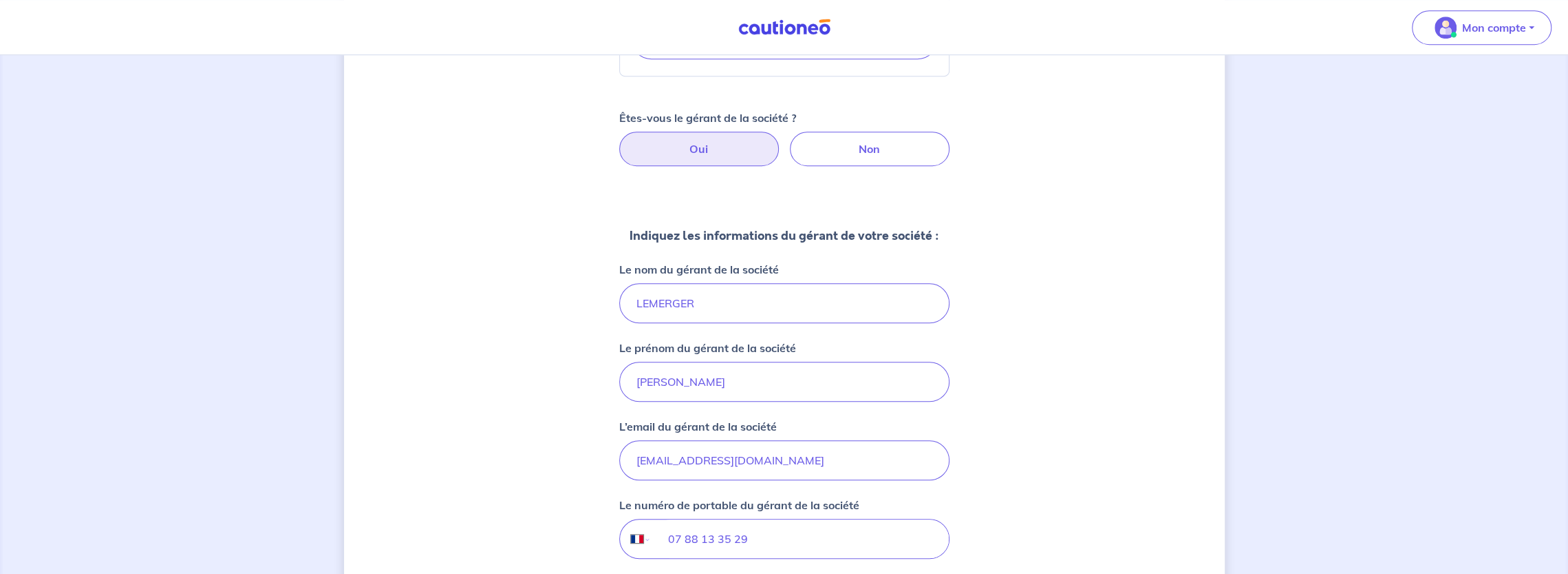
scroll to position [955, 0]
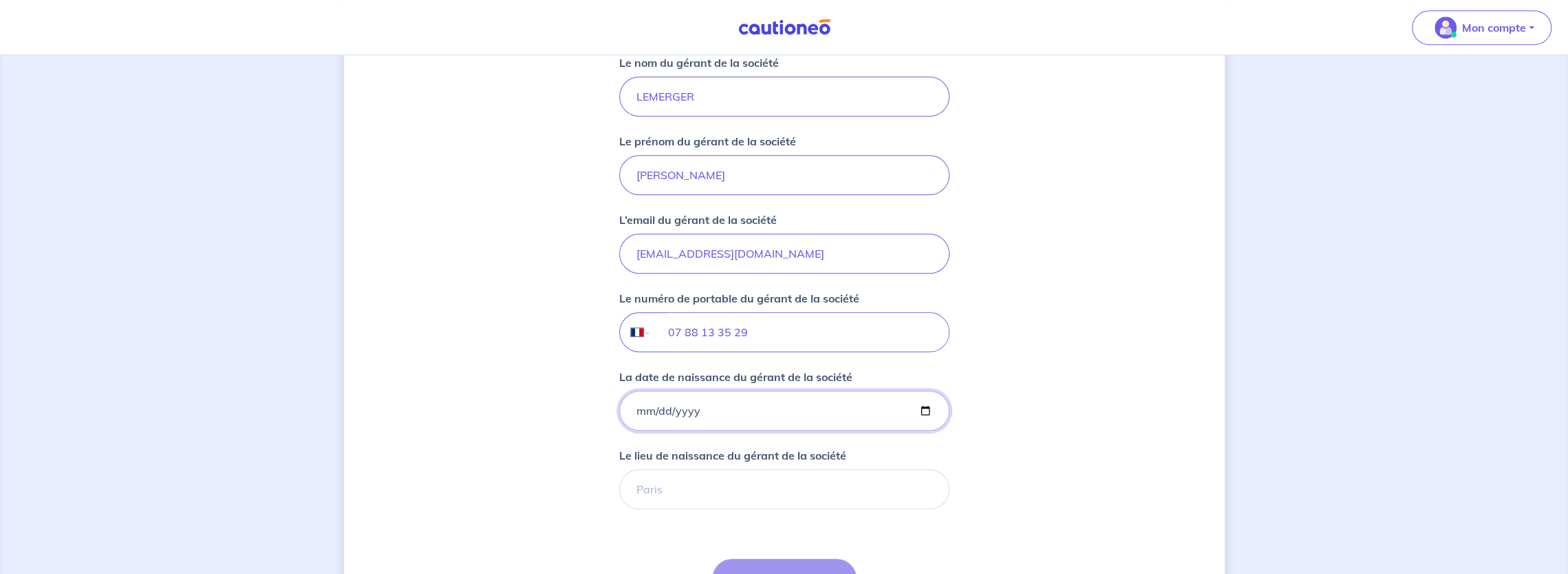
click at [633, 404] on input "La date de naissance du gérant de la société" at bounding box center [784, 410] width 330 height 40
type input "[DATE]"
click at [694, 469] on input "Le lieu de naissance du gérant de la société" at bounding box center [784, 488] width 330 height 40
type input "MONTREUIL"
click at [757, 561] on button "Je valide" at bounding box center [784, 578] width 144 height 40
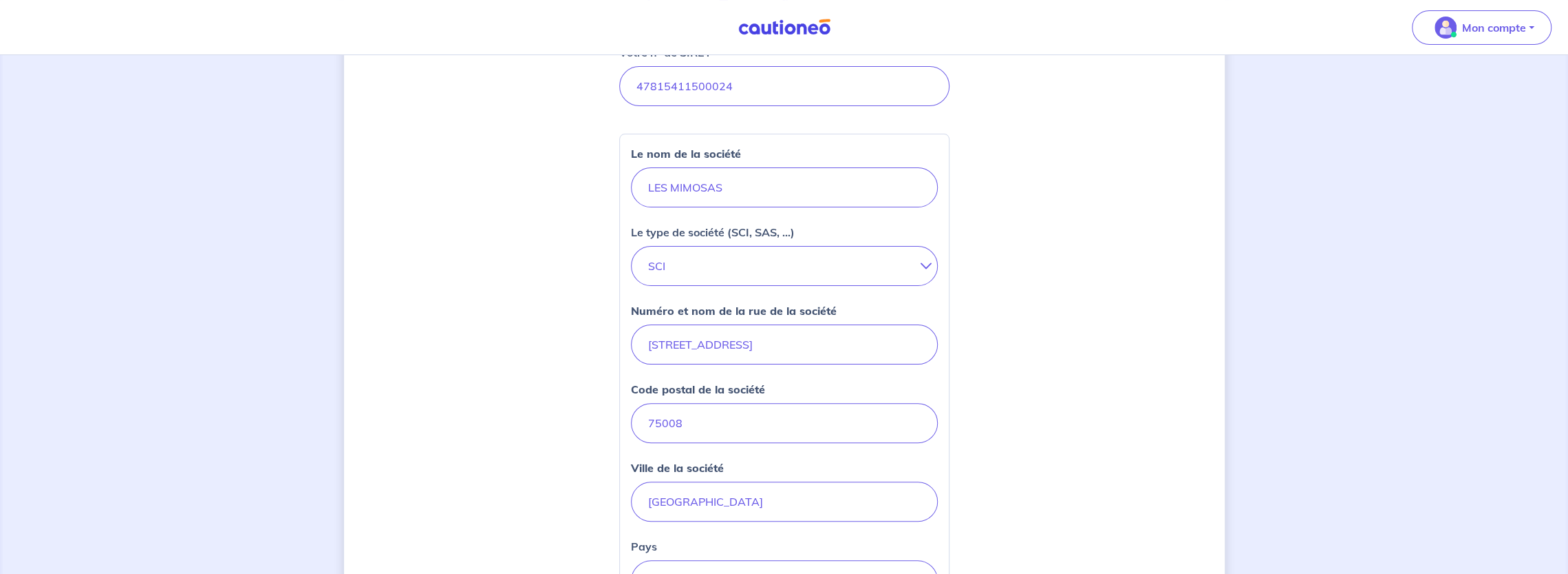
scroll to position [0, 0]
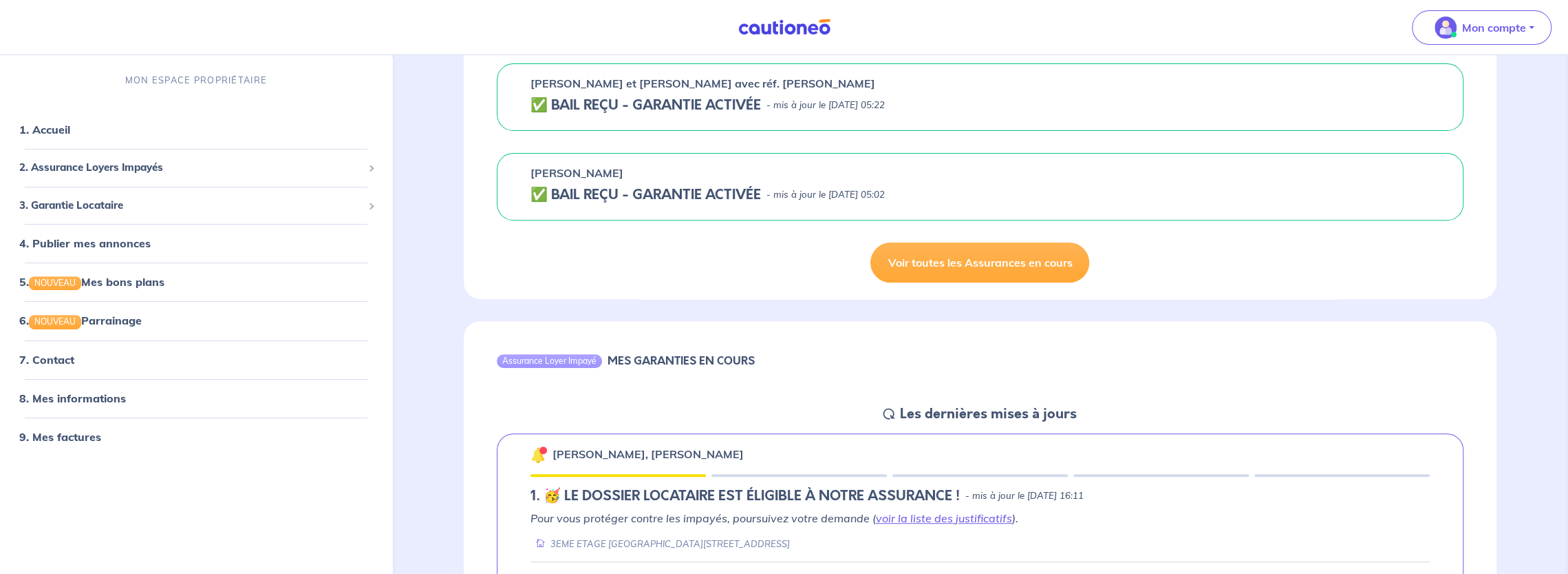
scroll to position [620, 0]
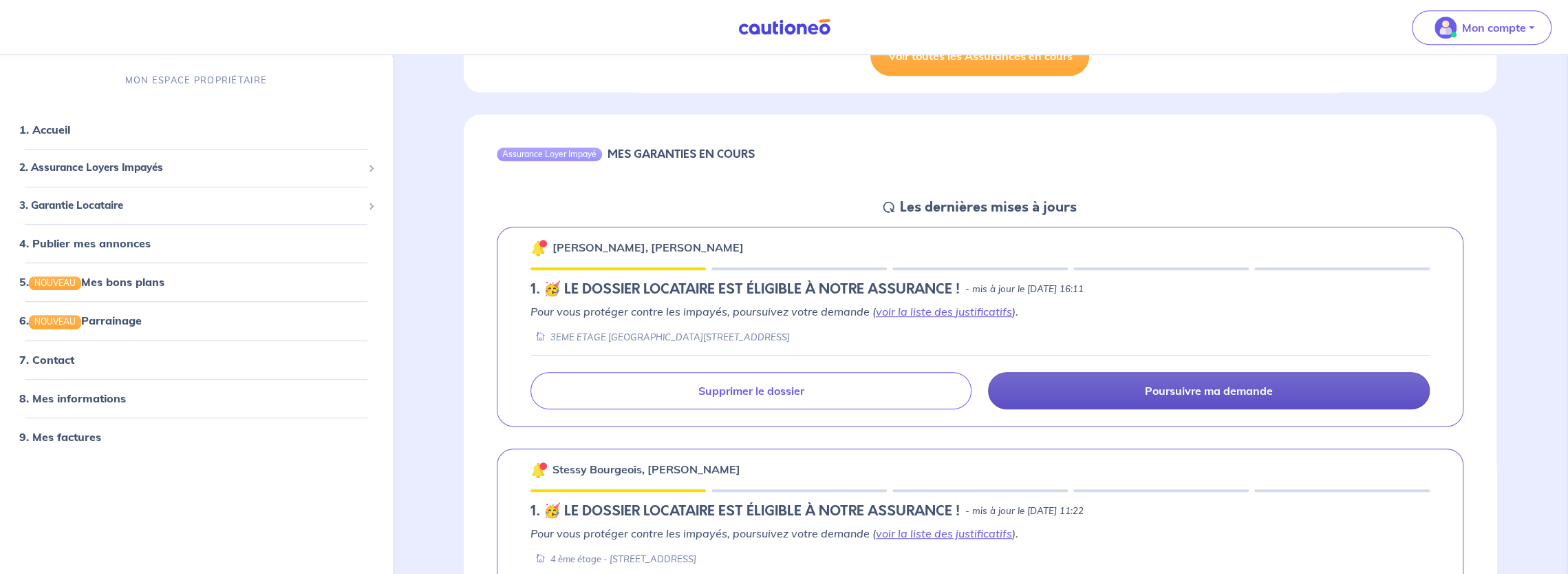
click at [1087, 400] on link "Poursuivre ma demande" at bounding box center [1209, 390] width 442 height 37
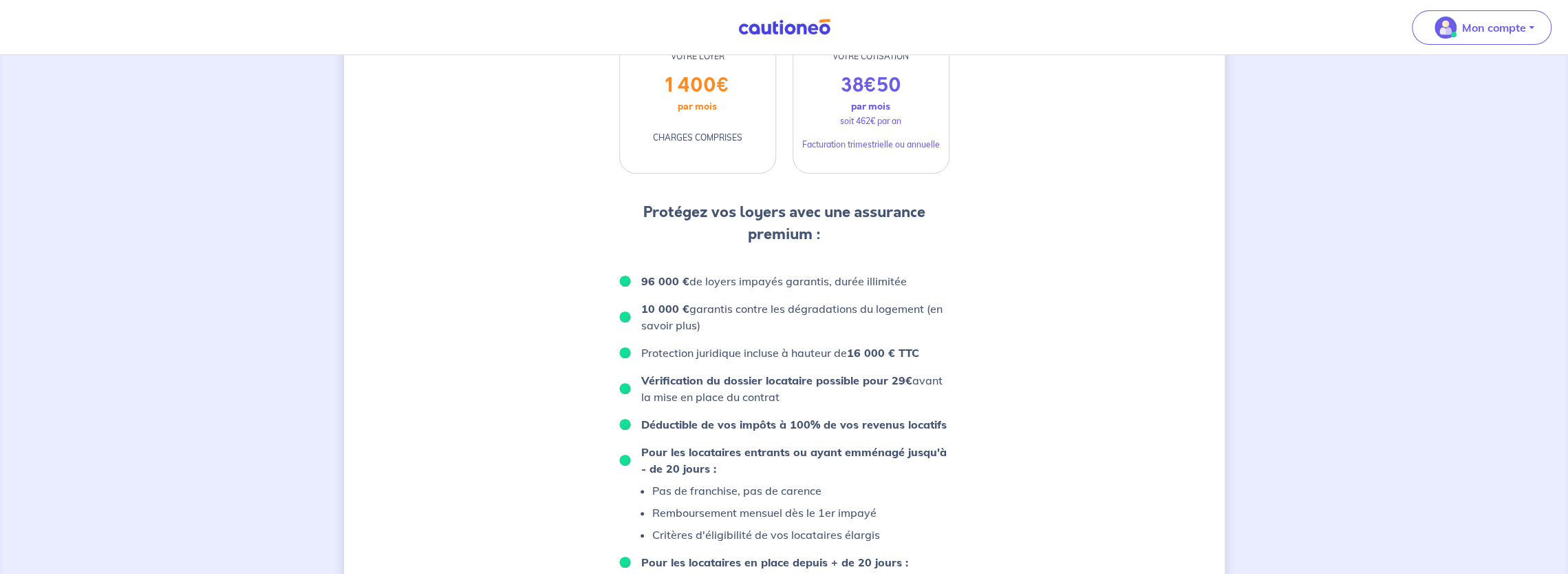
scroll to position [679, 0]
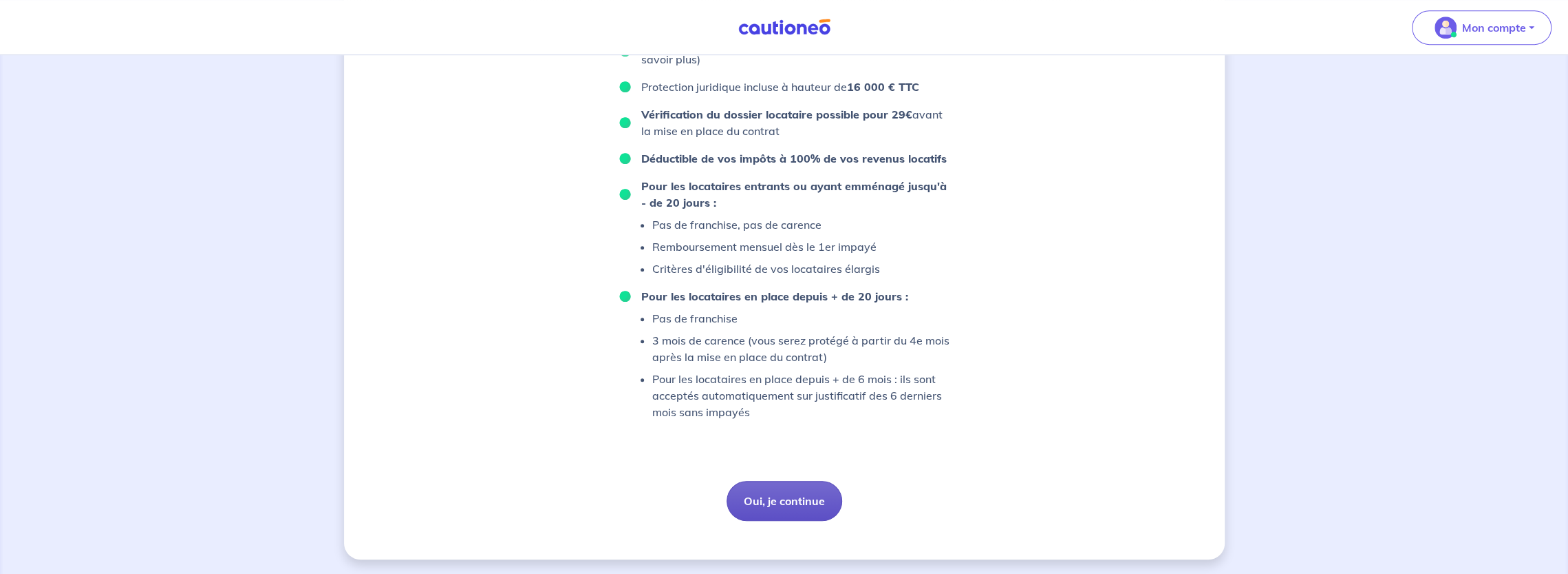
click at [776, 502] on button "Oui, je continue" at bounding box center [785, 500] width 116 height 40
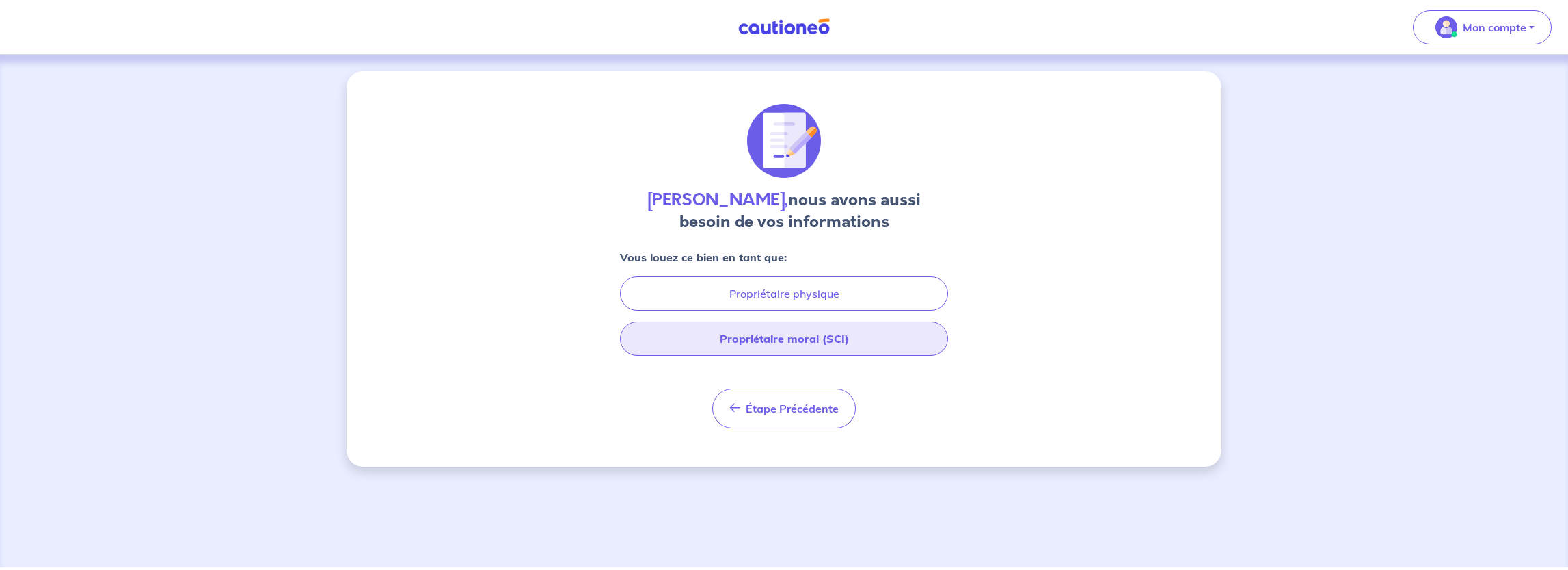
click at [765, 336] on button "Propriétaire moral (SCI)" at bounding box center [783, 338] width 328 height 34
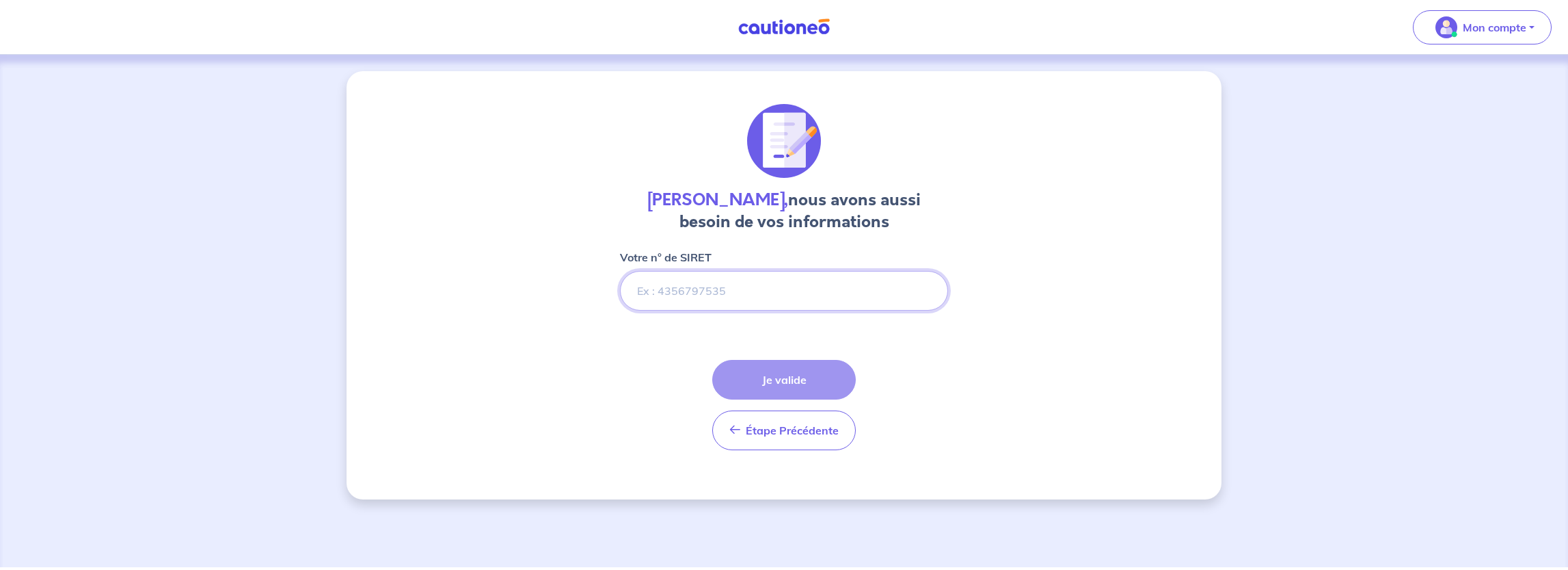
click at [724, 297] on input "Votre n° de SIRET" at bounding box center [783, 291] width 328 height 40
type input "47815411500024"
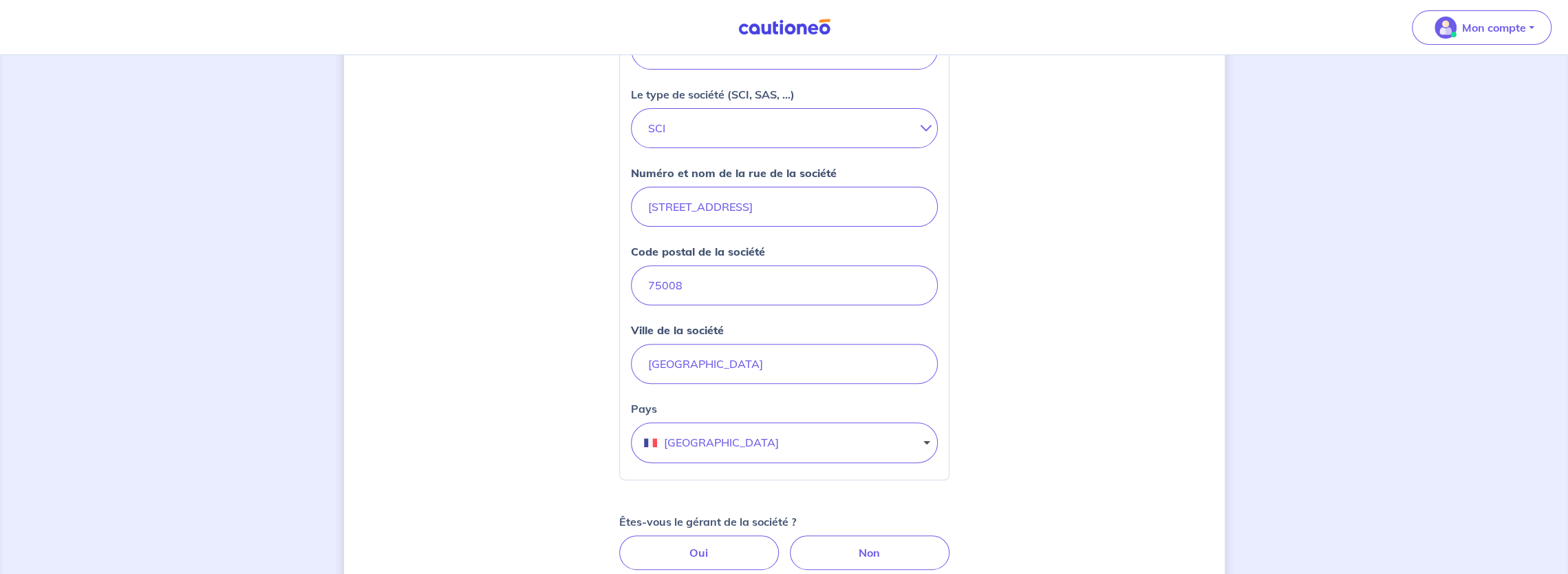
scroll to position [542, 0]
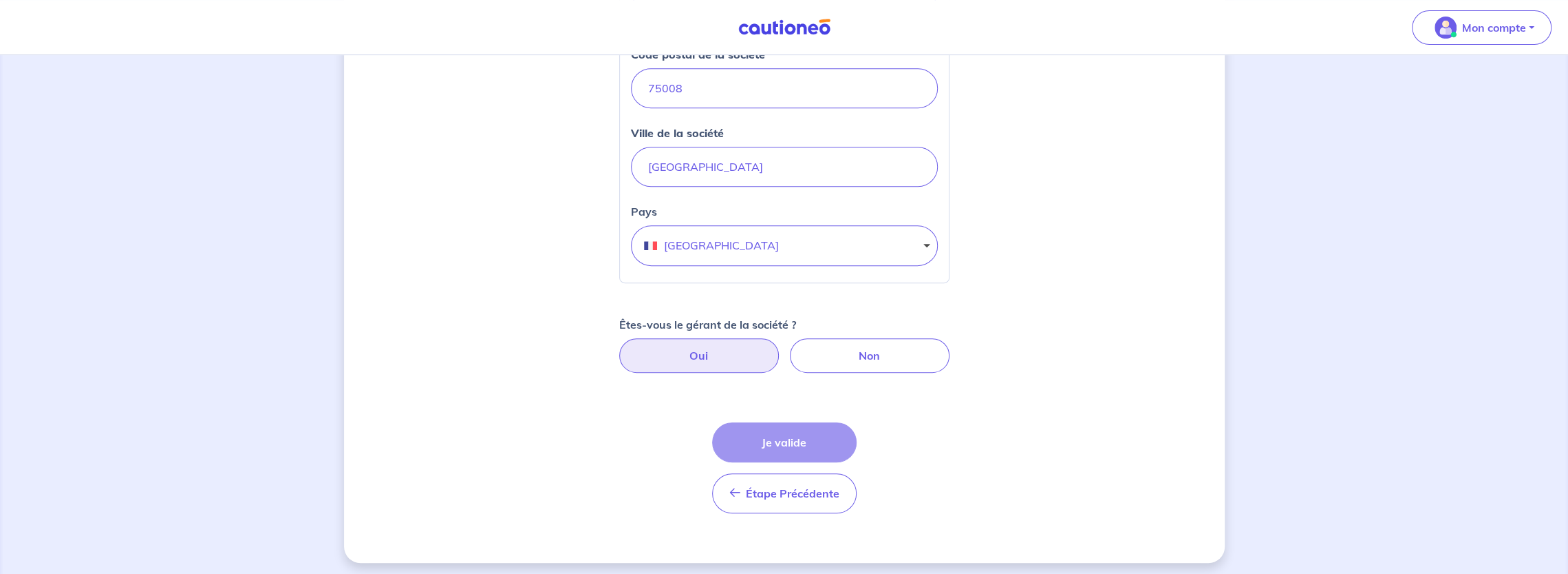
click at [744, 349] on label "Oui" at bounding box center [699, 355] width 159 height 35
click at [779, 347] on input "Oui" at bounding box center [784, 342] width 9 height 9
radio input "true"
select select "FR"
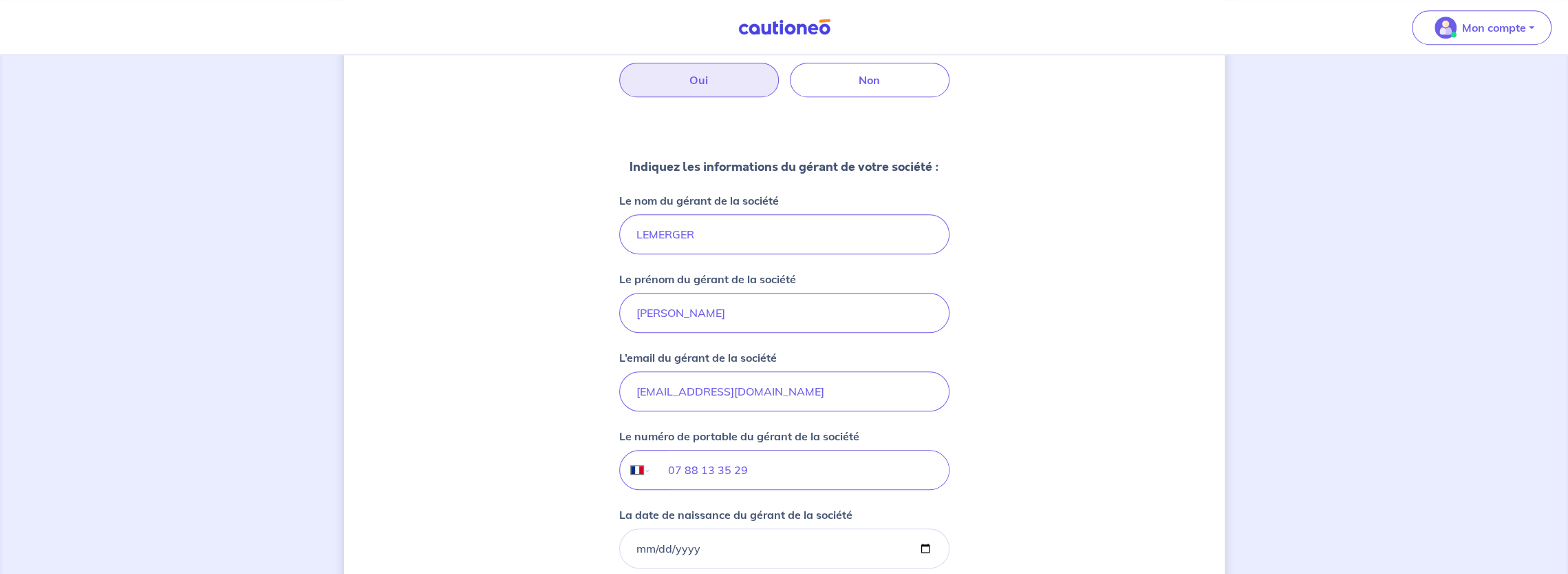
scroll to position [1023, 0]
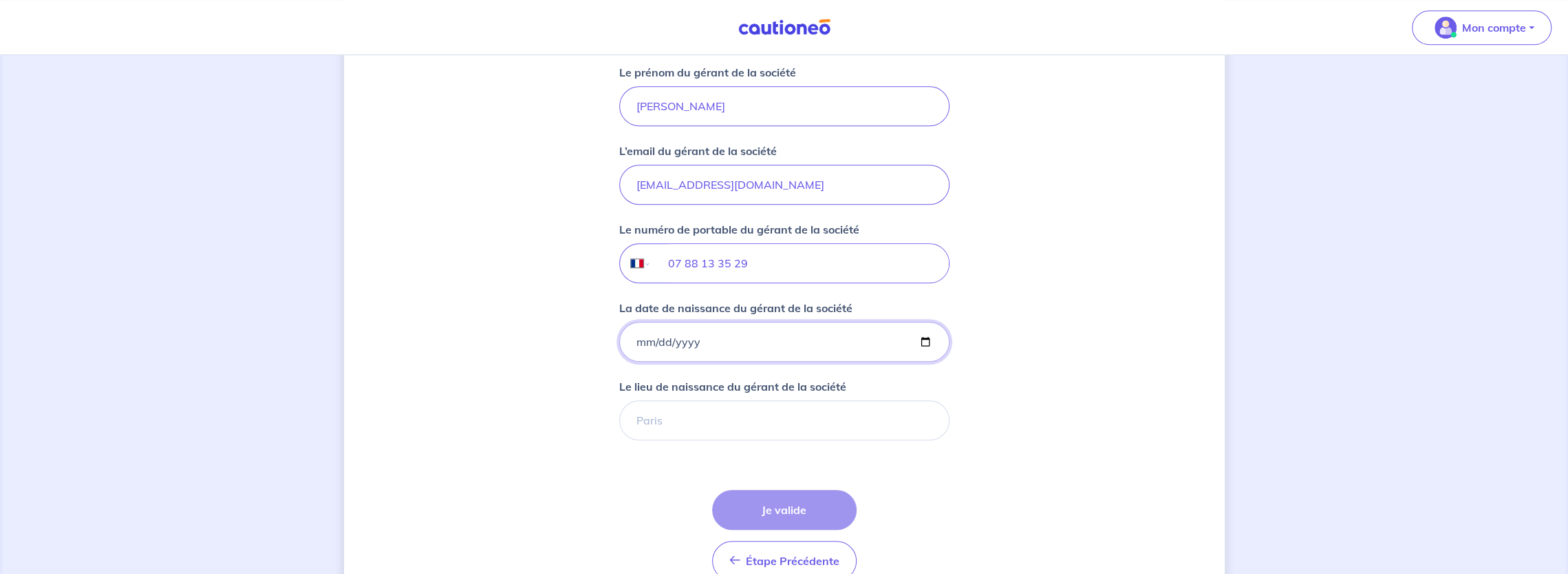
click at [626, 334] on input "La date de naissance du gérant de la société" at bounding box center [784, 342] width 330 height 40
type input "[DATE]"
click at [667, 413] on input "Le lieu de naissance du gérant de la société" at bounding box center [784, 420] width 330 height 40
type input "MONTREUIL"
click at [766, 514] on button "Je valide" at bounding box center [784, 509] width 144 height 40
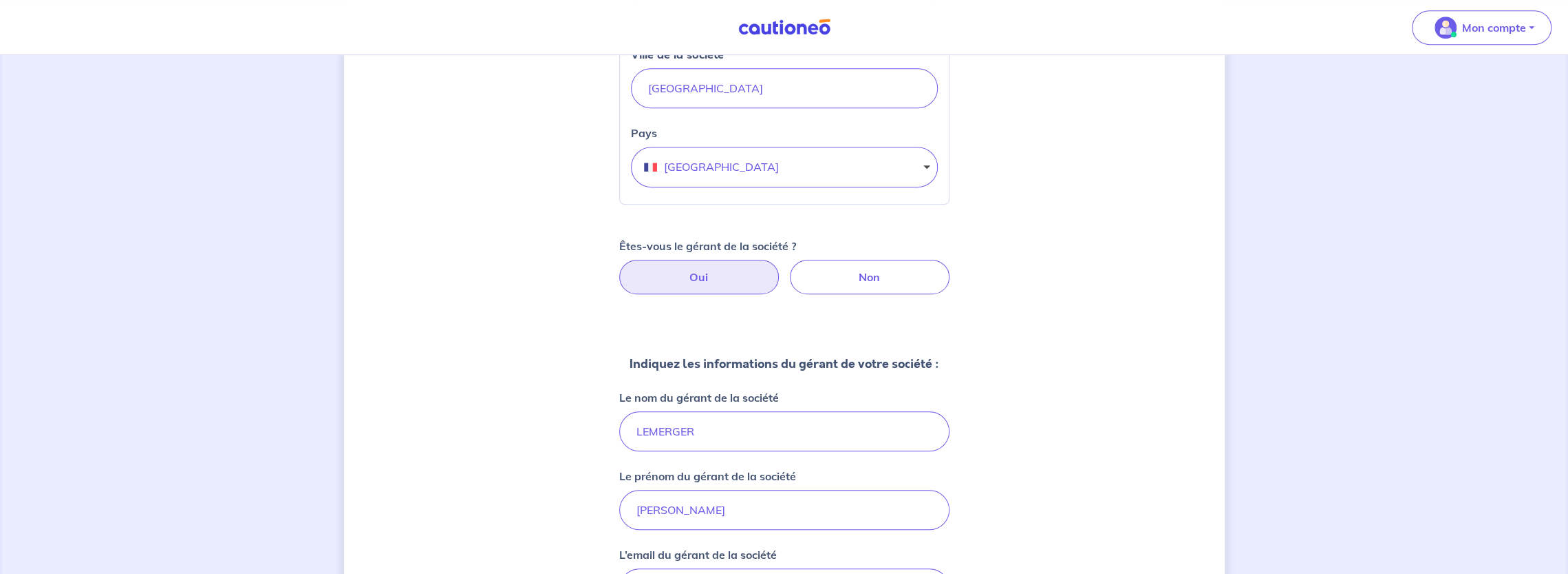
scroll to position [1088, 0]
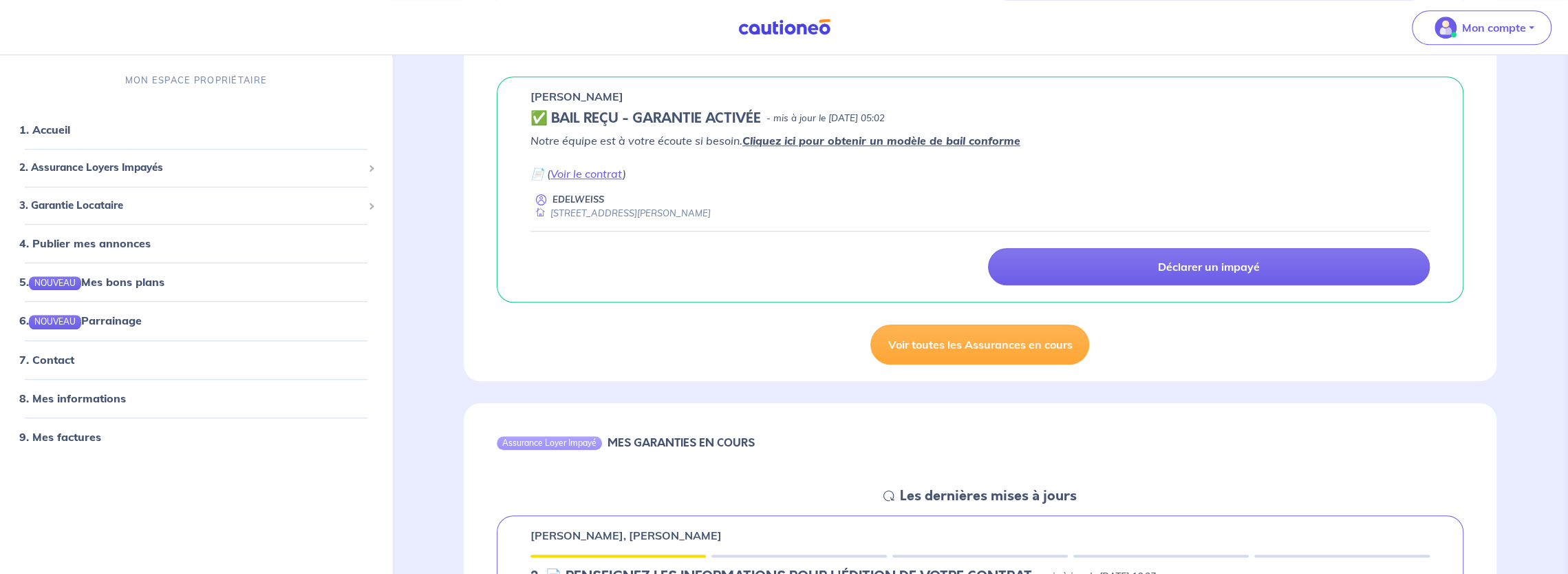
scroll to position [1171, 0]
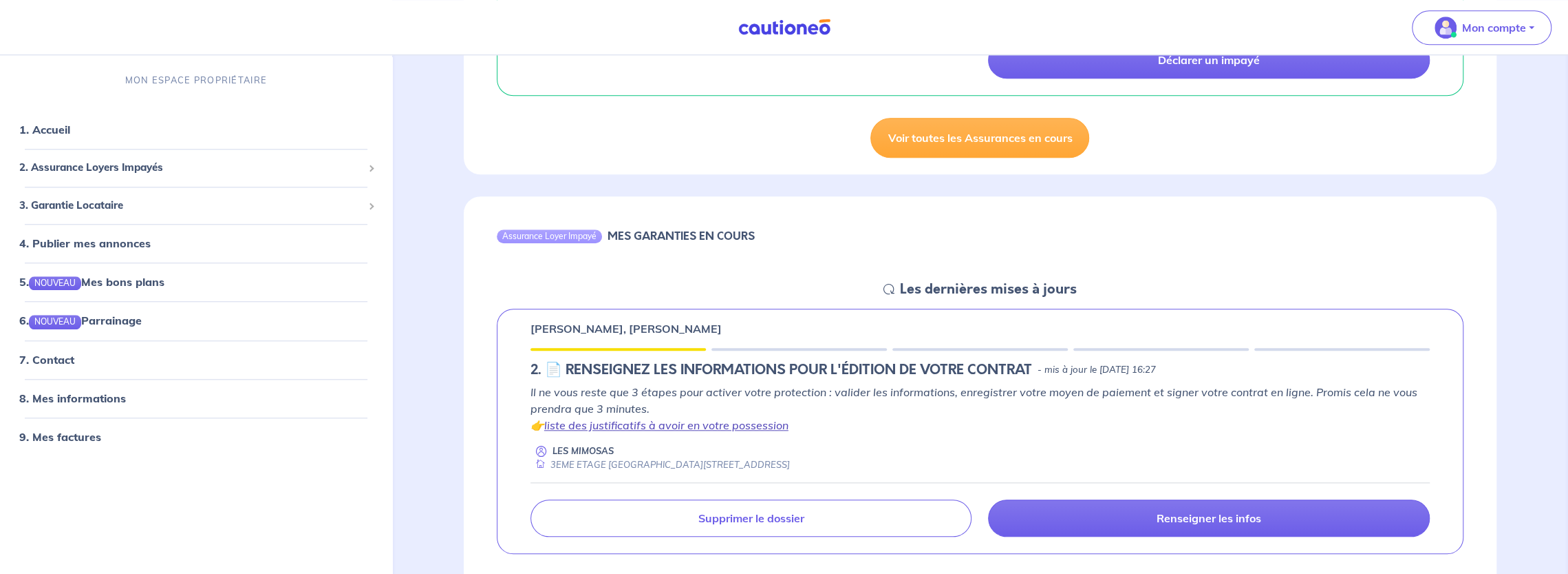
click at [728, 421] on link "liste des justificatifs à avoir en votre possession" at bounding box center [666, 425] width 244 height 14
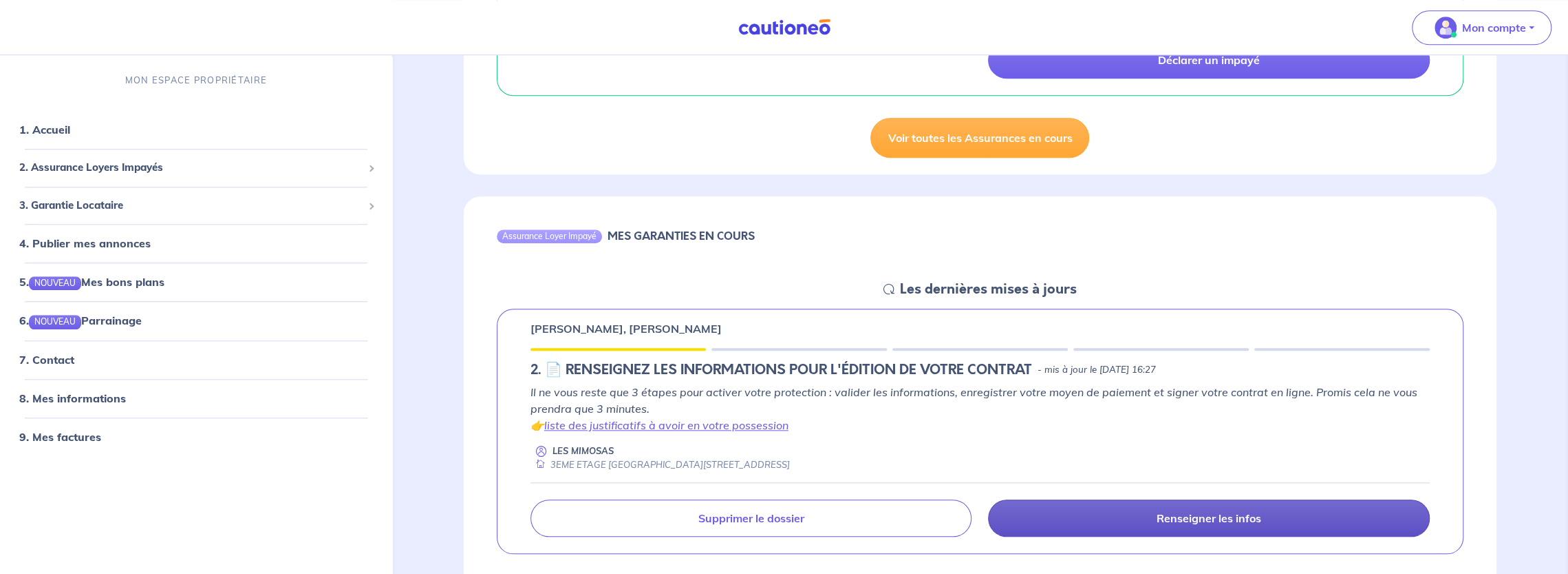
drag, startPoint x: 1061, startPoint y: 507, endPoint x: 1062, endPoint y: 495, distance: 12.0
click at [1061, 506] on link "Renseigner les infos" at bounding box center [1209, 518] width 442 height 37
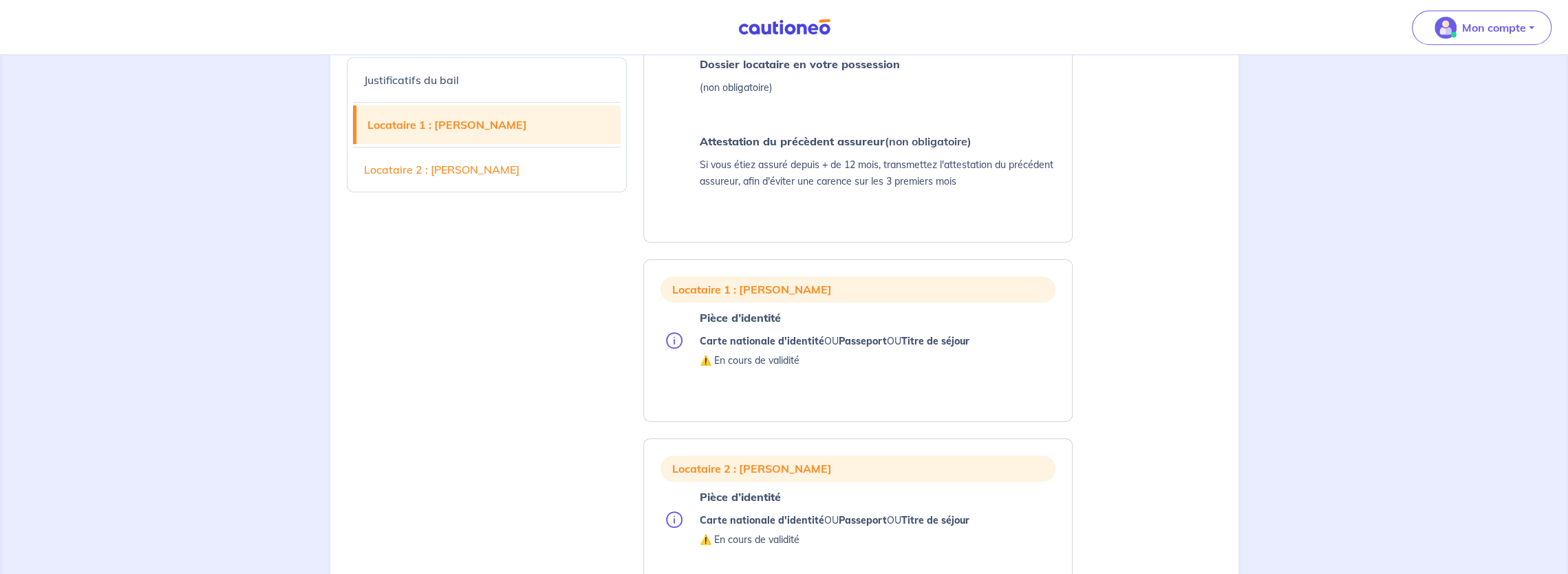
scroll to position [895, 0]
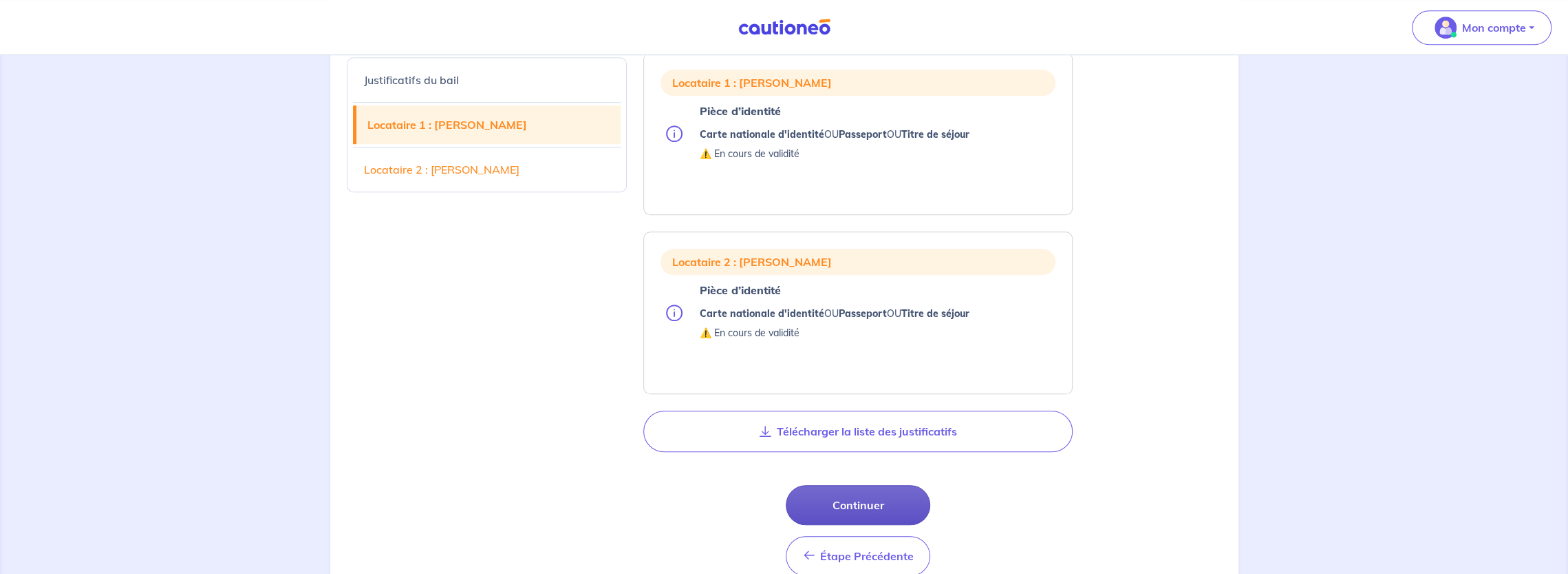
click at [864, 506] on button "Continuer" at bounding box center [858, 504] width 144 height 40
select select "FR"
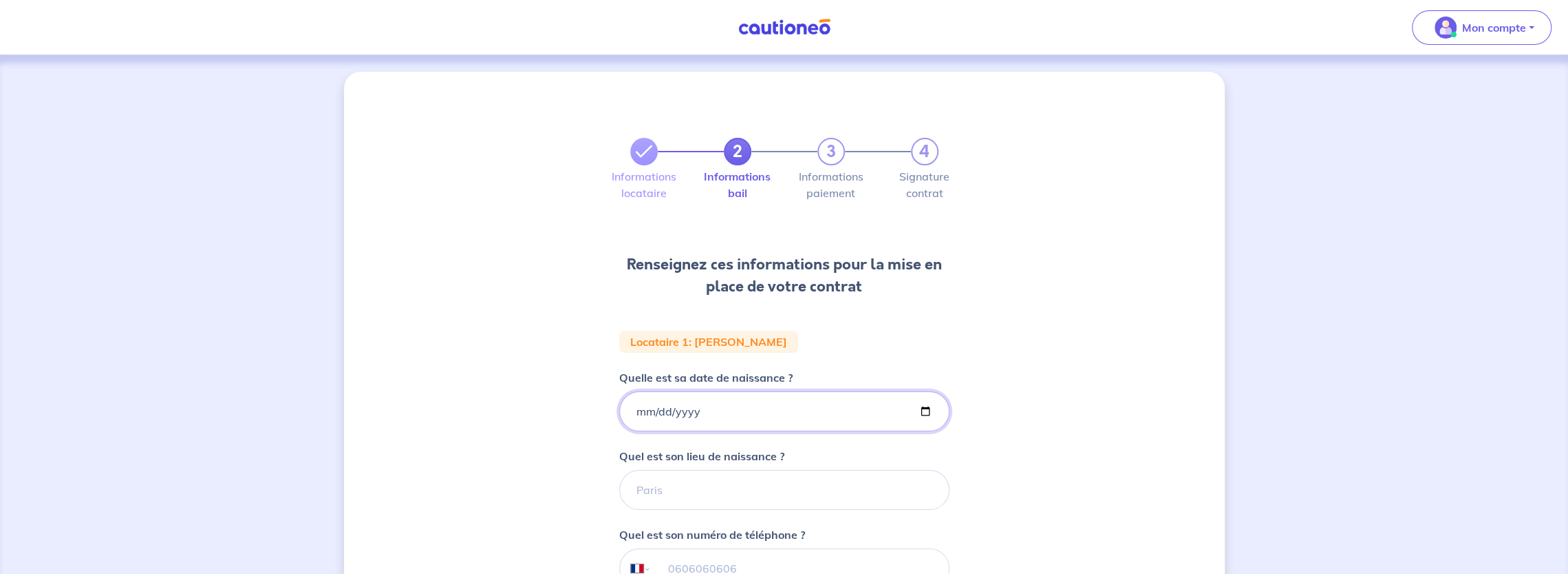
click at [632, 411] on input "Quelle est sa date de naissance ?" at bounding box center [784, 411] width 330 height 40
type input "1986-12-07"
click at [696, 484] on input "Quel est son lieu de naissance ?" at bounding box center [784, 489] width 330 height 40
type input "GRANVILLE"
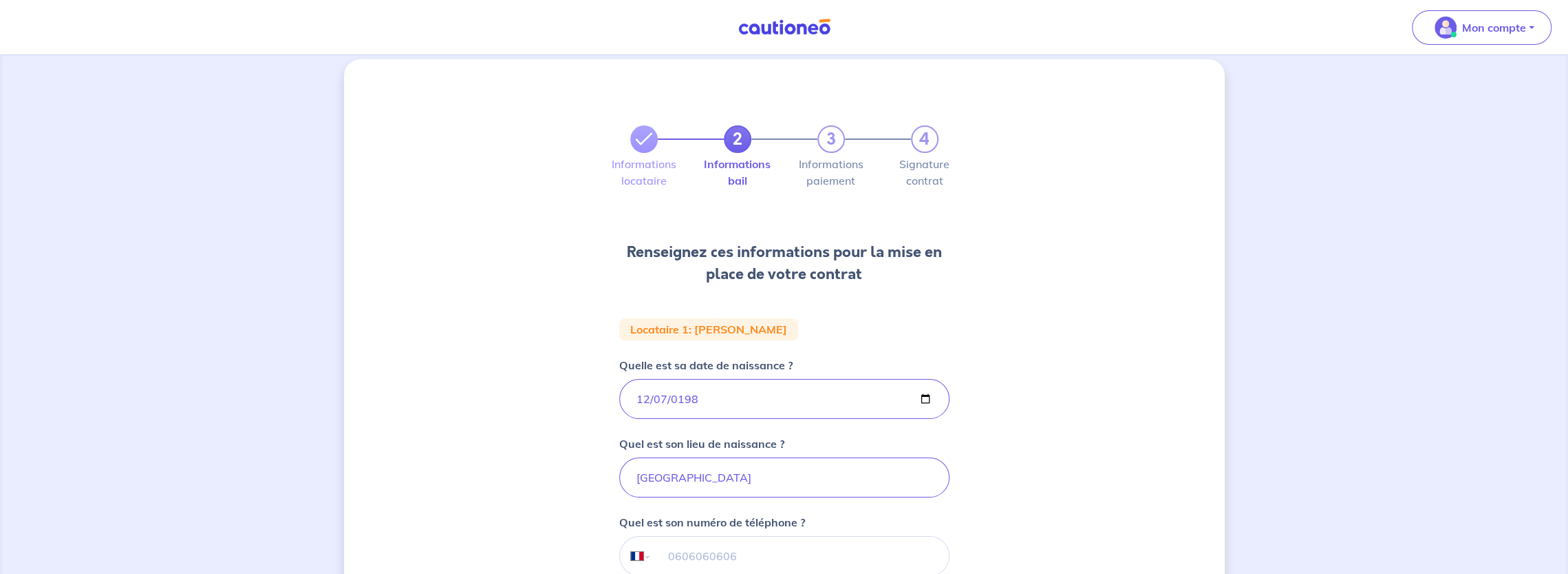
click at [676, 557] on input "tel" at bounding box center [799, 555] width 297 height 38
type input "06 80 15 40 98"
click at [999, 499] on div "2 3 4 Informations locataire Informations bail Informations paiement Signature …" at bounding box center [785, 452] width 881 height 785
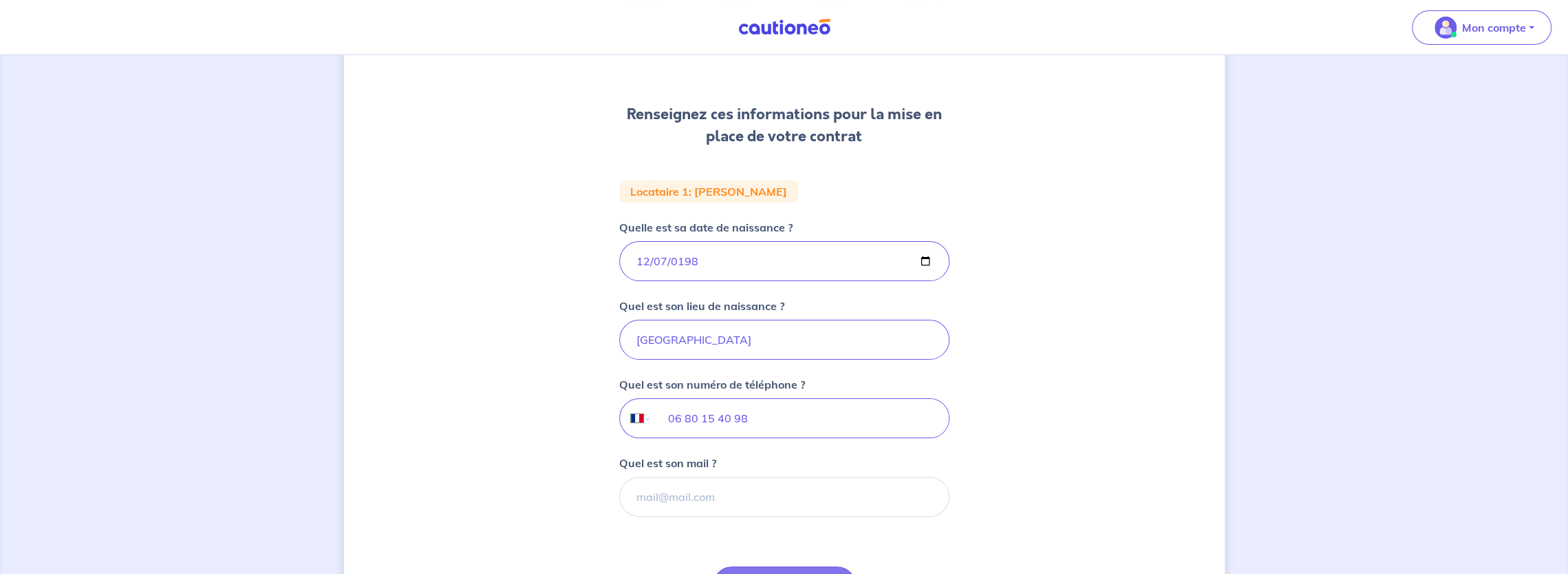
scroll to position [219, 0]
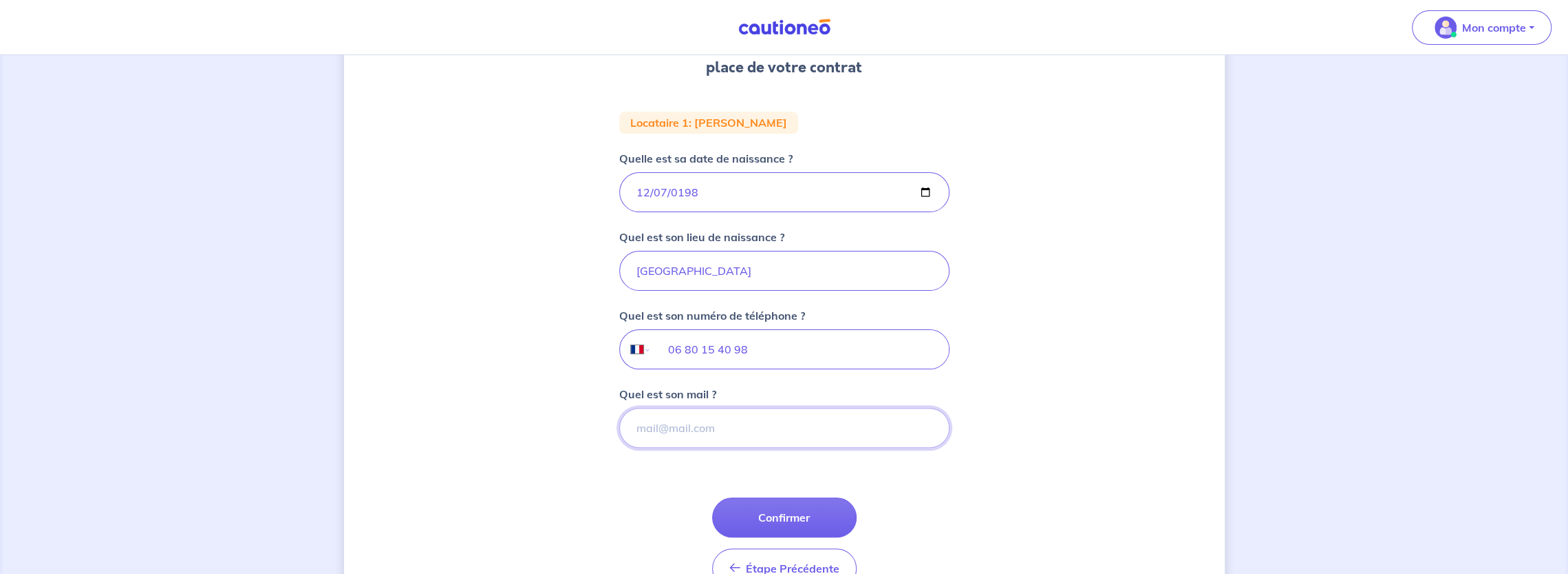
click at [667, 433] on input "Quel est son mail ?" at bounding box center [784, 427] width 330 height 40
type input "allain.justine@gmail.com"
click at [808, 518] on button "Confirmer" at bounding box center [784, 517] width 144 height 40
select select "FR"
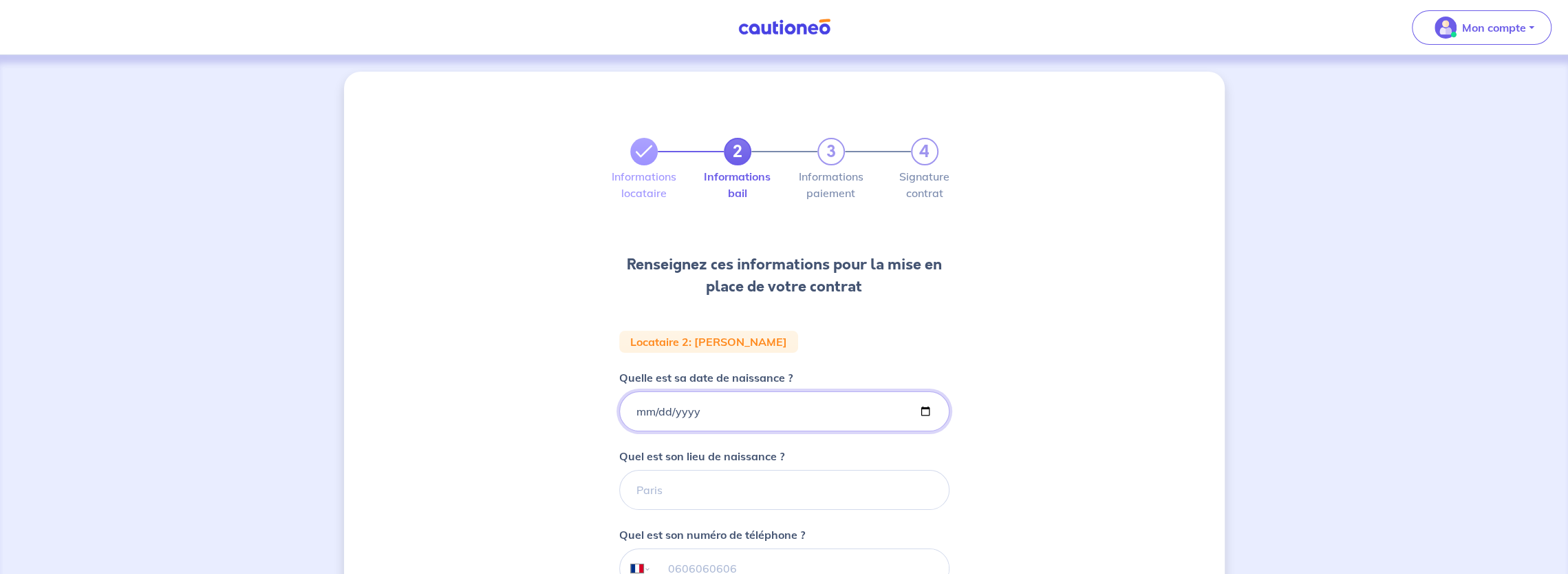
click at [636, 412] on input "Quelle est sa date de naissance ?" at bounding box center [784, 411] width 330 height 40
type input "1987-04-18"
click at [663, 491] on input "Quel est son lieu de naissance ?" at bounding box center [784, 489] width 330 height 40
type input "NEUILLY SUR SEINE"
click at [1095, 418] on div "2 3 4 Informations locataire Informations bail Informations paiement Signature …" at bounding box center [785, 464] width 881 height 785
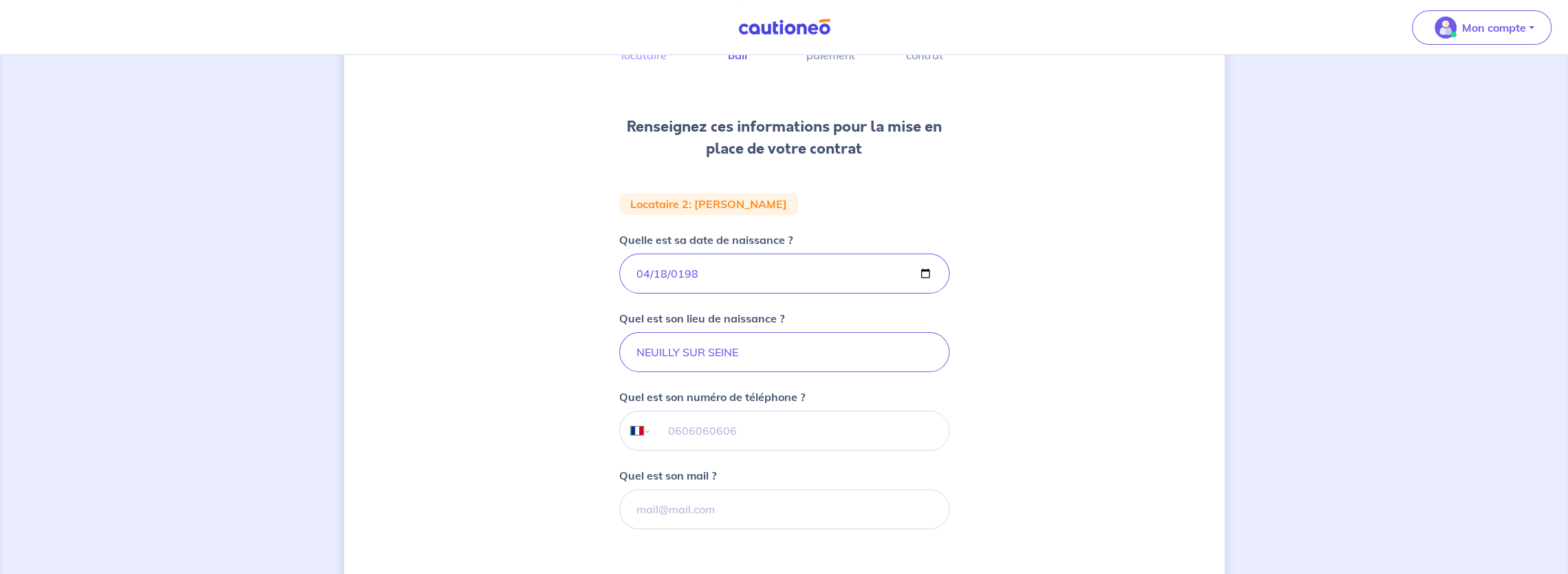
scroll to position [207, 0]
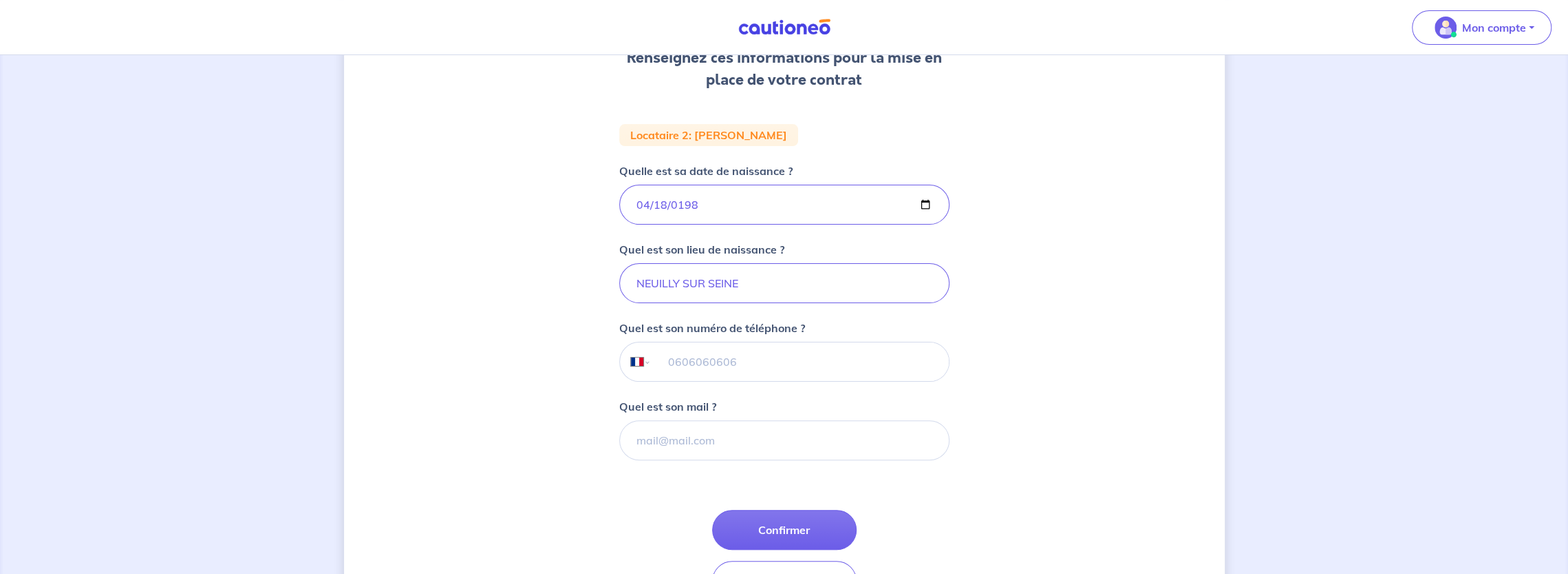
click at [669, 366] on input "tel" at bounding box center [799, 361] width 297 height 38
type input "06 63 17 87 46"
click at [683, 447] on input "Quel est son mail ?" at bounding box center [784, 439] width 330 height 40
type input "hauguel.axel@gmail.com"
click at [772, 524] on button "Confirmer" at bounding box center [784, 529] width 144 height 40
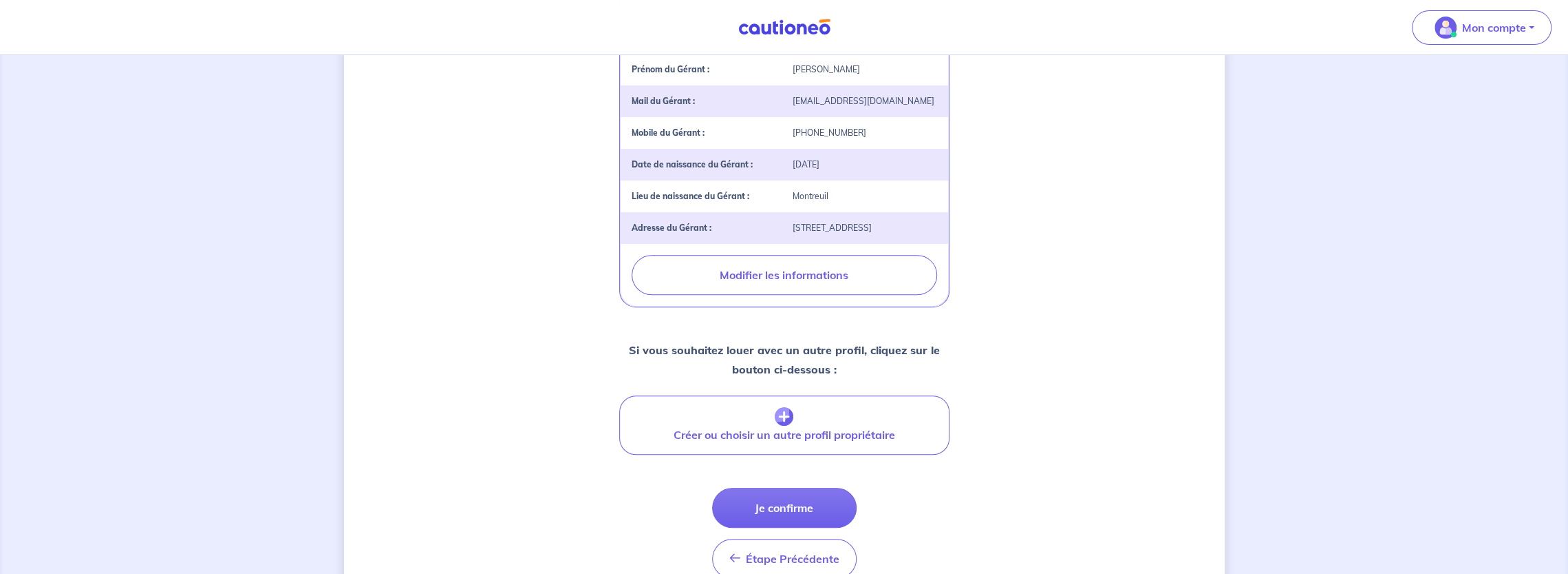
scroll to position [482, 0]
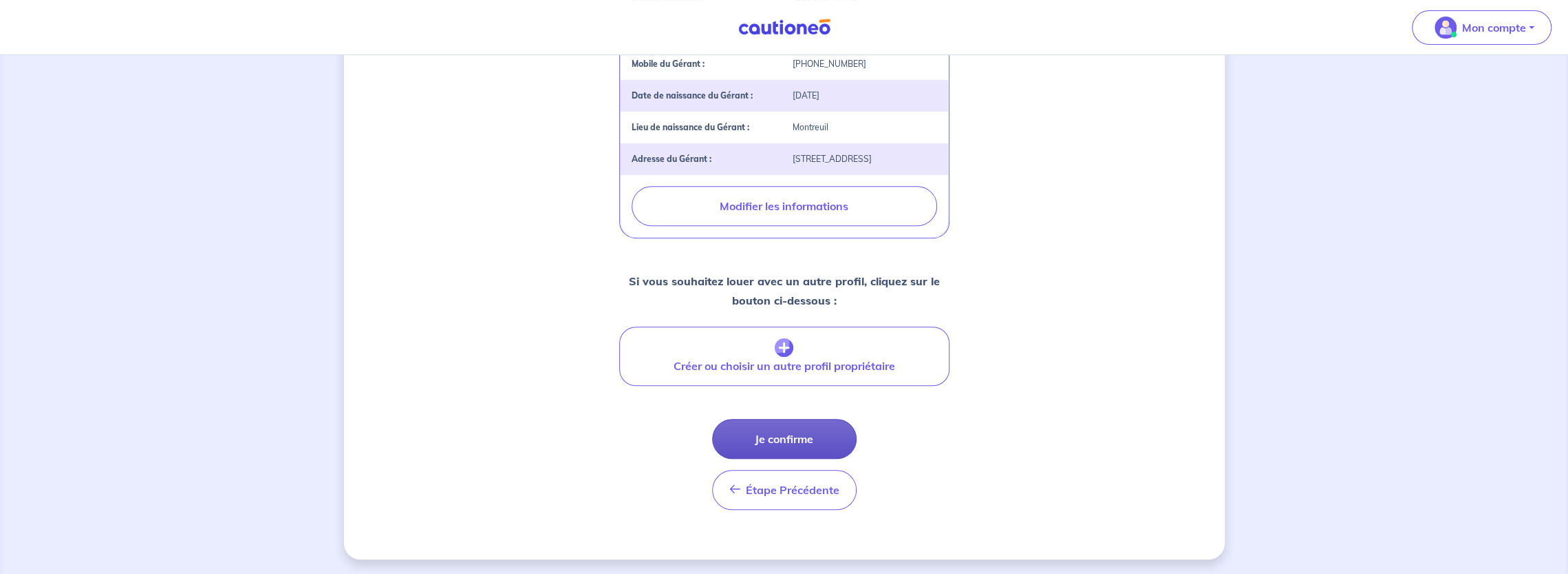
click at [793, 459] on button "Je confirme" at bounding box center [784, 439] width 144 height 40
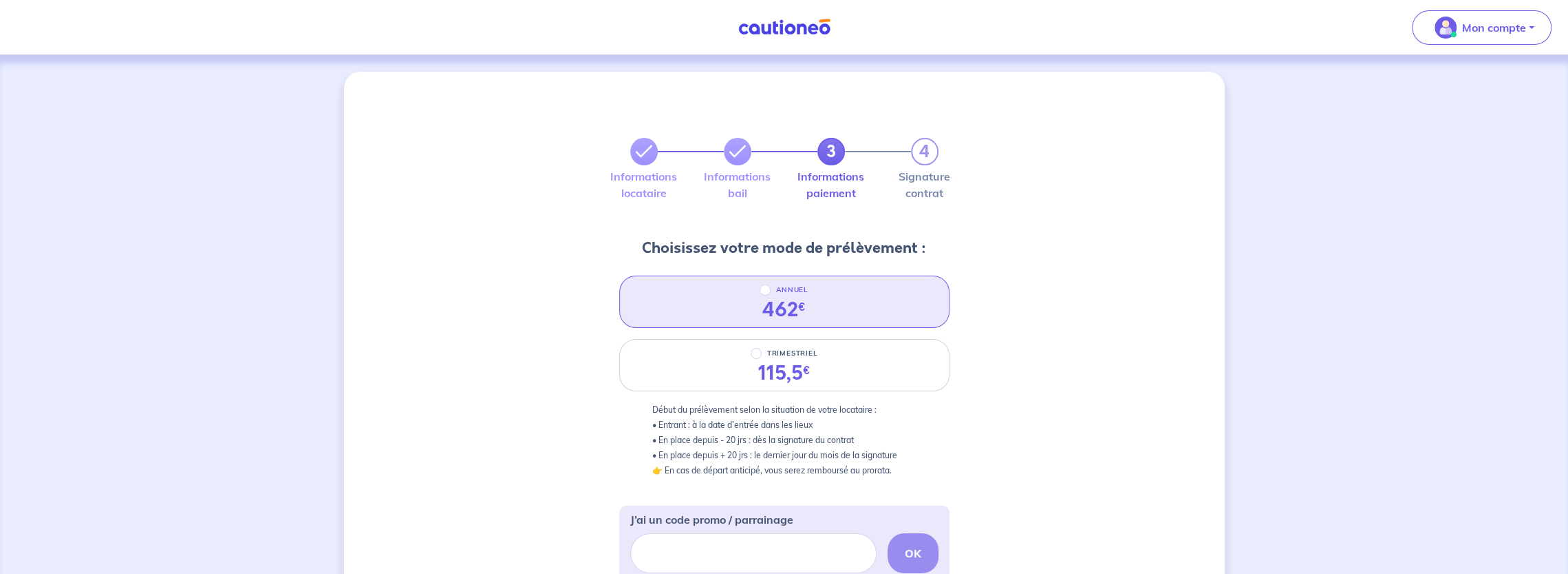
click at [810, 314] on div "462 €" at bounding box center [784, 309] width 65 height 23
radio input "true"
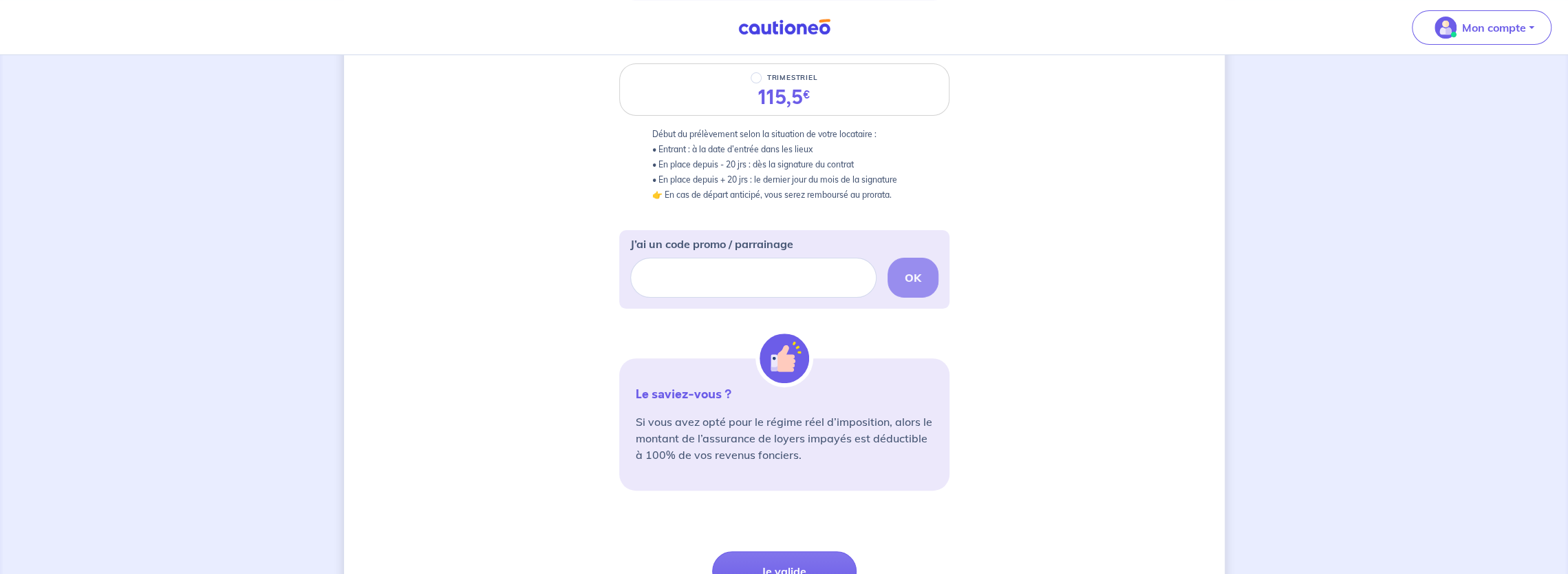
scroll to position [407, 0]
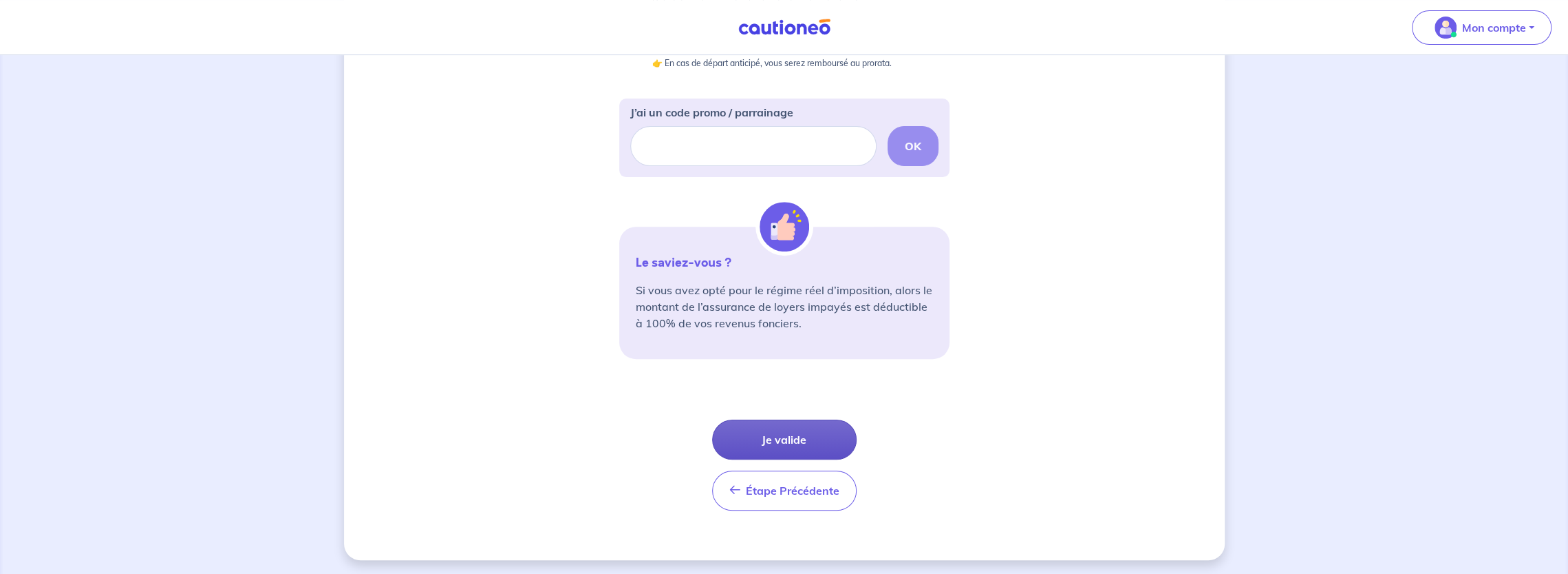
click at [808, 439] on button "Je valide" at bounding box center [784, 439] width 144 height 40
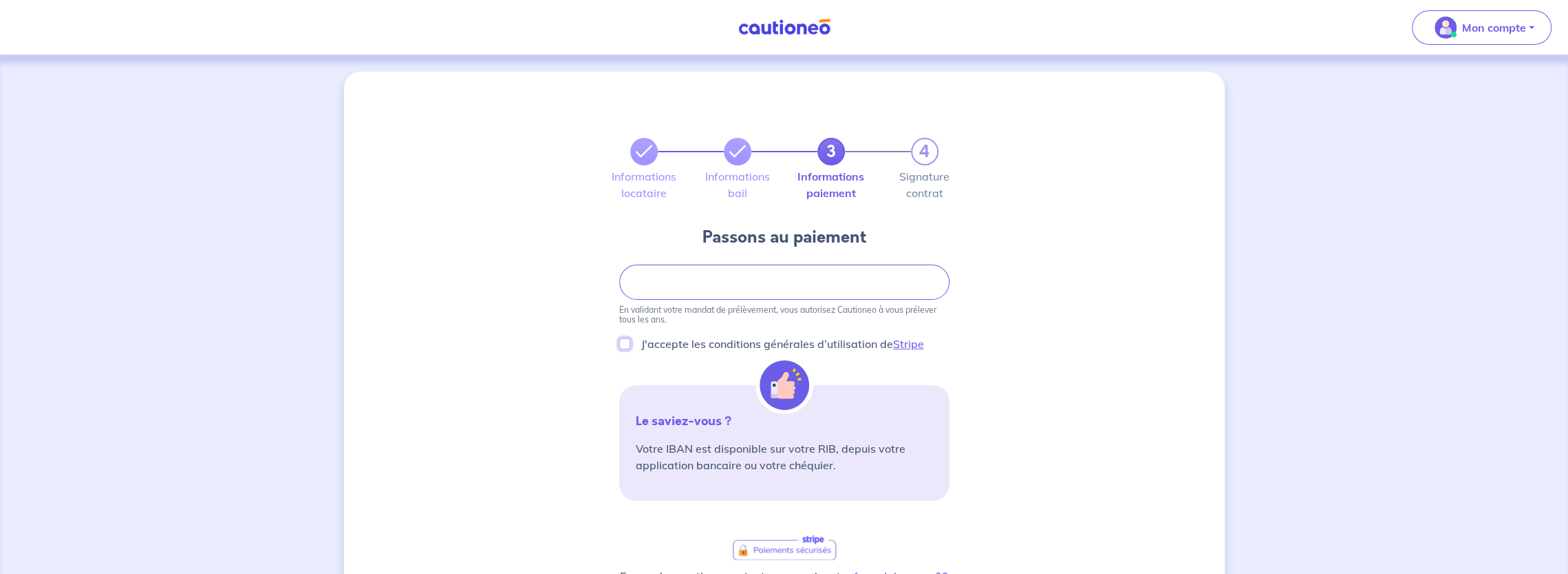
click at [628, 342] on input "J'accepte les conditions générales d’utilisation de Stripe" at bounding box center [625, 343] width 11 height 11
checkbox input "true"
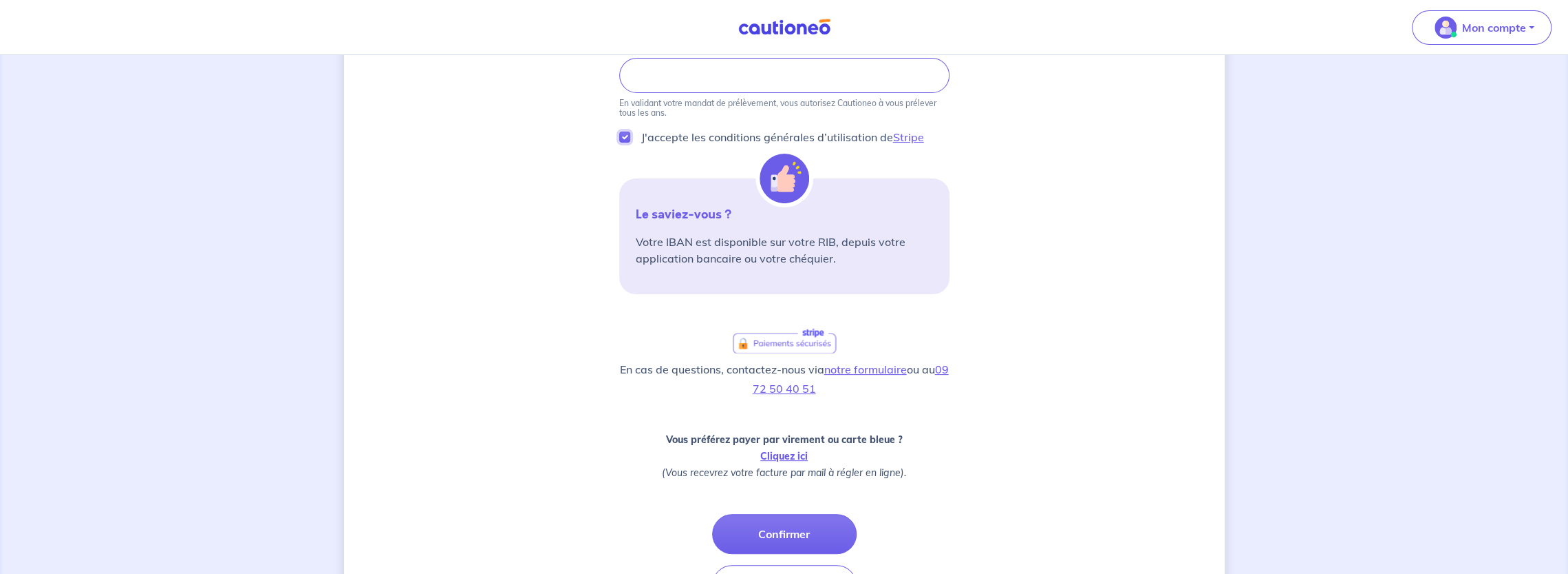
scroll to position [275, 0]
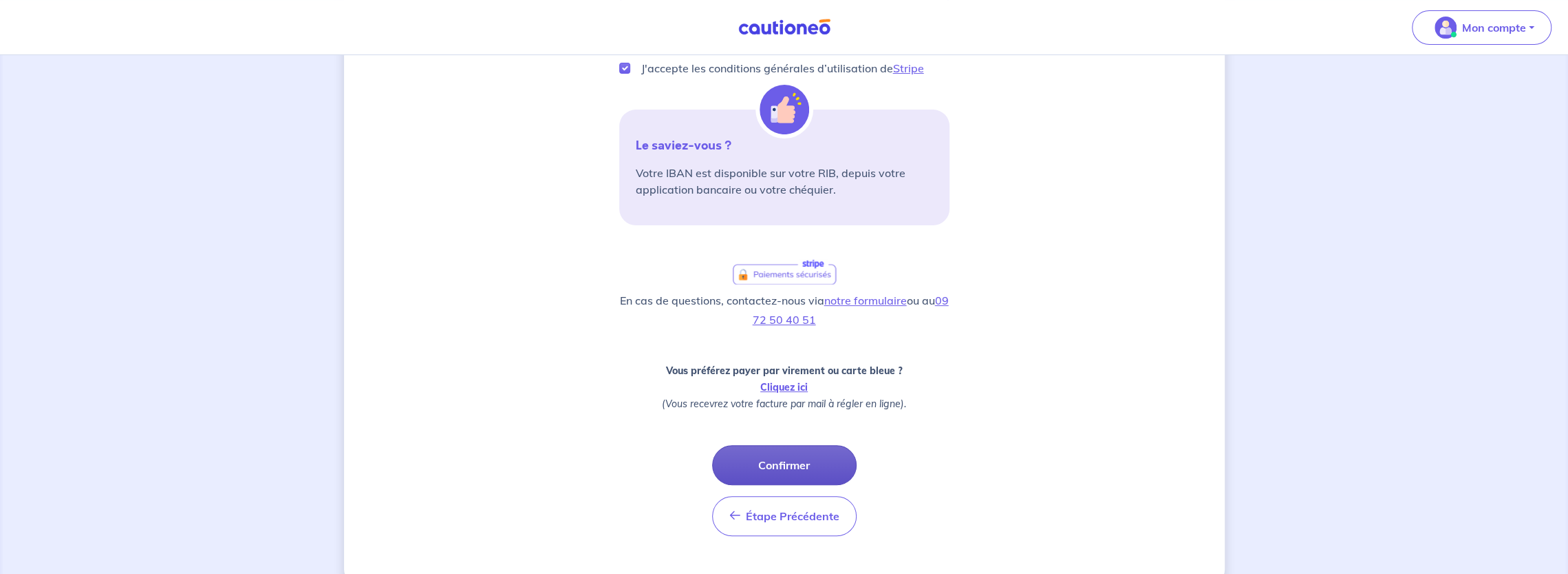
click at [804, 462] on button "Confirmer" at bounding box center [784, 464] width 144 height 40
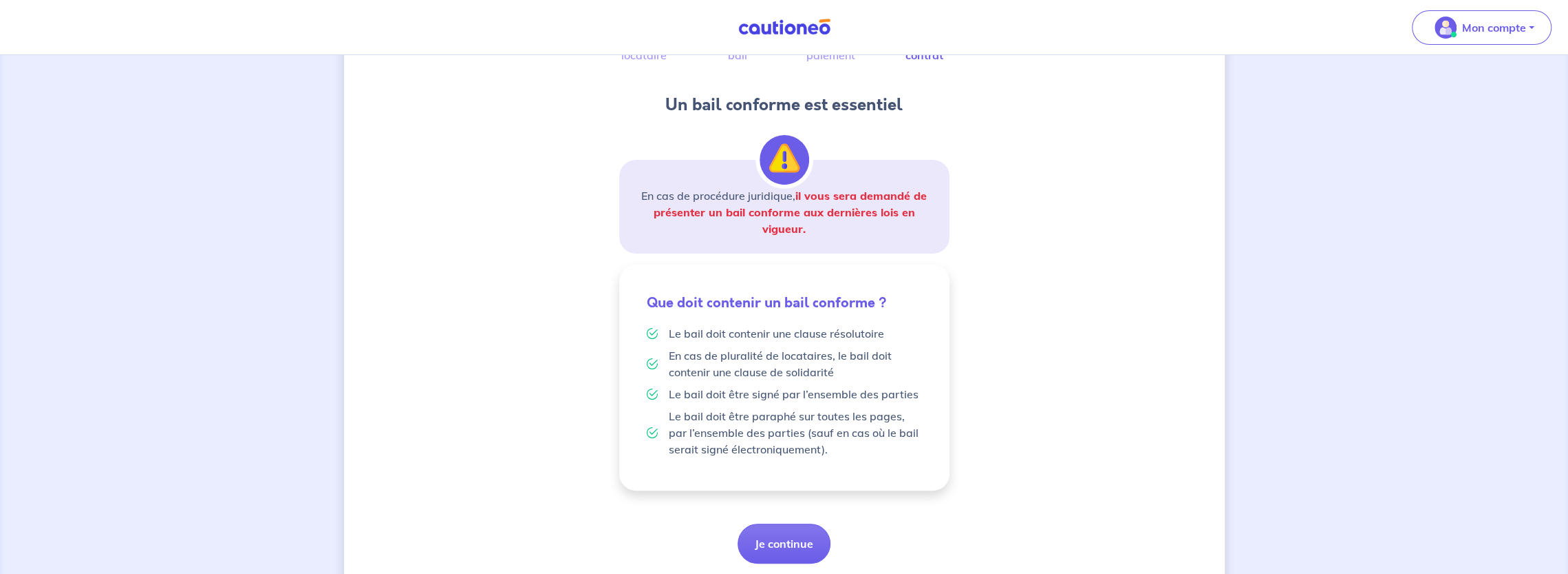
scroll to position [182, 0]
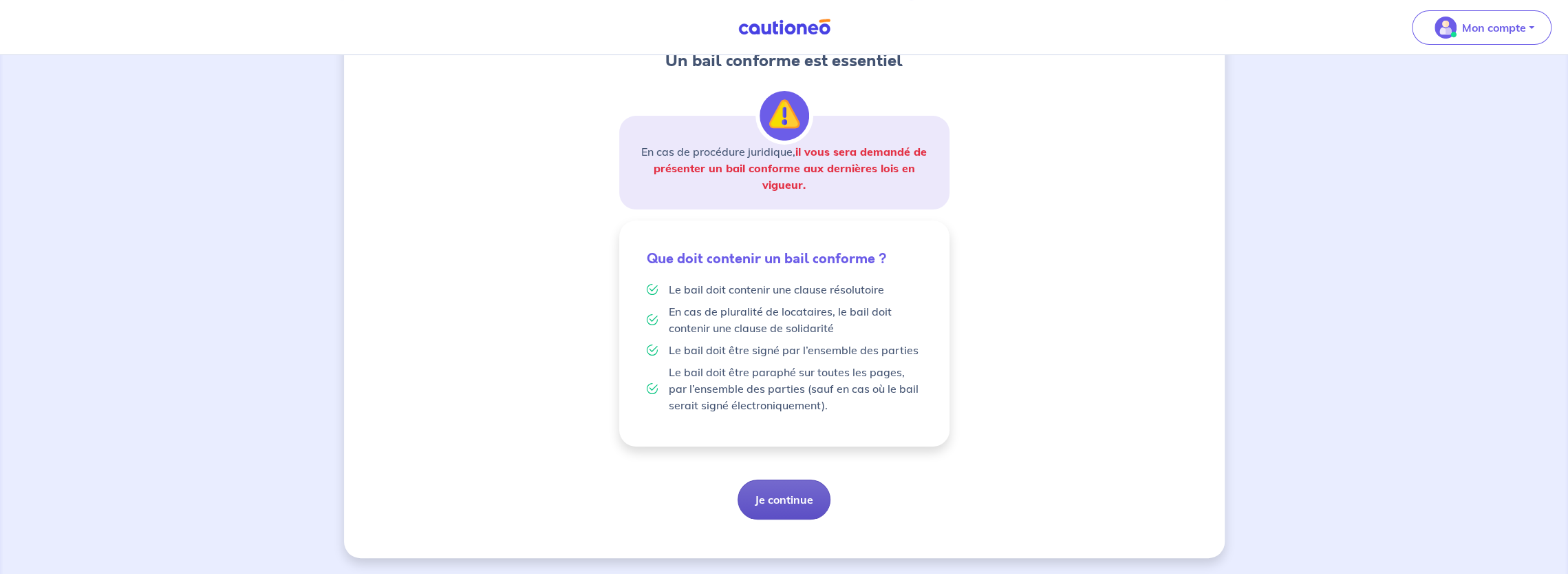
click at [777, 494] on button "Je continue" at bounding box center [784, 499] width 93 height 40
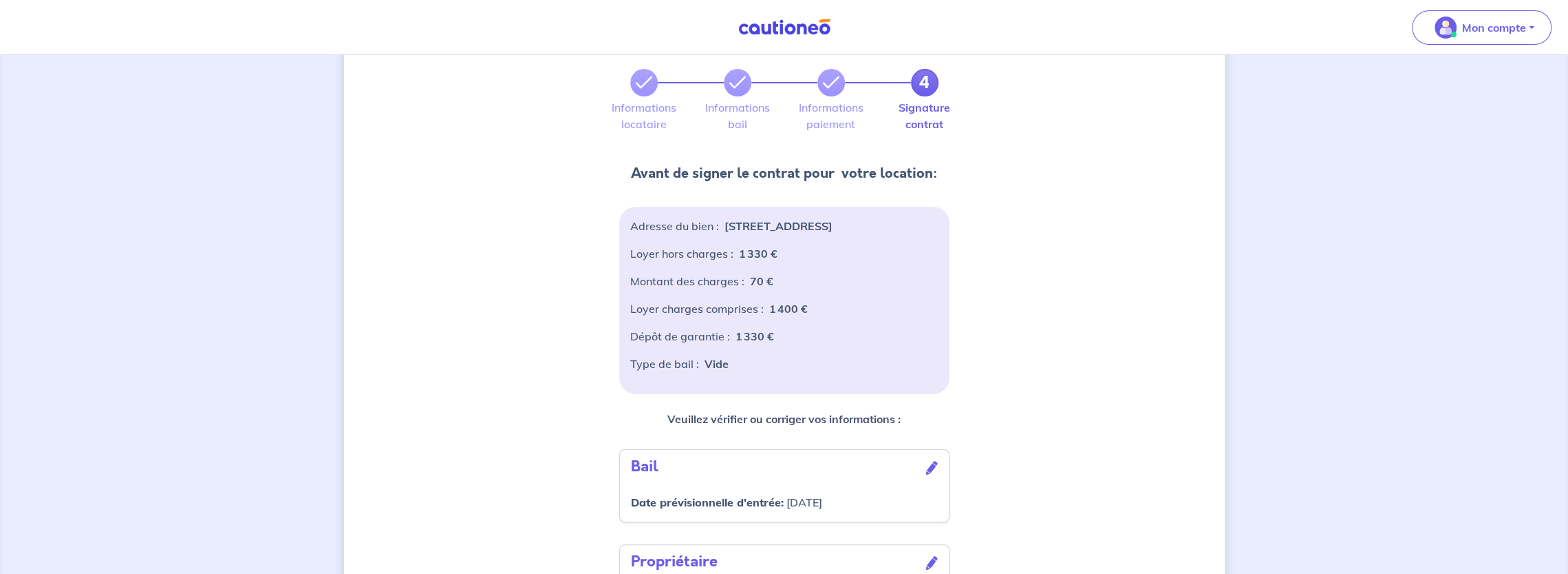
scroll to position [138, 0]
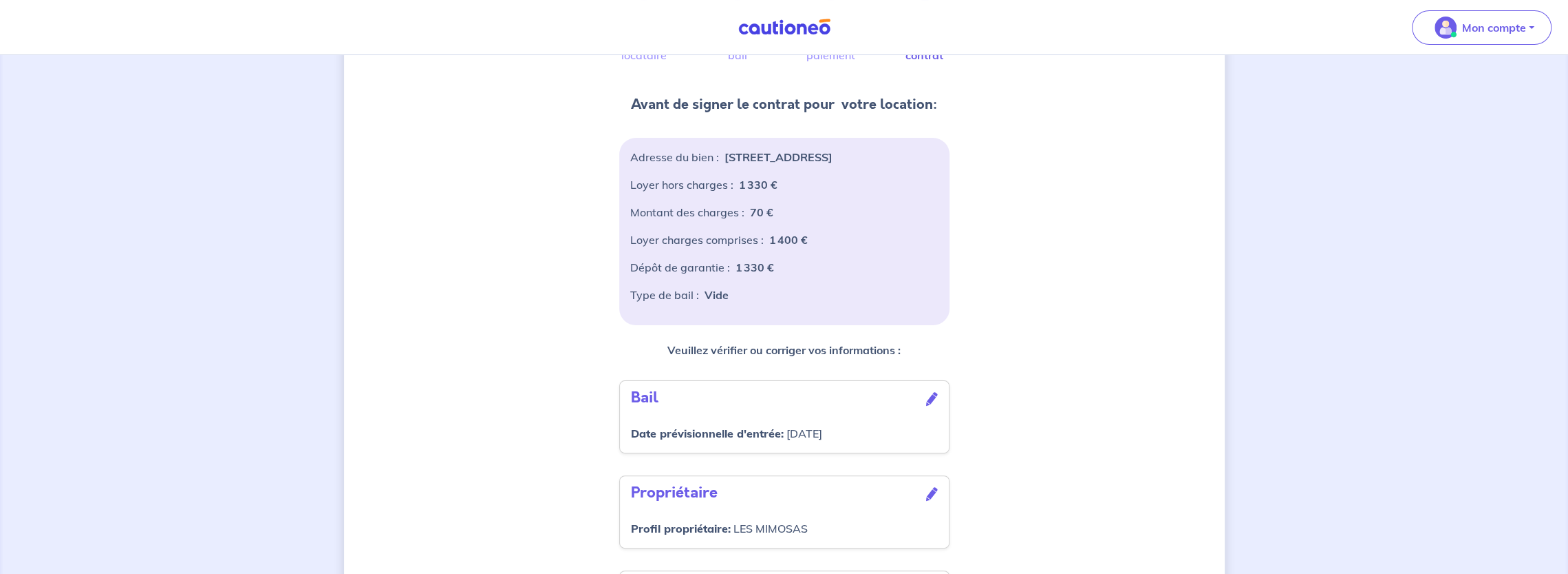
click at [932, 405] on icon at bounding box center [932, 399] width 12 height 14
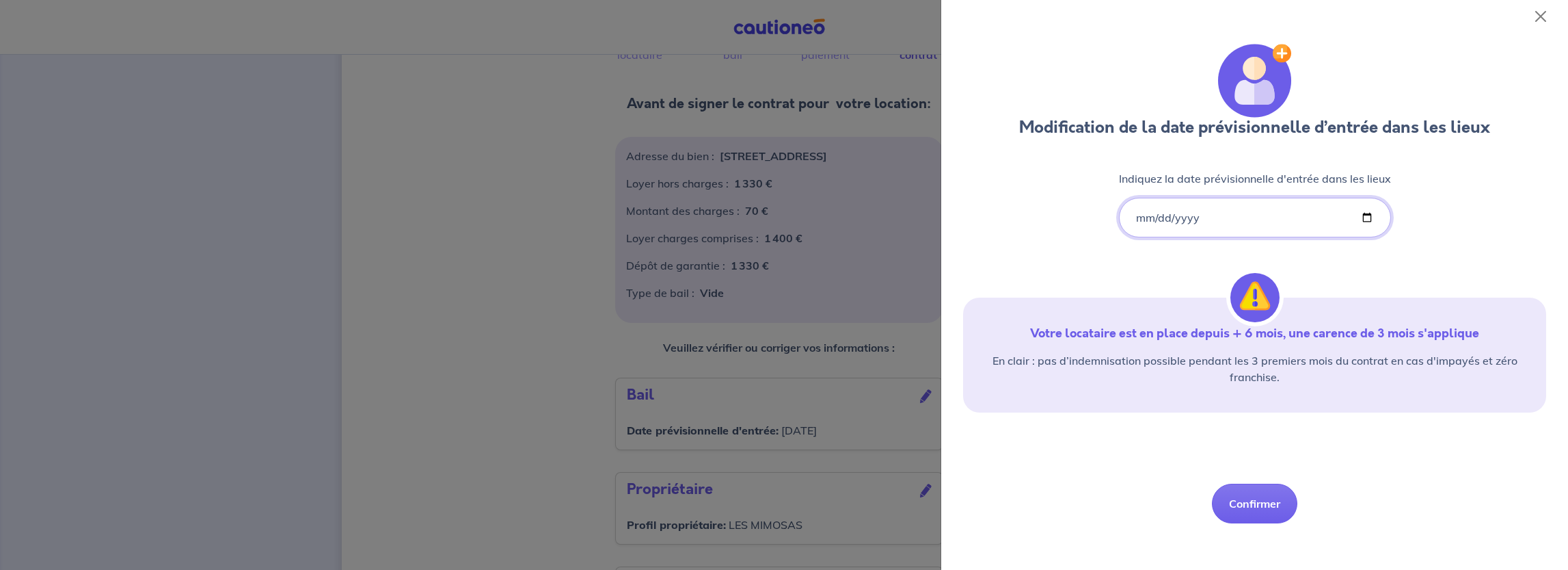
click at [1160, 217] on input "2024-01-16" at bounding box center [1255, 217] width 272 height 40
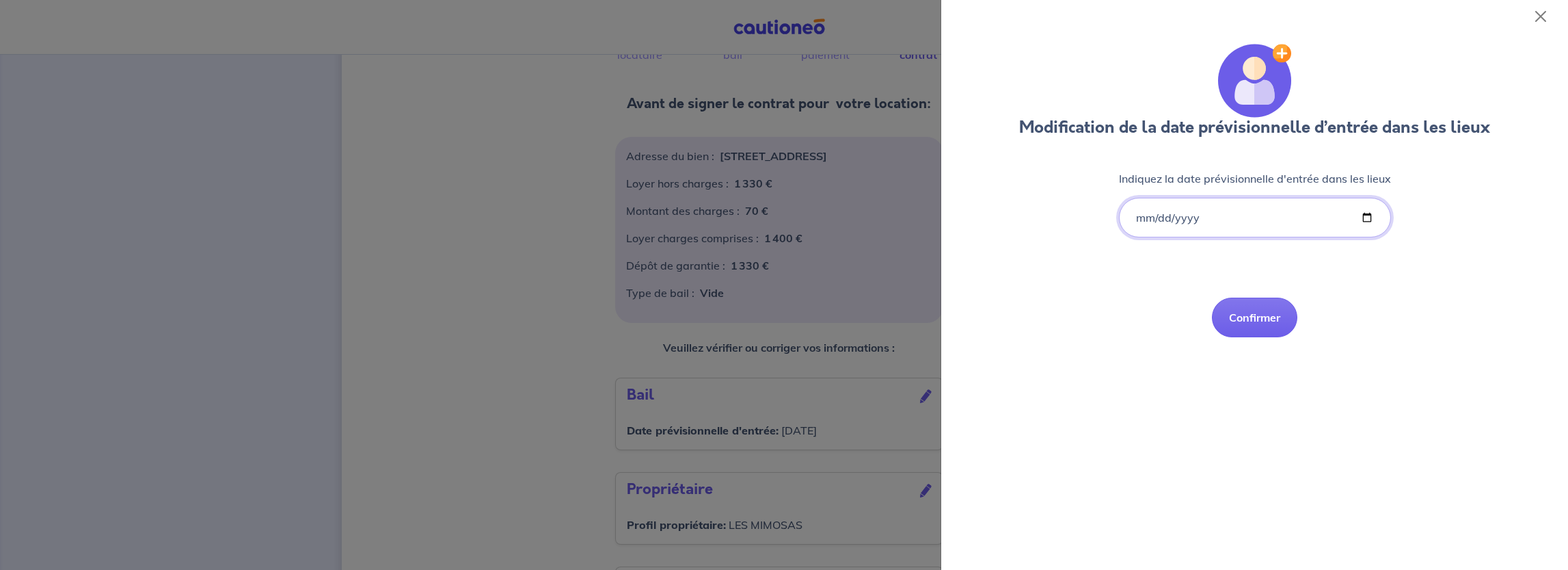
type input "2024-02-16"
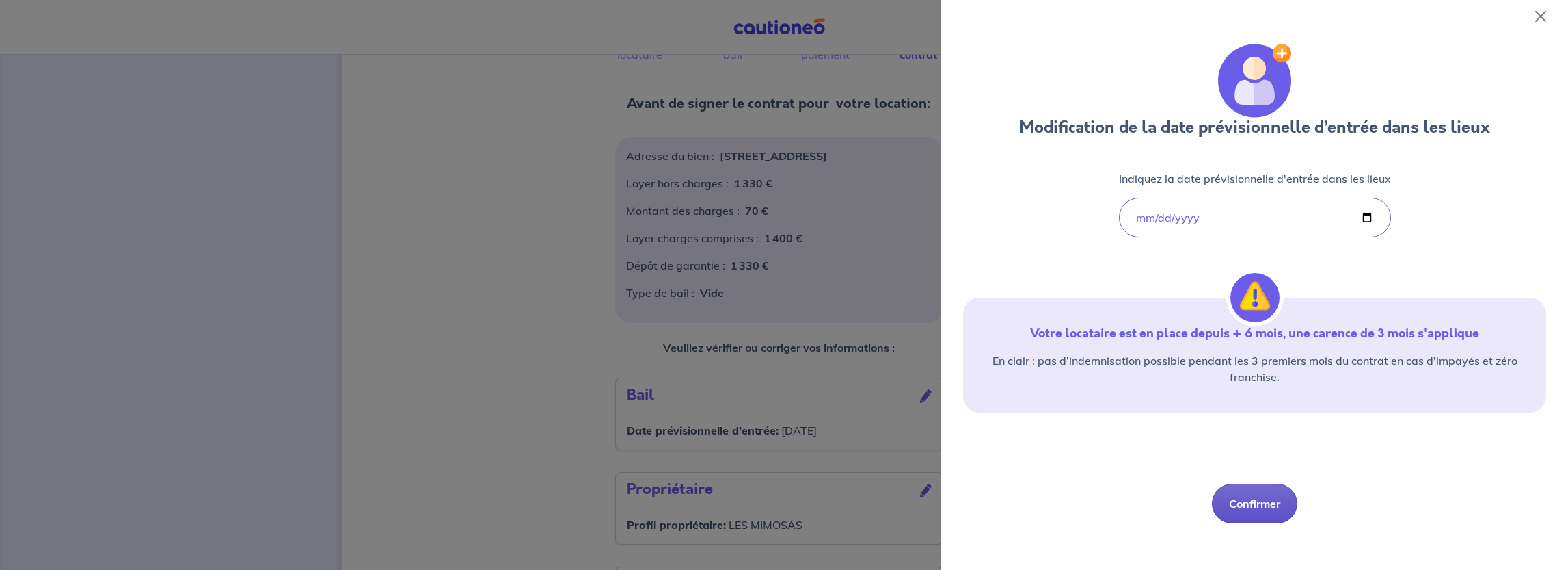
click at [1248, 501] on button "Confirmer" at bounding box center [1254, 503] width 85 height 40
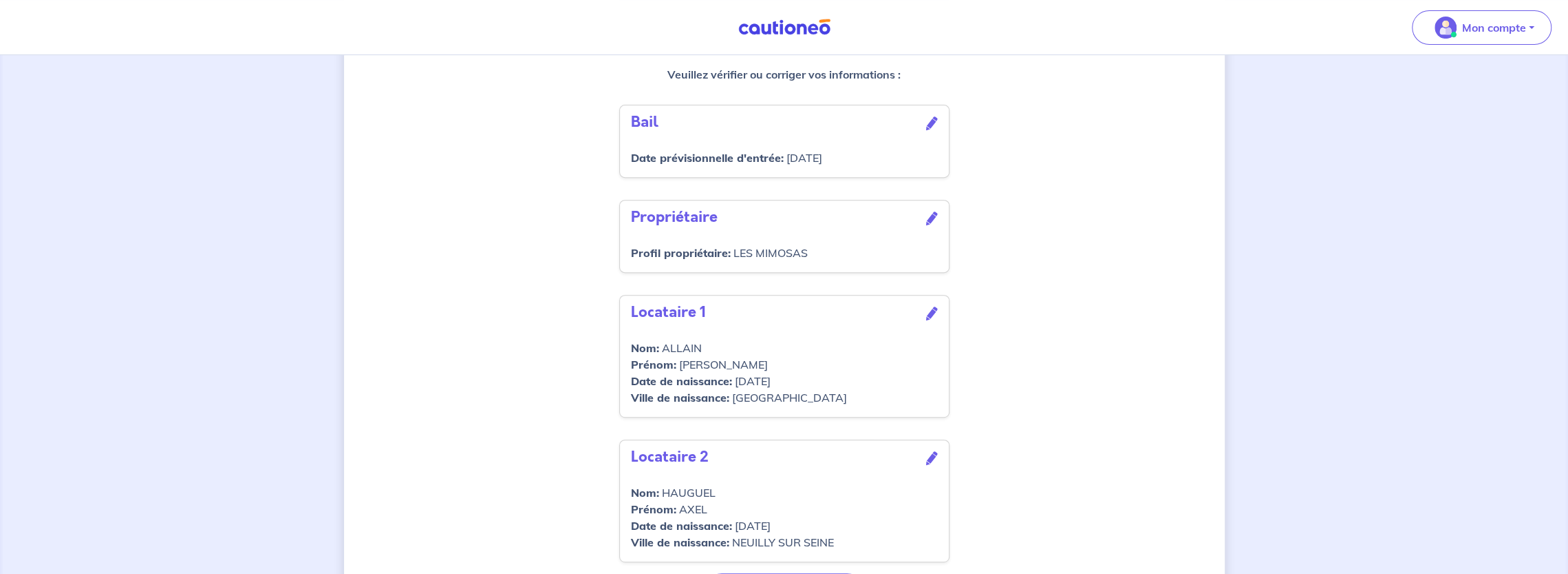
scroll to position [521, 0]
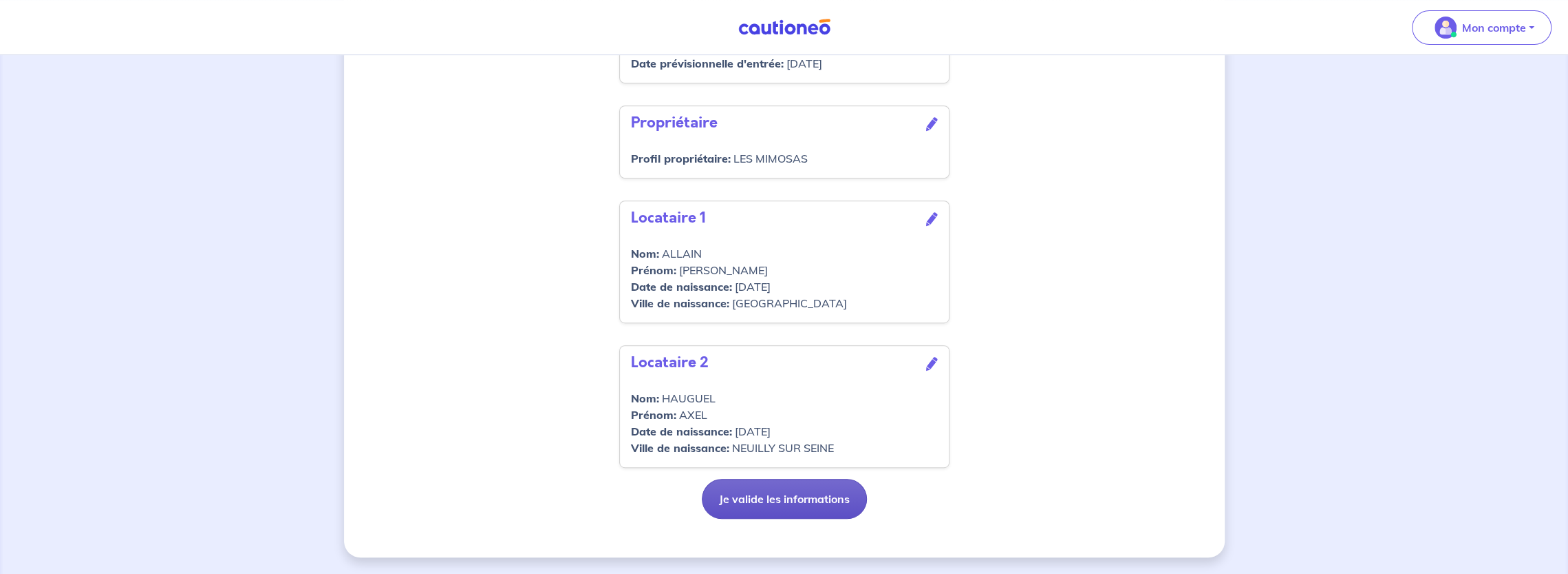
click at [780, 503] on button "Je valide les informations" at bounding box center [785, 498] width 165 height 40
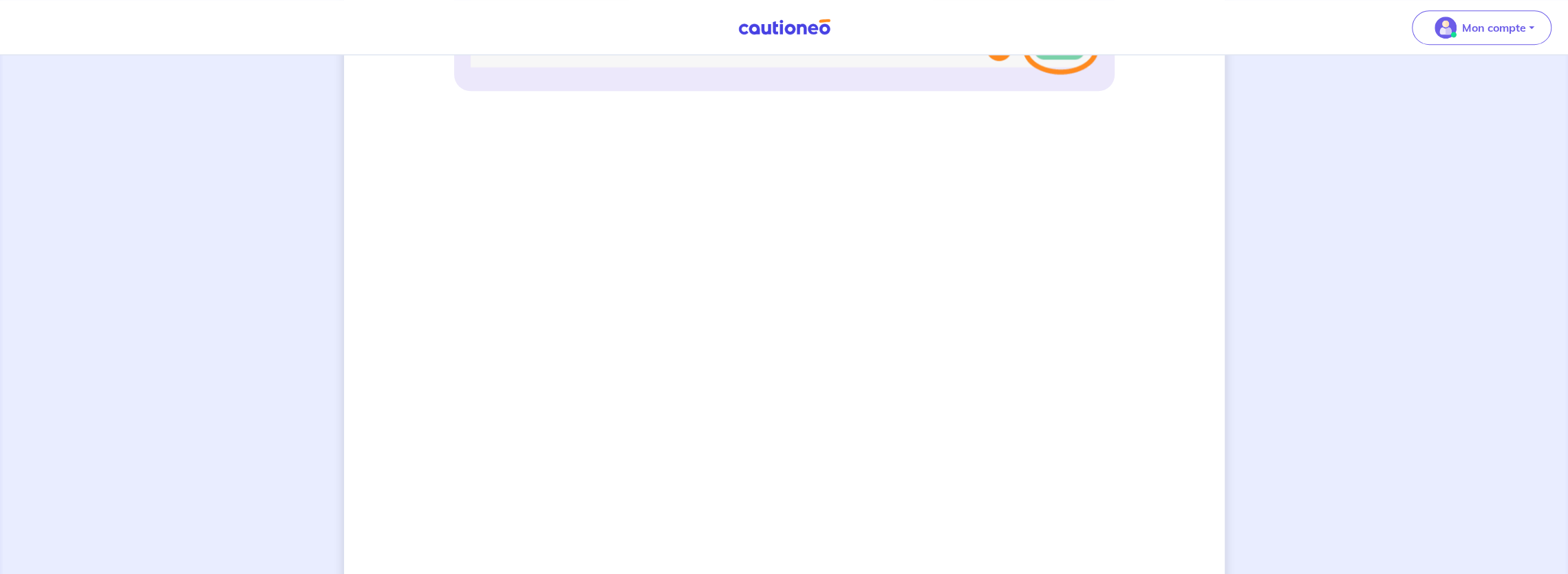
scroll to position [1081, 0]
